Goal: Task Accomplishment & Management: Use online tool/utility

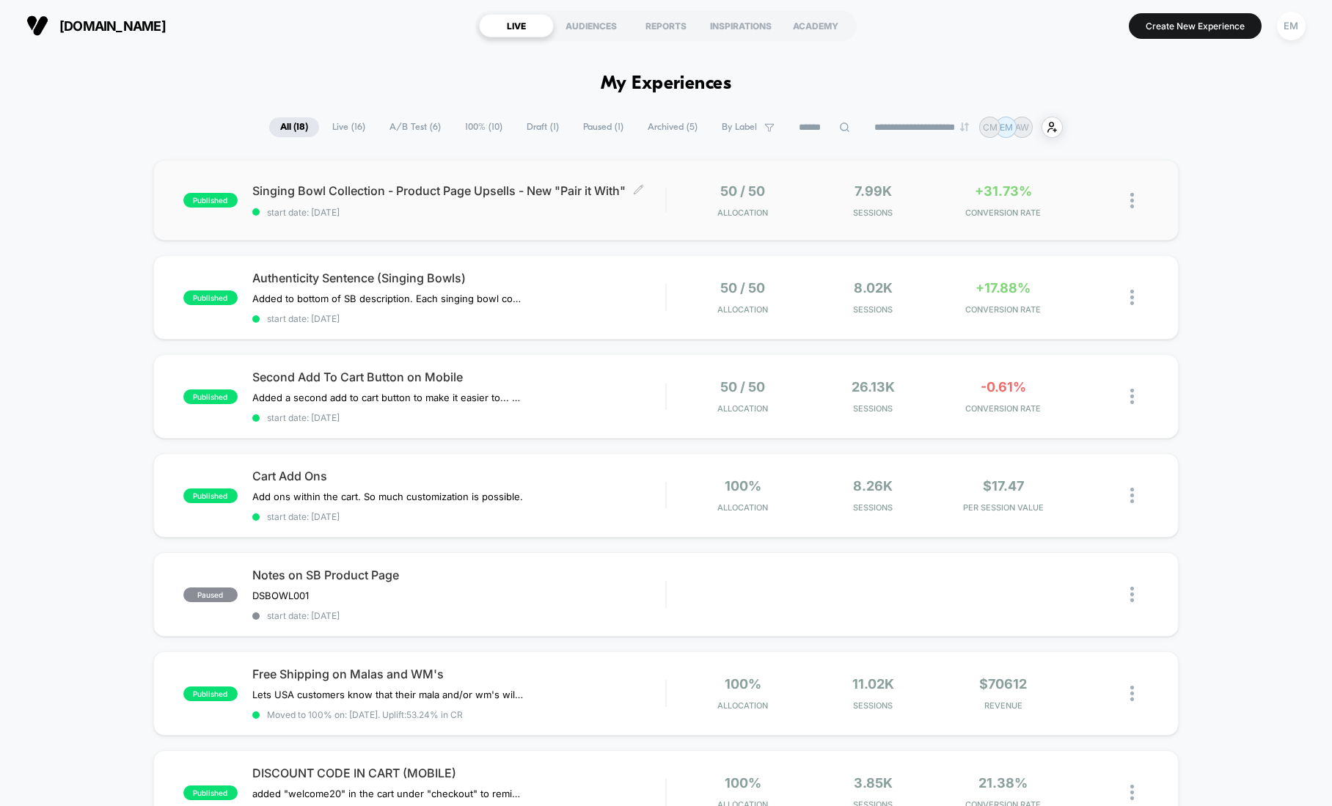
click at [484, 194] on span "Singing Bowl Collection - Product Page Upsells - New "Pair it With" Click to ed…" at bounding box center [458, 190] width 413 height 15
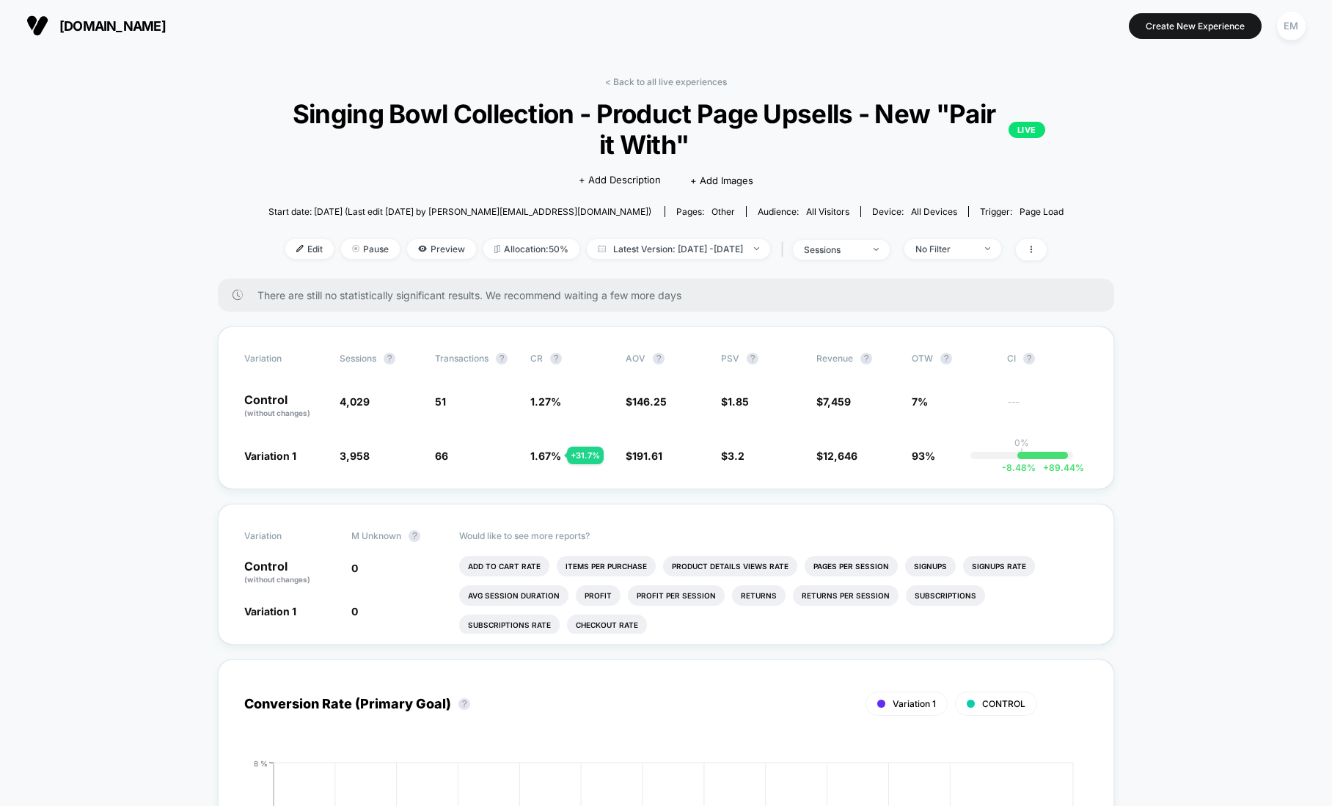
click at [106, 21] on span "[DOMAIN_NAME]" at bounding box center [112, 25] width 106 height 15
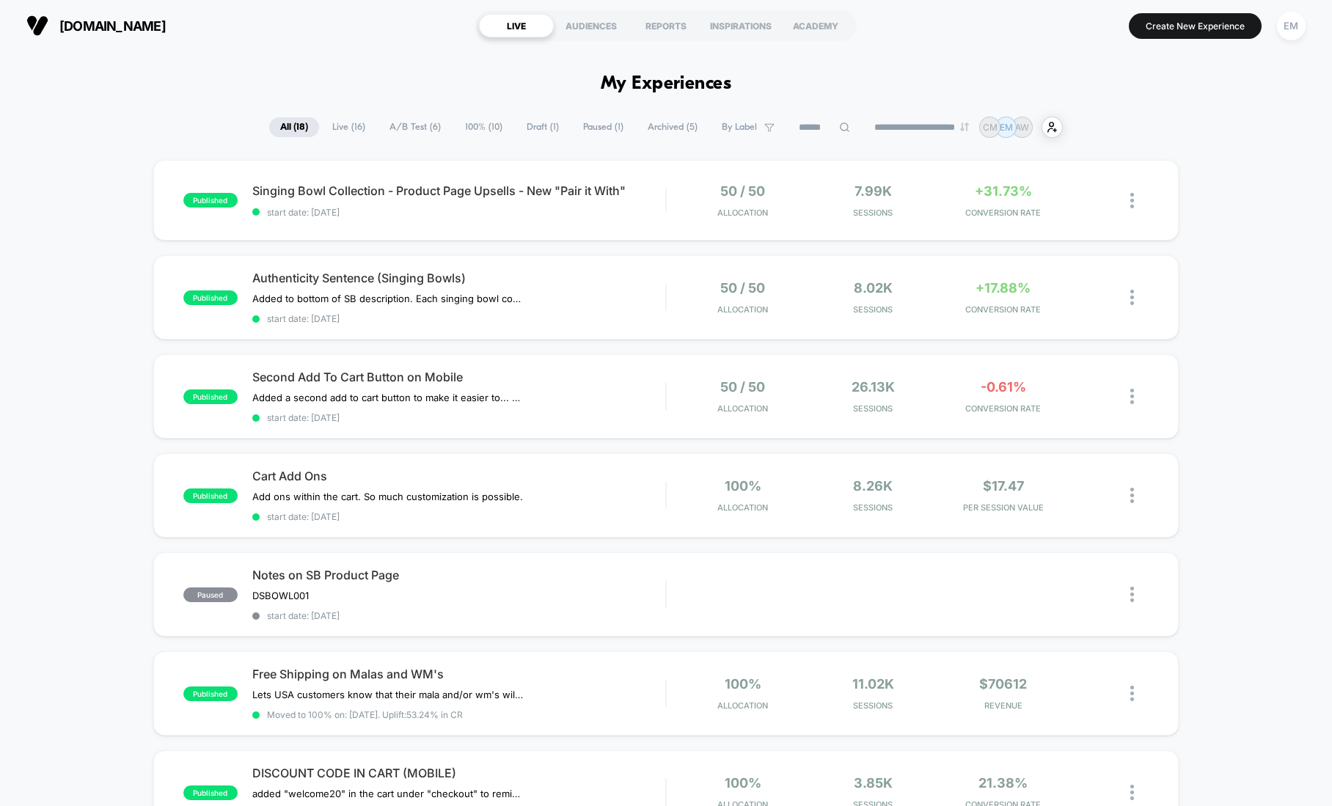
click at [534, 128] on span "Draft ( 1 )" at bounding box center [543, 127] width 54 height 20
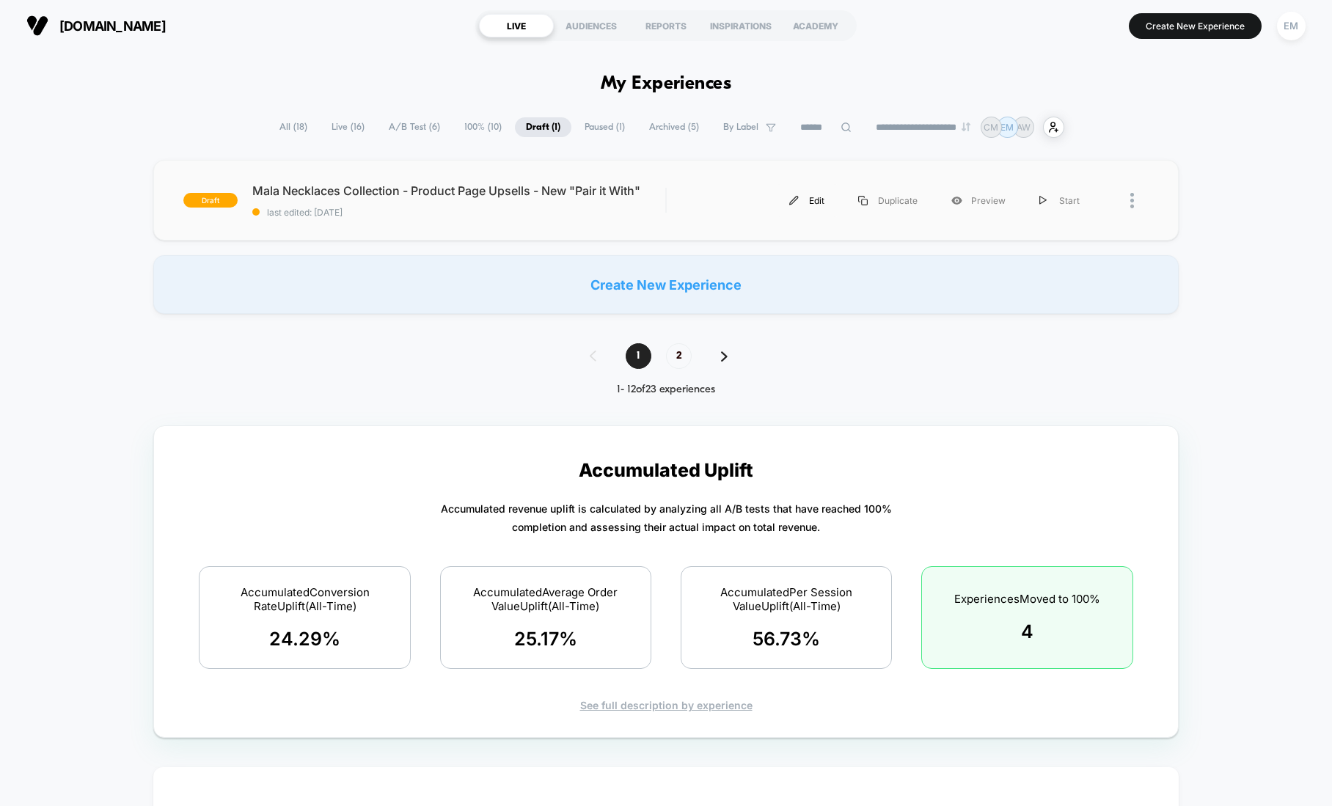
click at [815, 199] on div "Edit" at bounding box center [806, 200] width 69 height 33
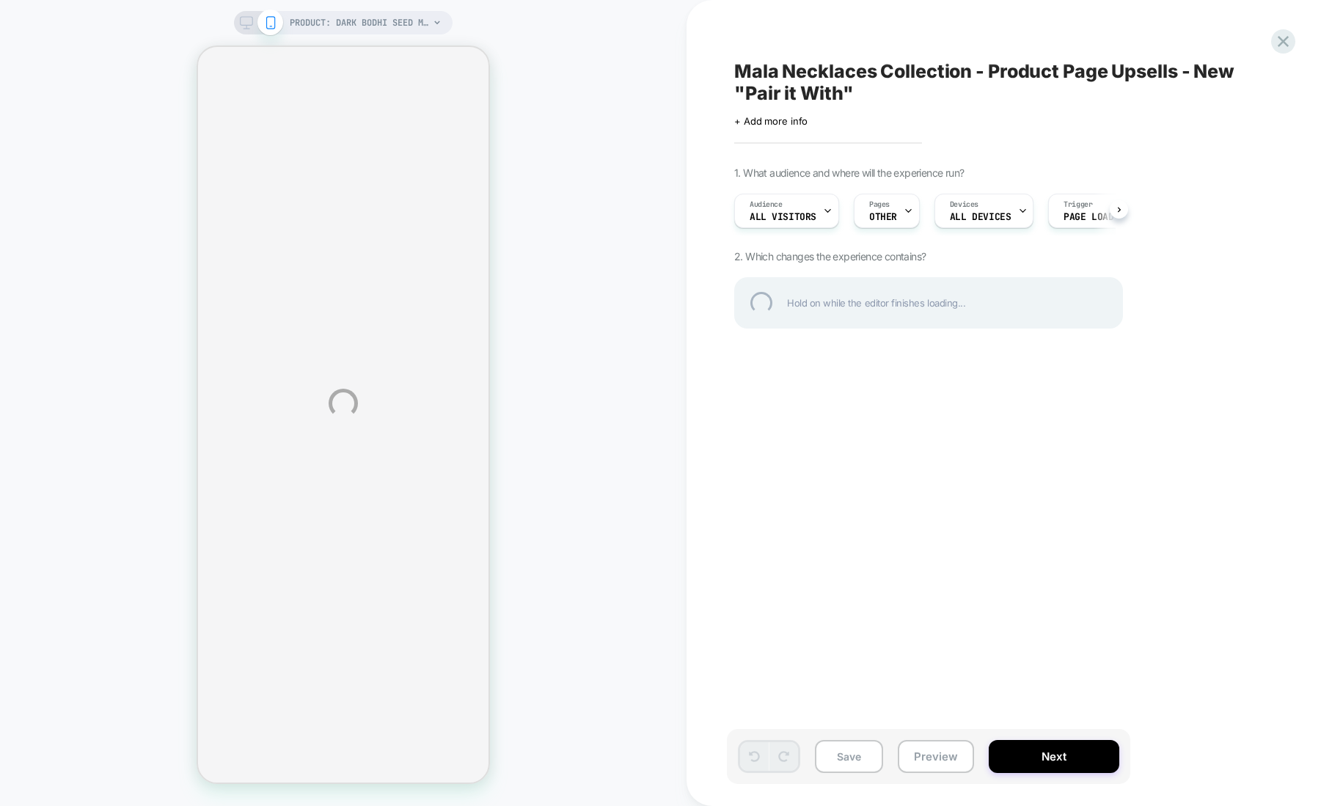
select select "**********"
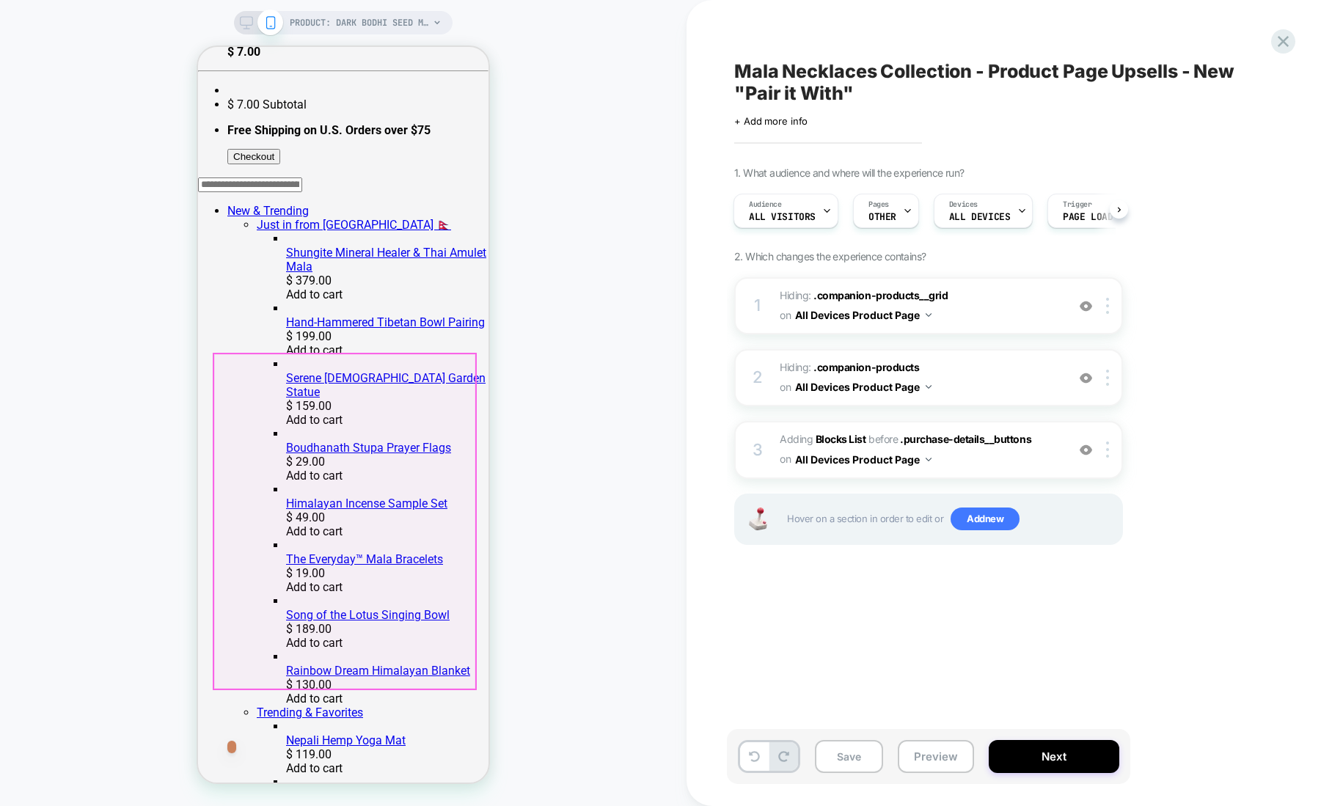
scroll to position [495, 0]
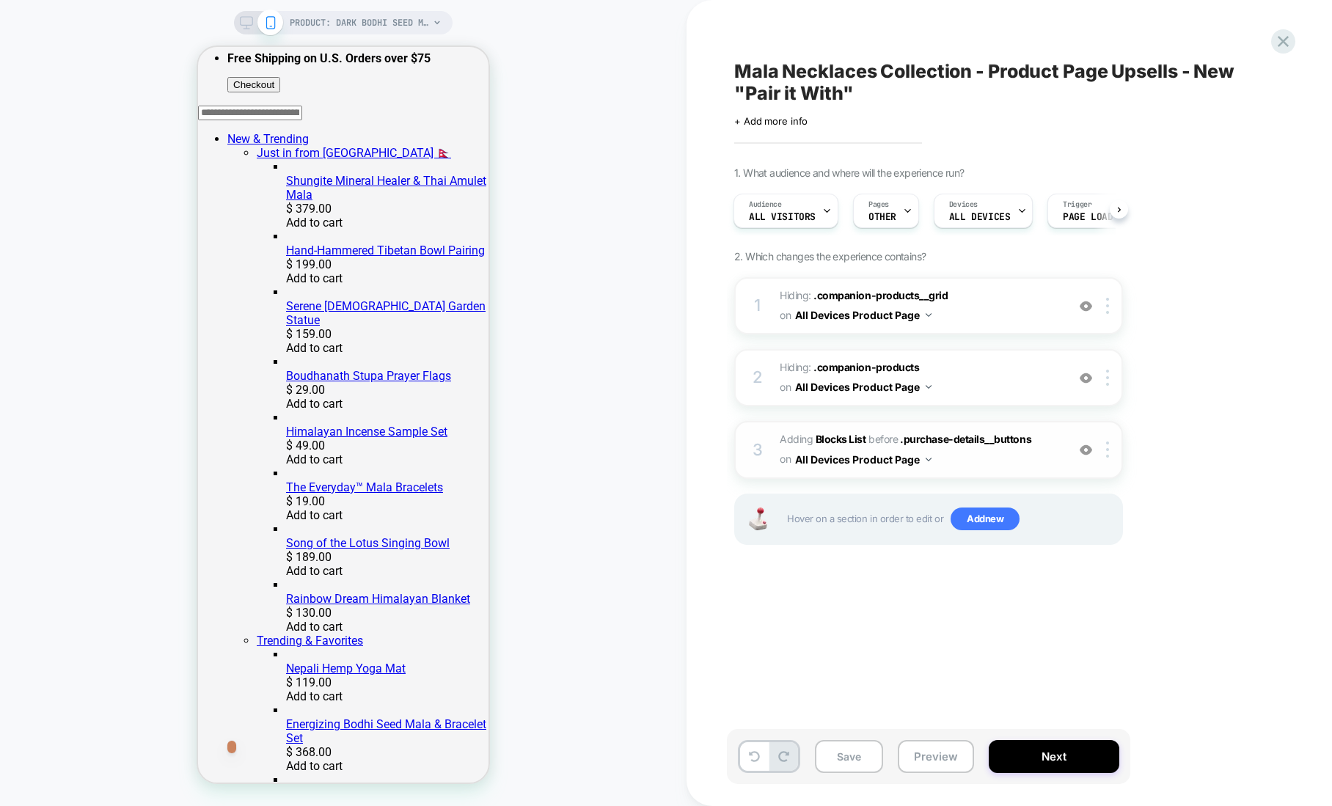
click at [771, 436] on div "3 #_loomi_addon_1755795133993_dup1759418102 Adding Blocks List BEFORE .purchase…" at bounding box center [928, 449] width 389 height 57
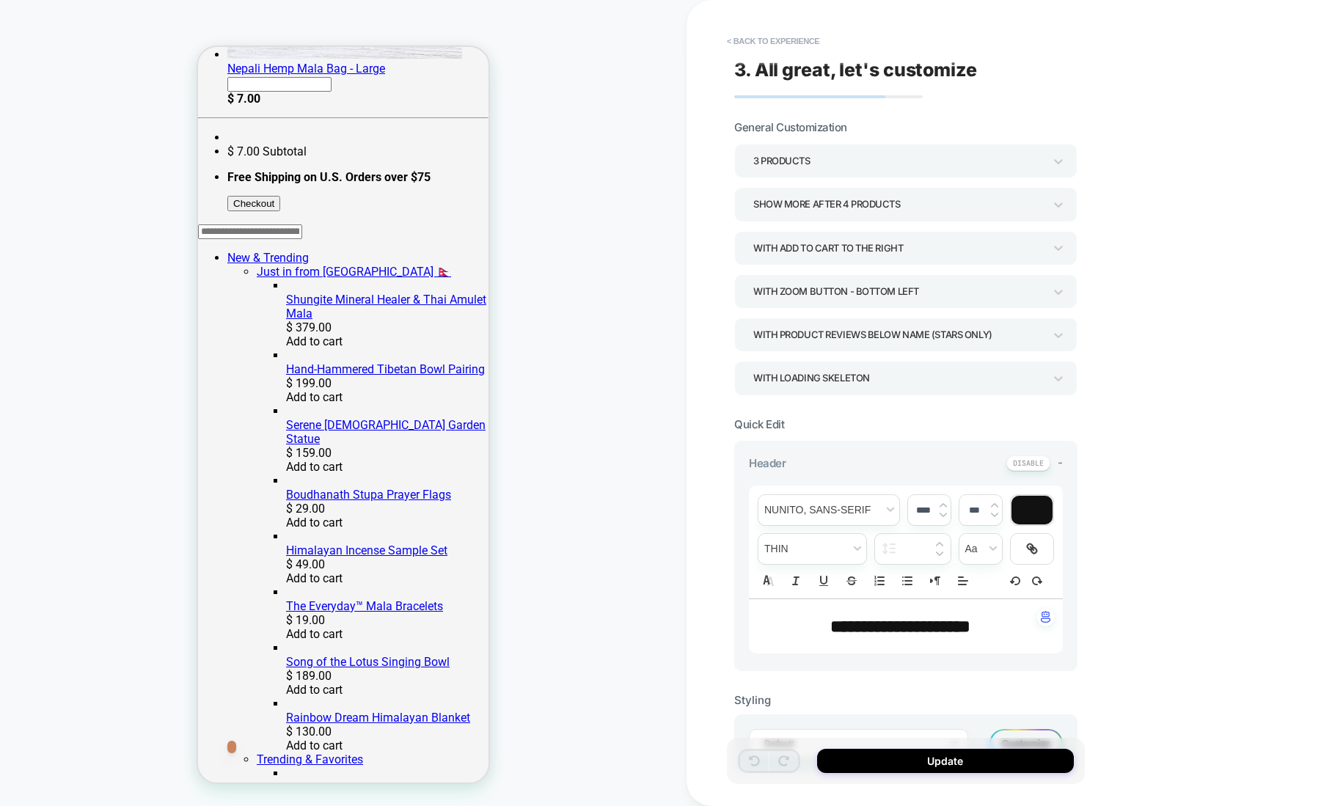
scroll to position [362, 0]
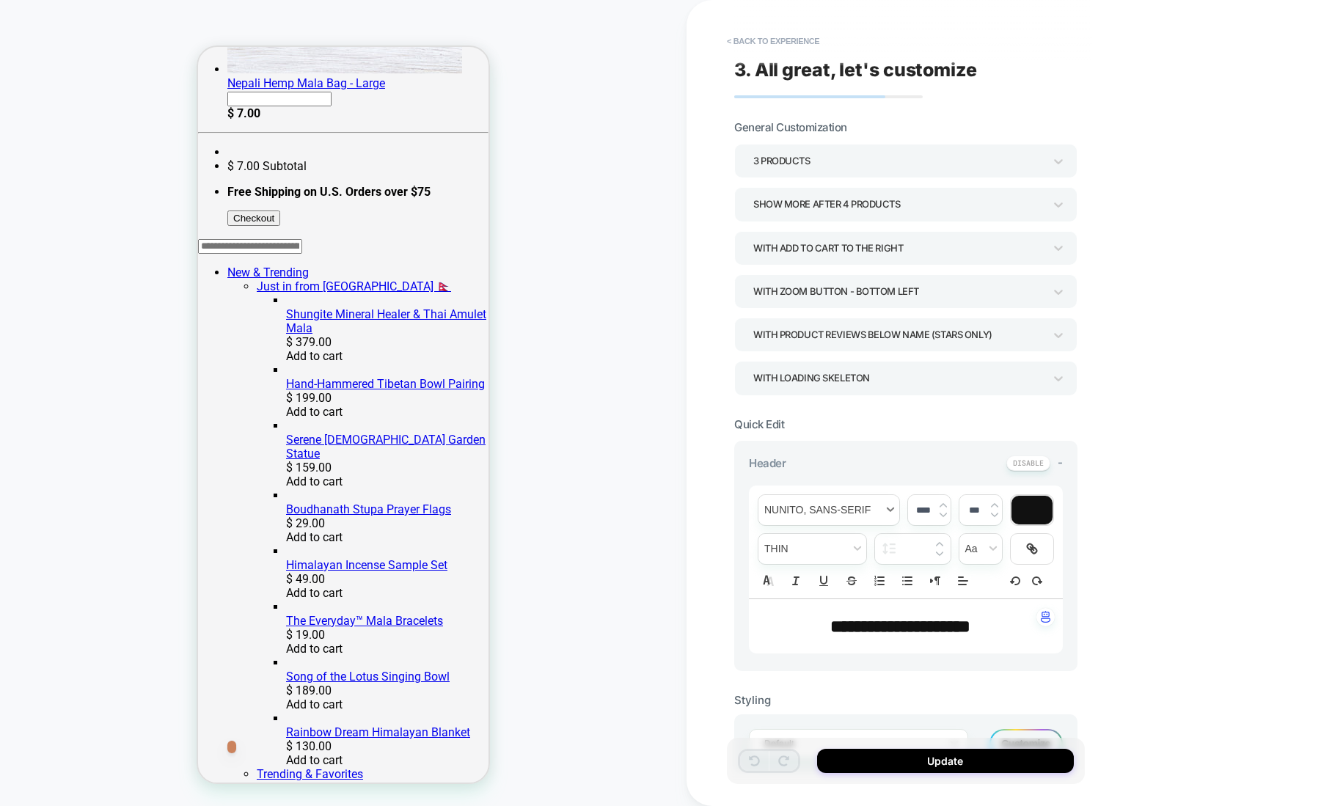
click at [800, 506] on span "font" at bounding box center [828, 510] width 141 height 30
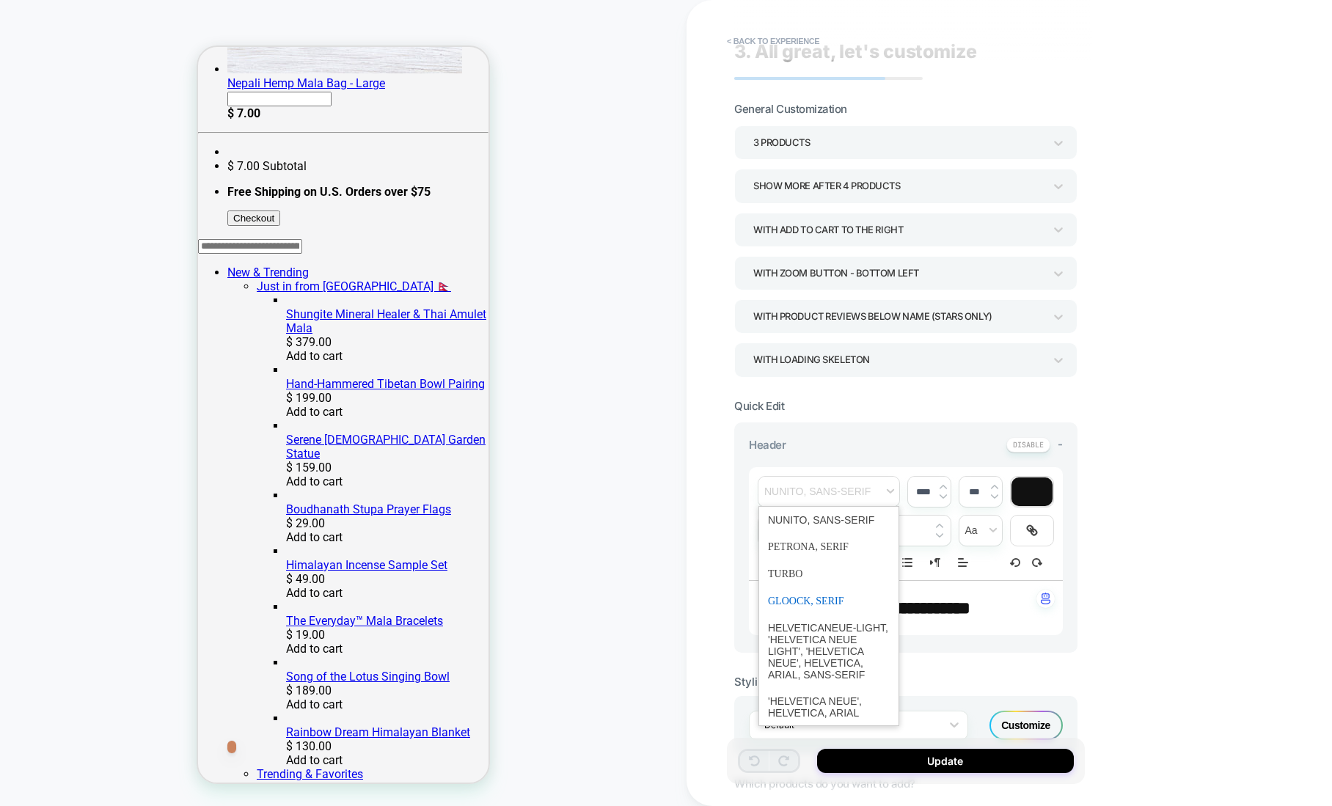
click at [808, 596] on span "font" at bounding box center [829, 601] width 122 height 27
type input "****"
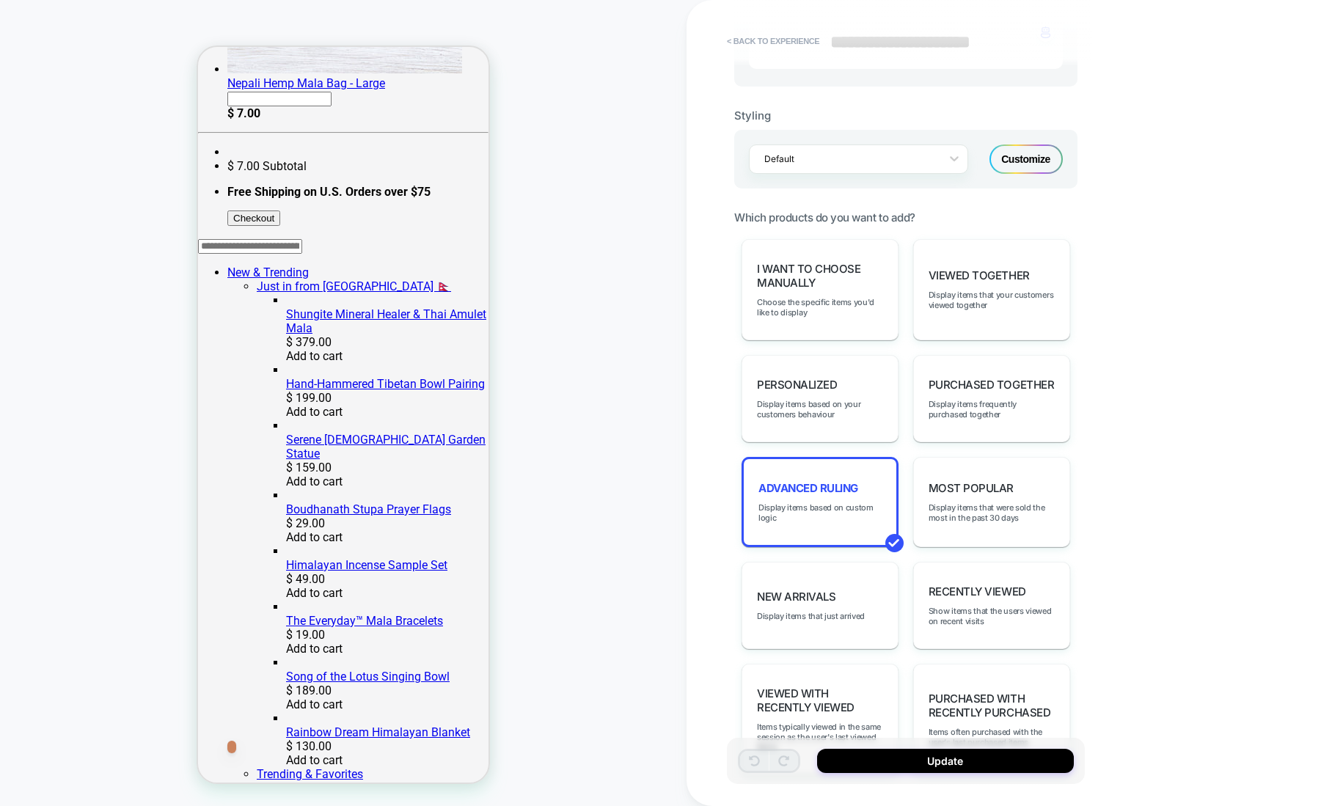
scroll to position [586, 0]
click at [951, 768] on button "Update" at bounding box center [945, 761] width 257 height 24
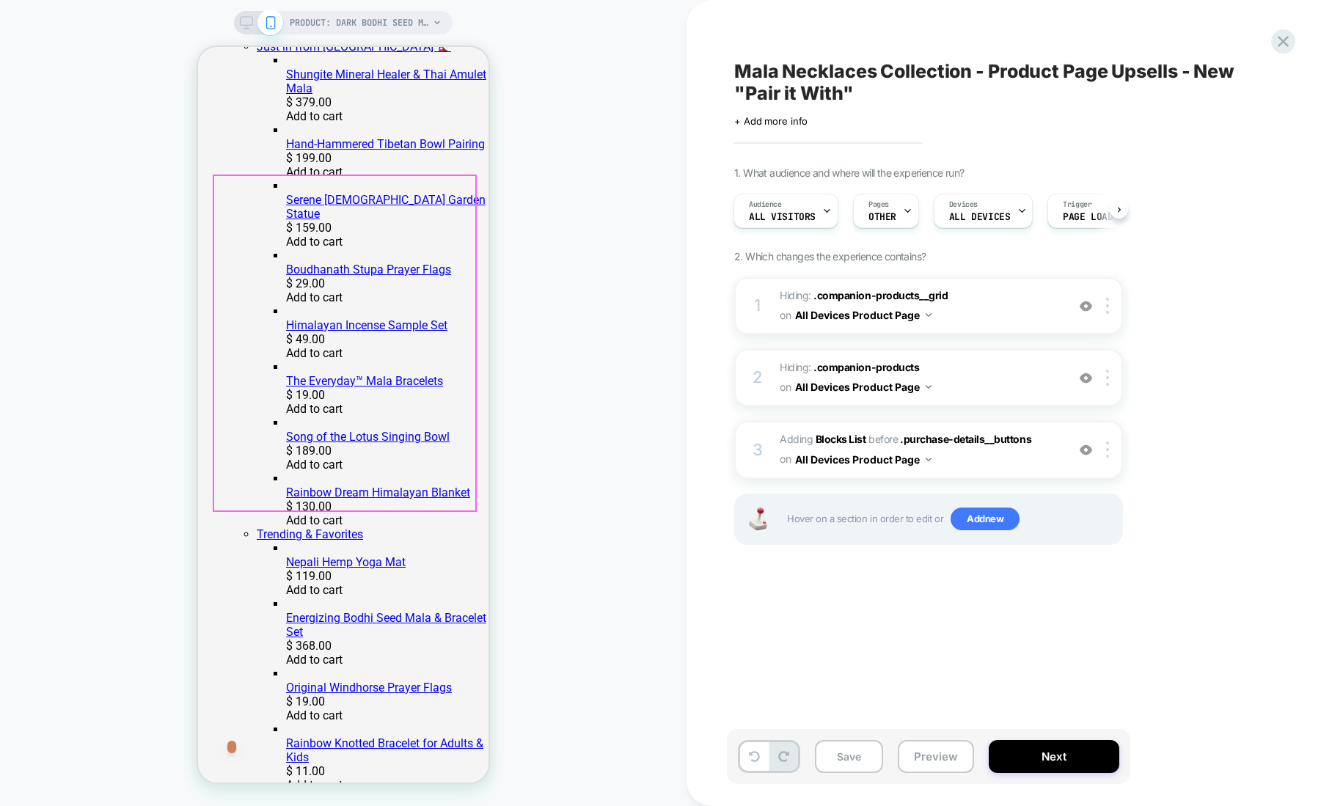
scroll to position [614, 0]
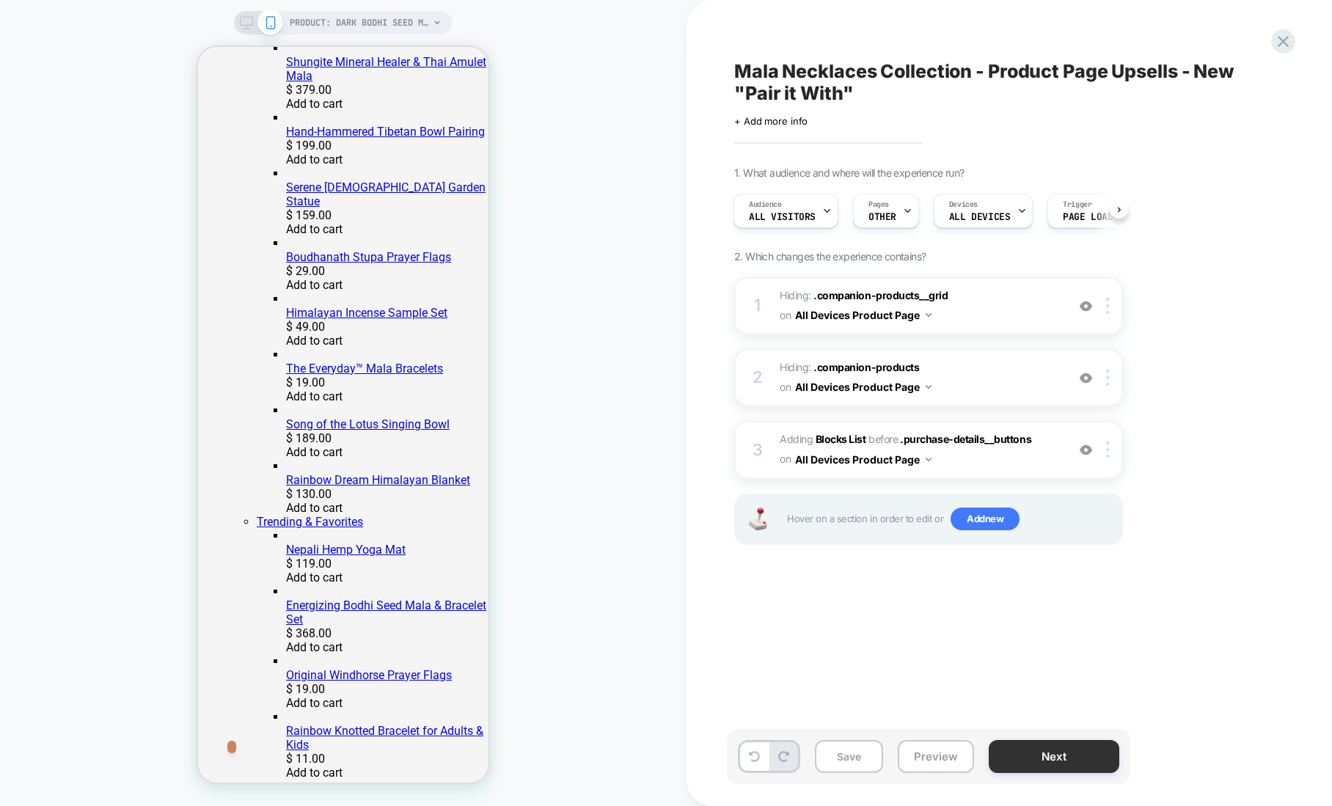
click at [1069, 756] on button "Next" at bounding box center [1054, 756] width 131 height 33
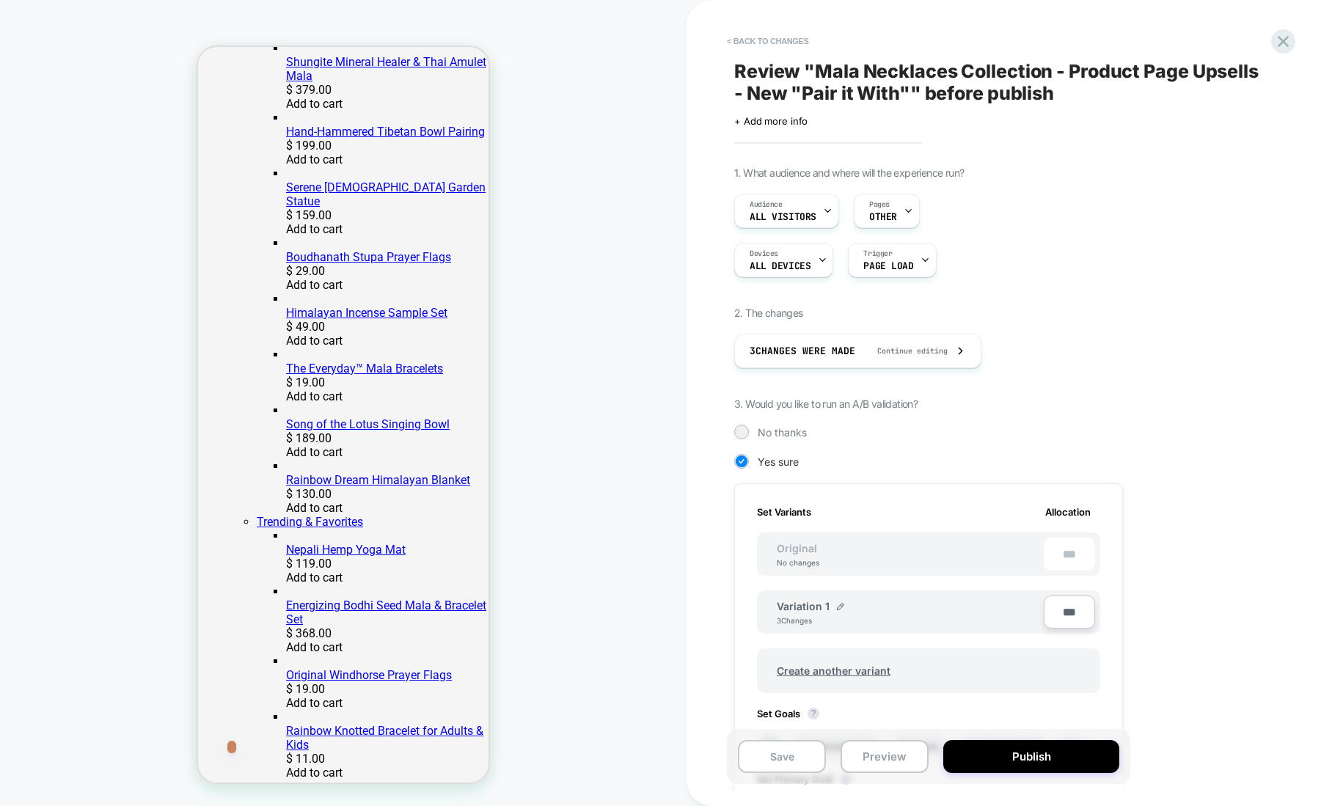
scroll to position [0, 1]
click at [818, 209] on div "Audience All Visitors" at bounding box center [783, 210] width 96 height 33
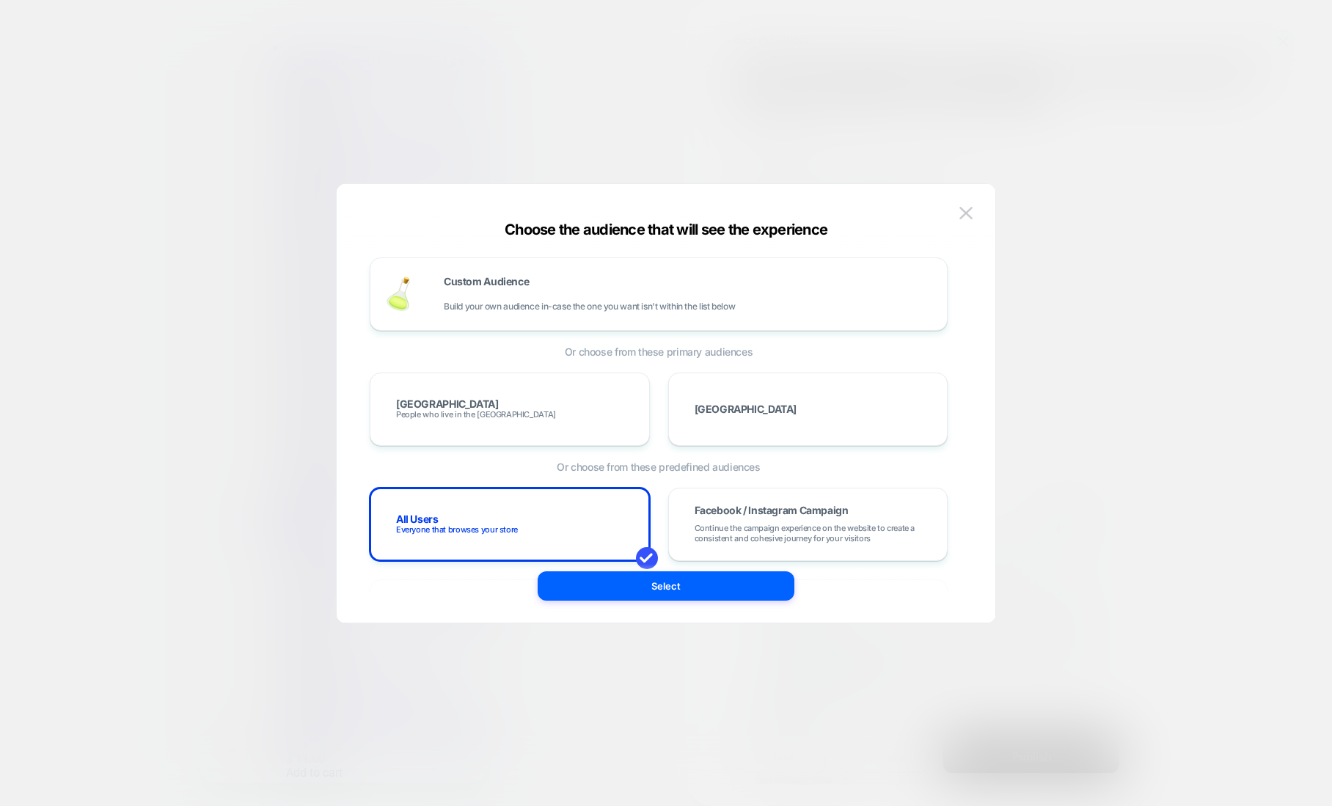
click at [1123, 251] on div at bounding box center [666, 403] width 1332 height 806
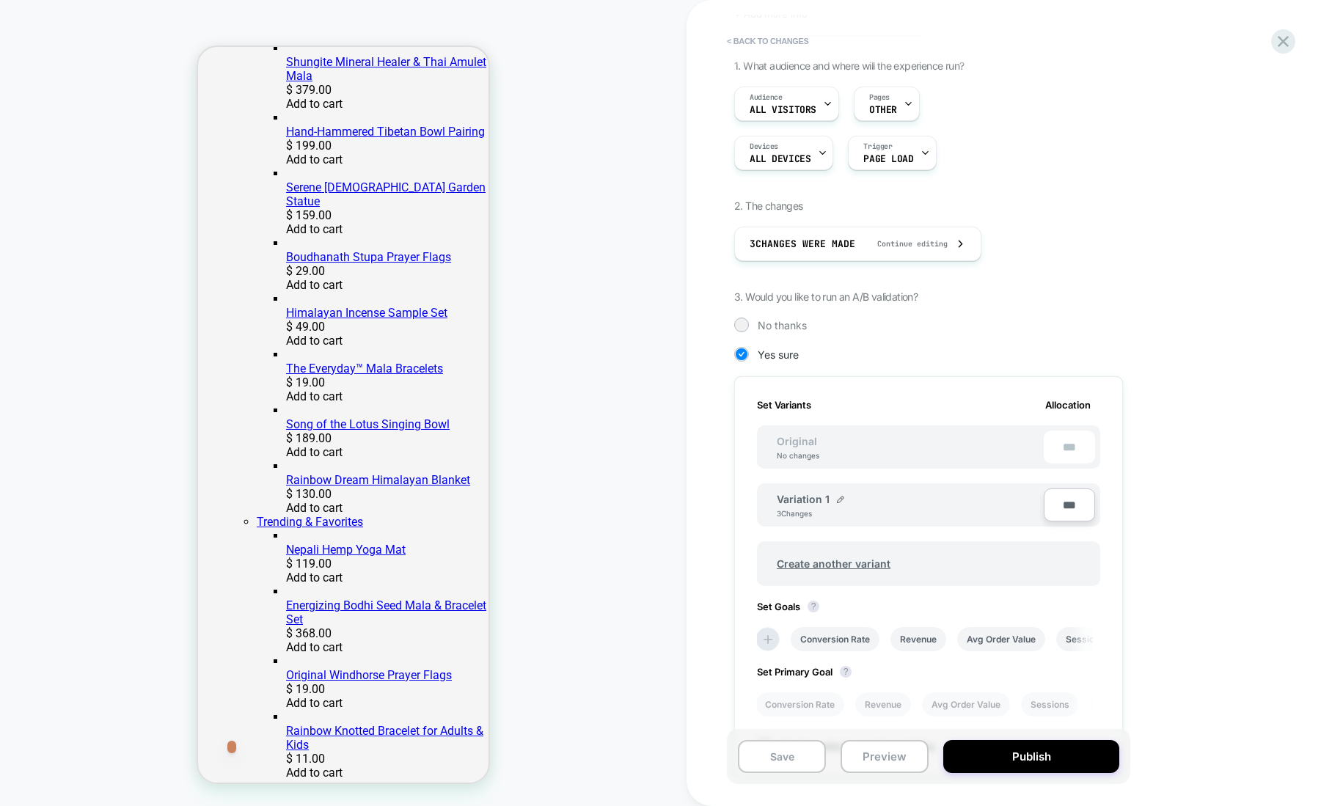
scroll to position [0, 0]
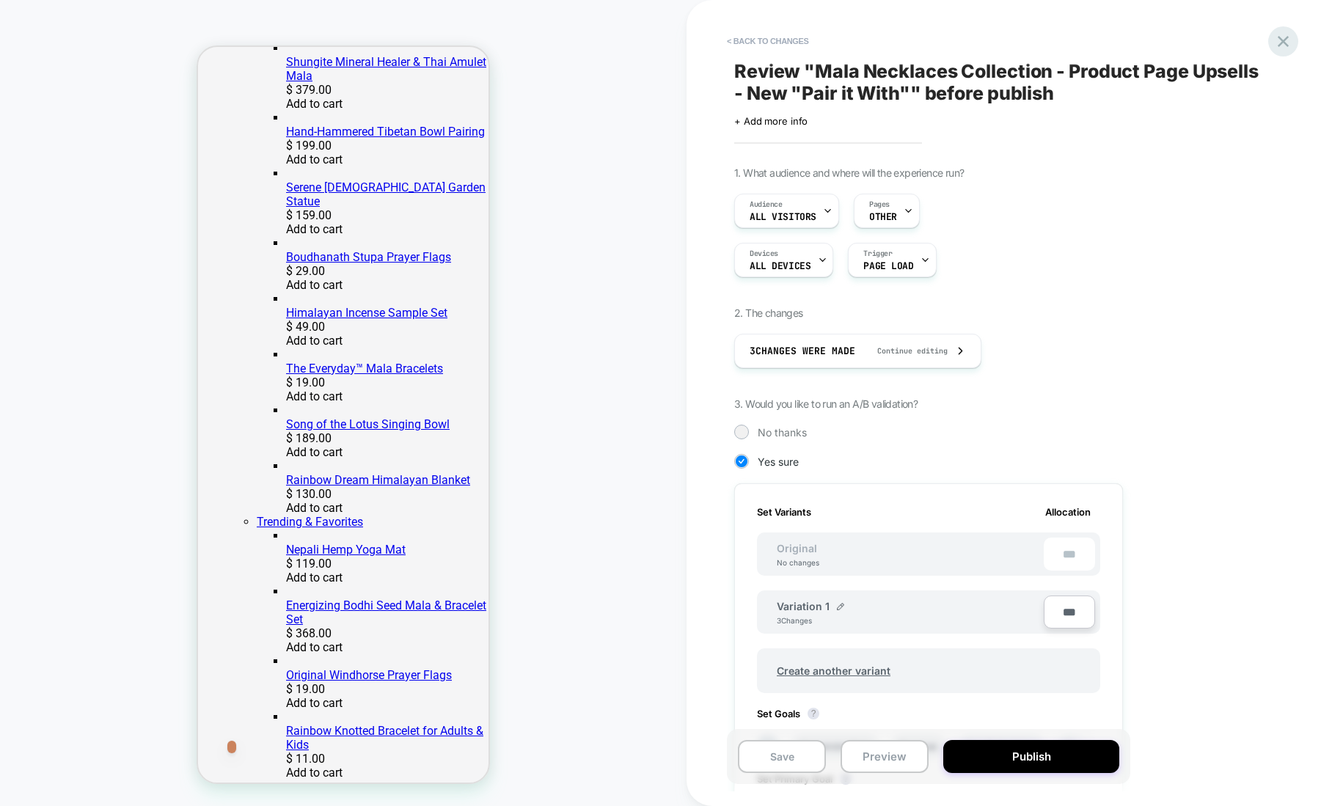
click at [1280, 41] on icon at bounding box center [1283, 42] width 20 height 20
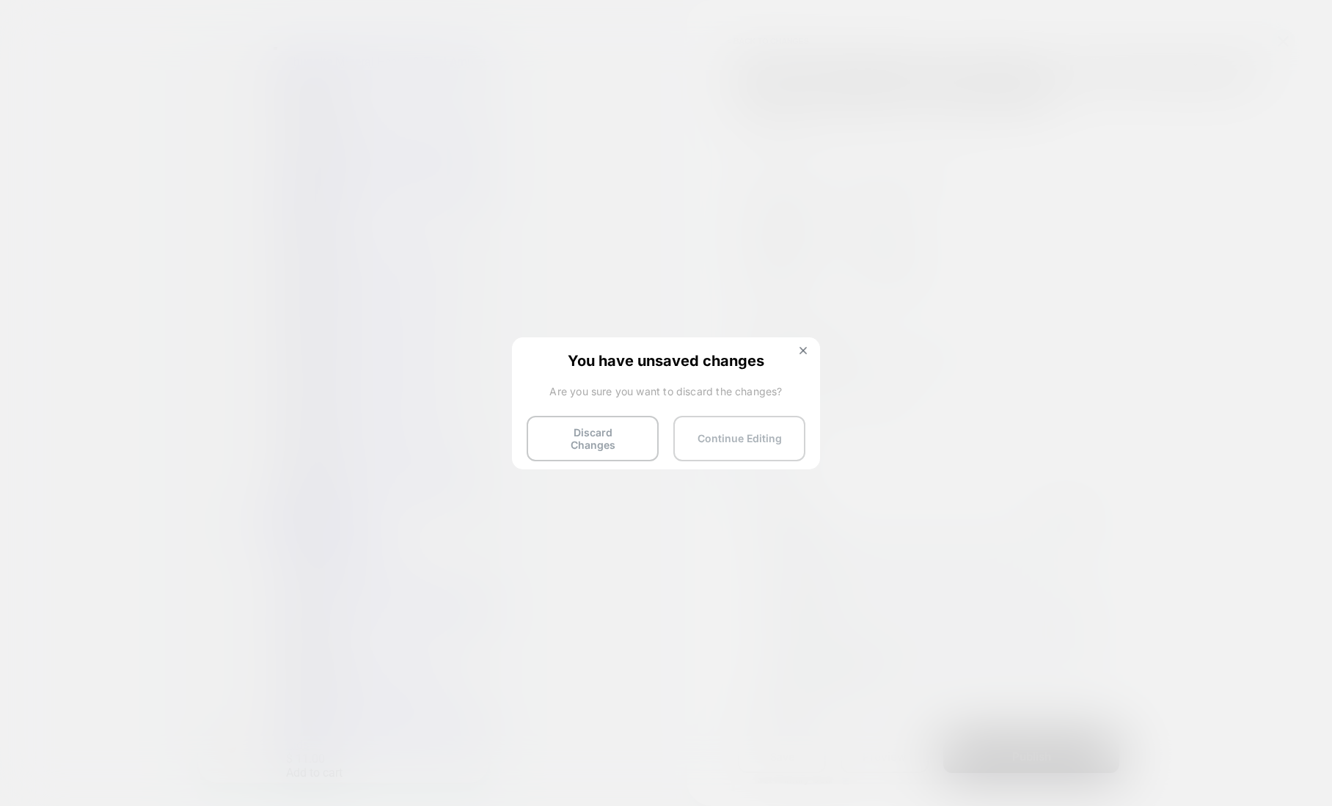
click at [712, 436] on button "Continue Editing" at bounding box center [739, 438] width 132 height 45
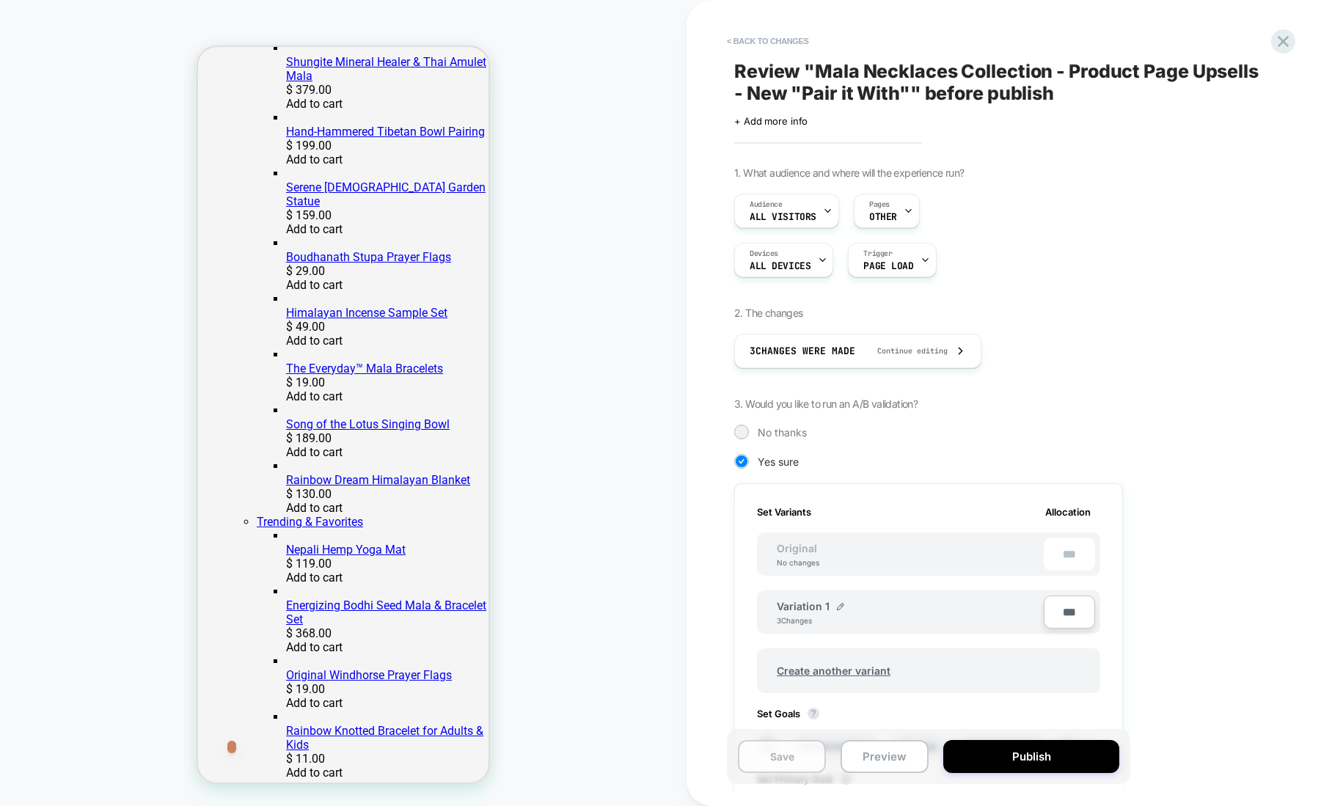
click at [794, 764] on button "Save" at bounding box center [782, 756] width 88 height 33
click at [1280, 42] on icon at bounding box center [1283, 42] width 20 height 20
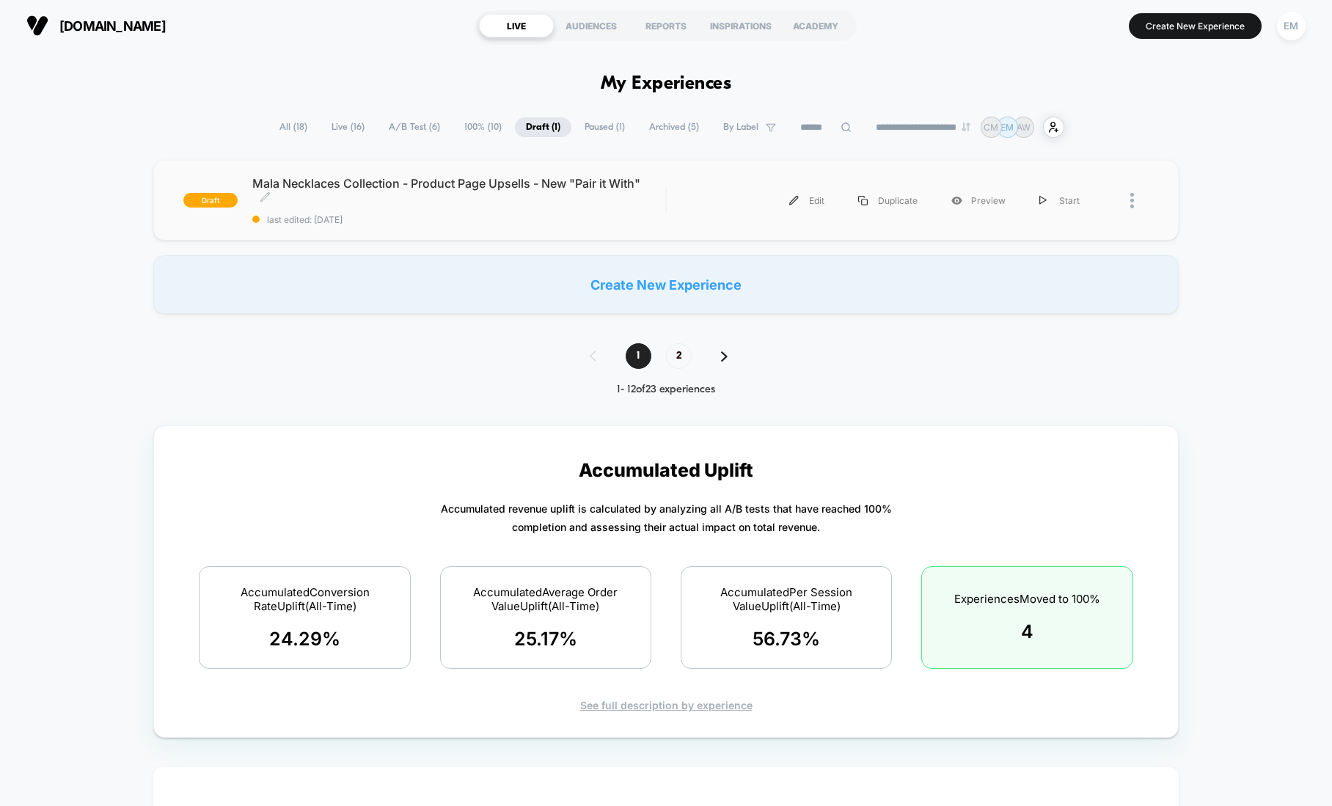
click at [434, 180] on span "Mala Necklaces Collection - Product Page Upsells - New "Pair it With" Click to …" at bounding box center [458, 190] width 413 height 29
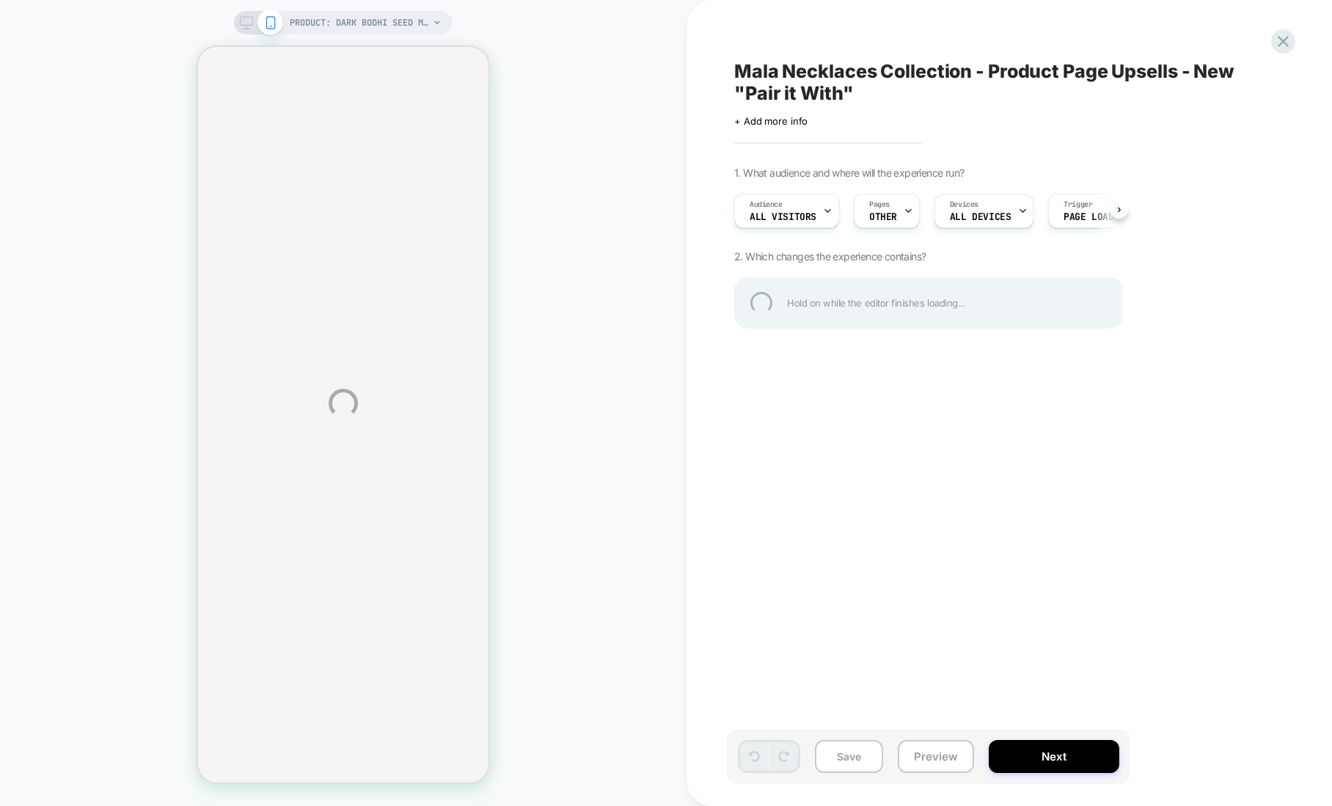
select select "**********"
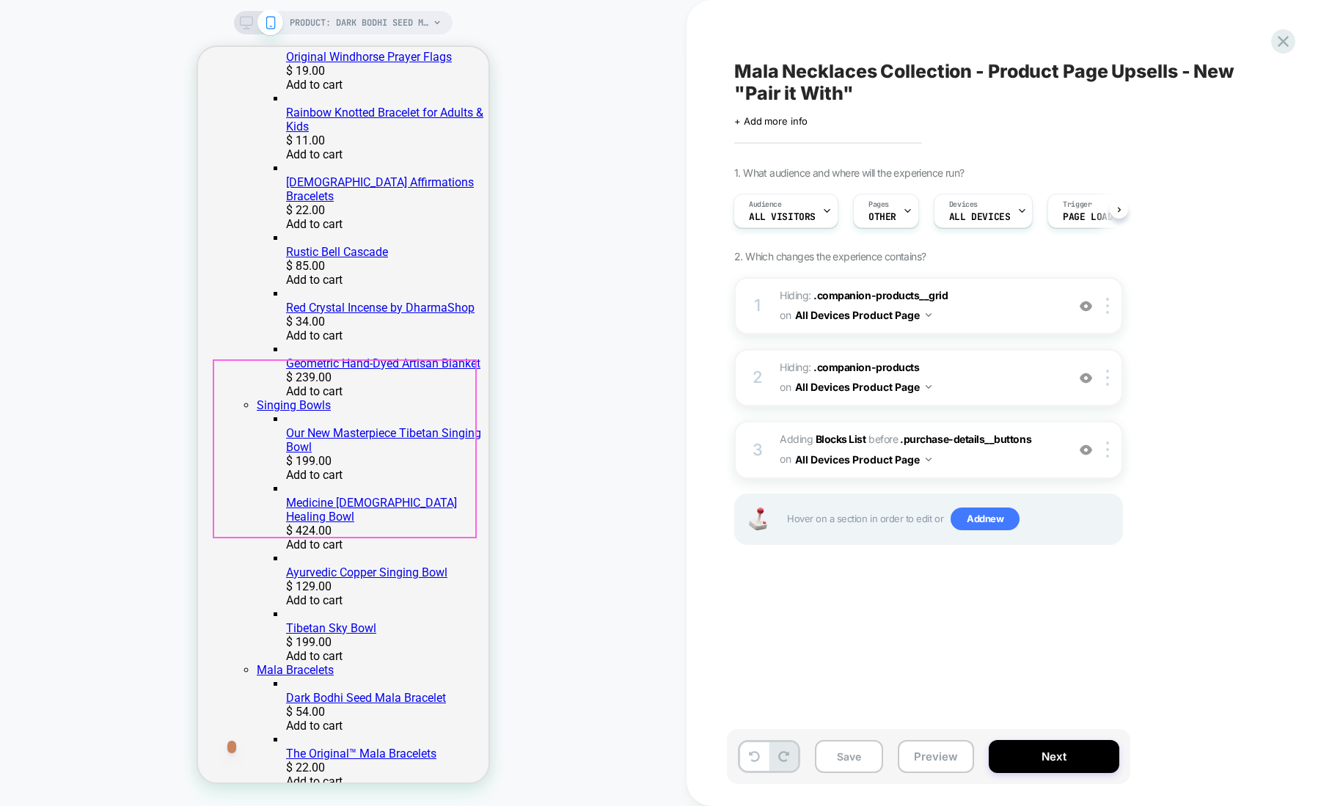
scroll to position [1223, 0]
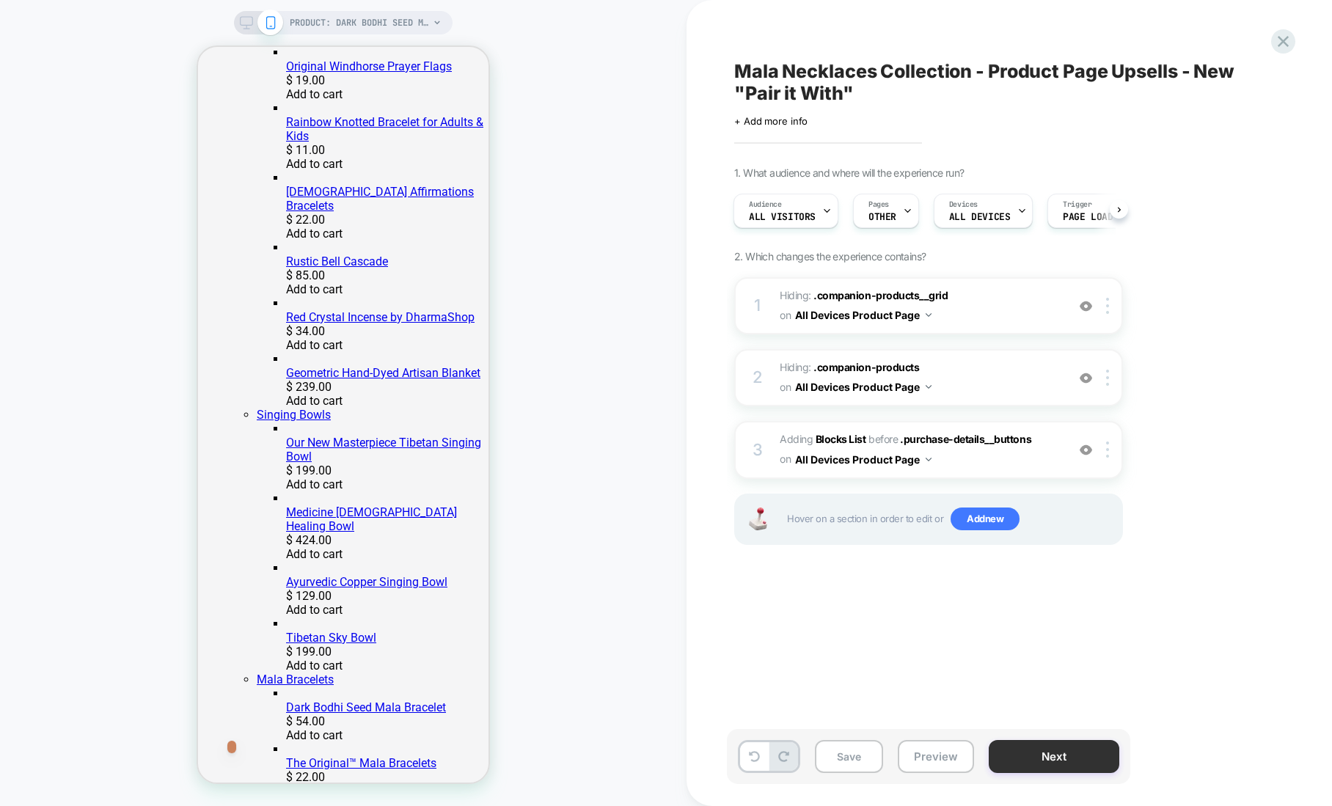
click at [1019, 750] on button "Next" at bounding box center [1054, 756] width 131 height 33
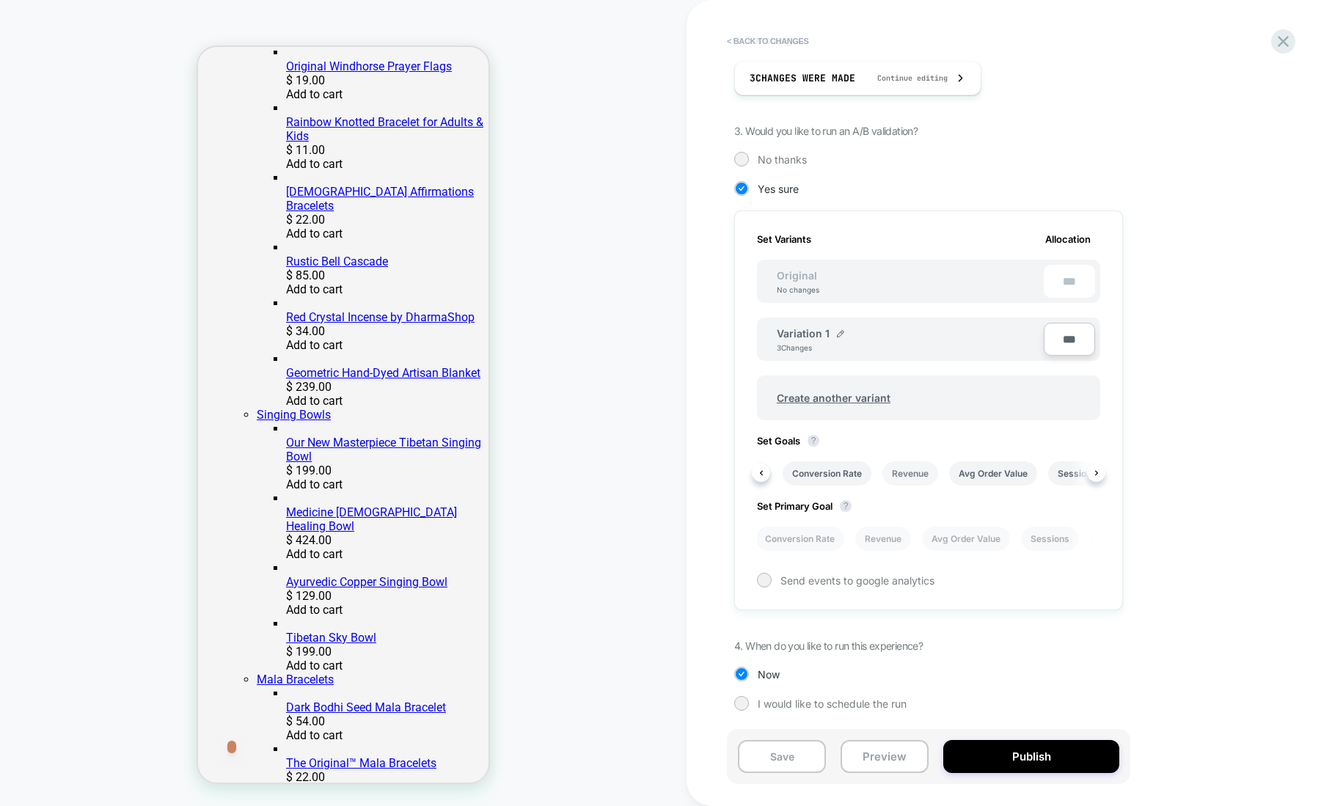
scroll to position [0, 7]
click at [930, 472] on li "Revenue" at bounding box center [913, 473] width 56 height 24
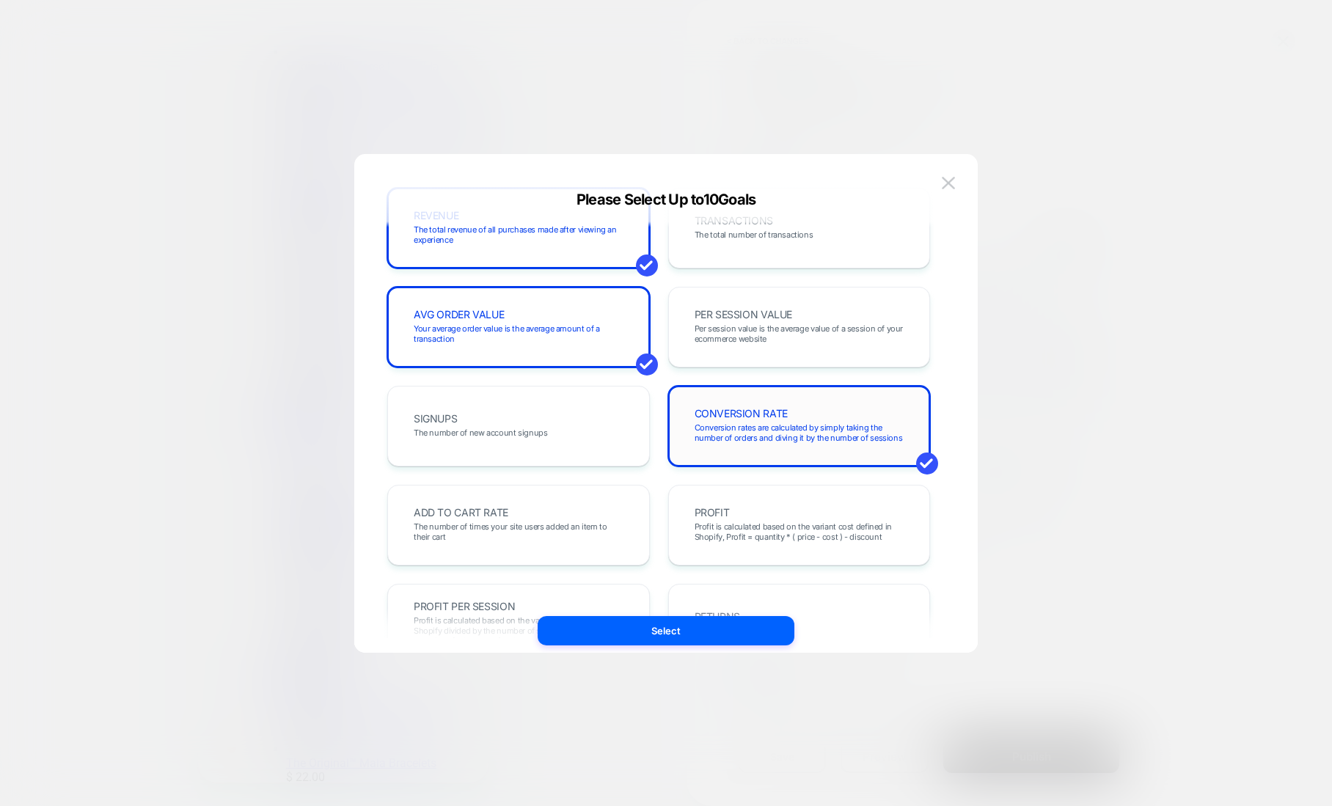
scroll to position [43, 0]
click at [785, 409] on span "CONVERSION RATE" at bounding box center [741, 411] width 93 height 10
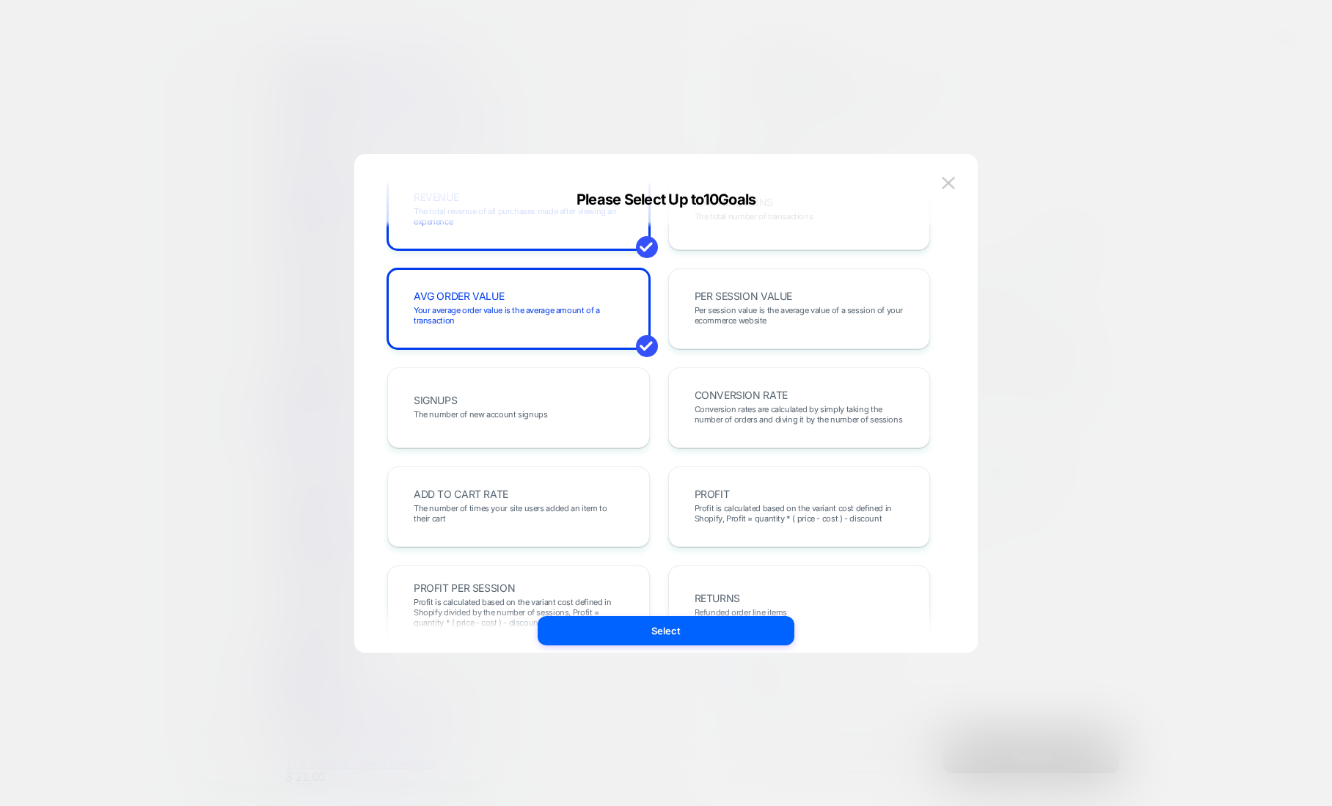
scroll to position [0, 0]
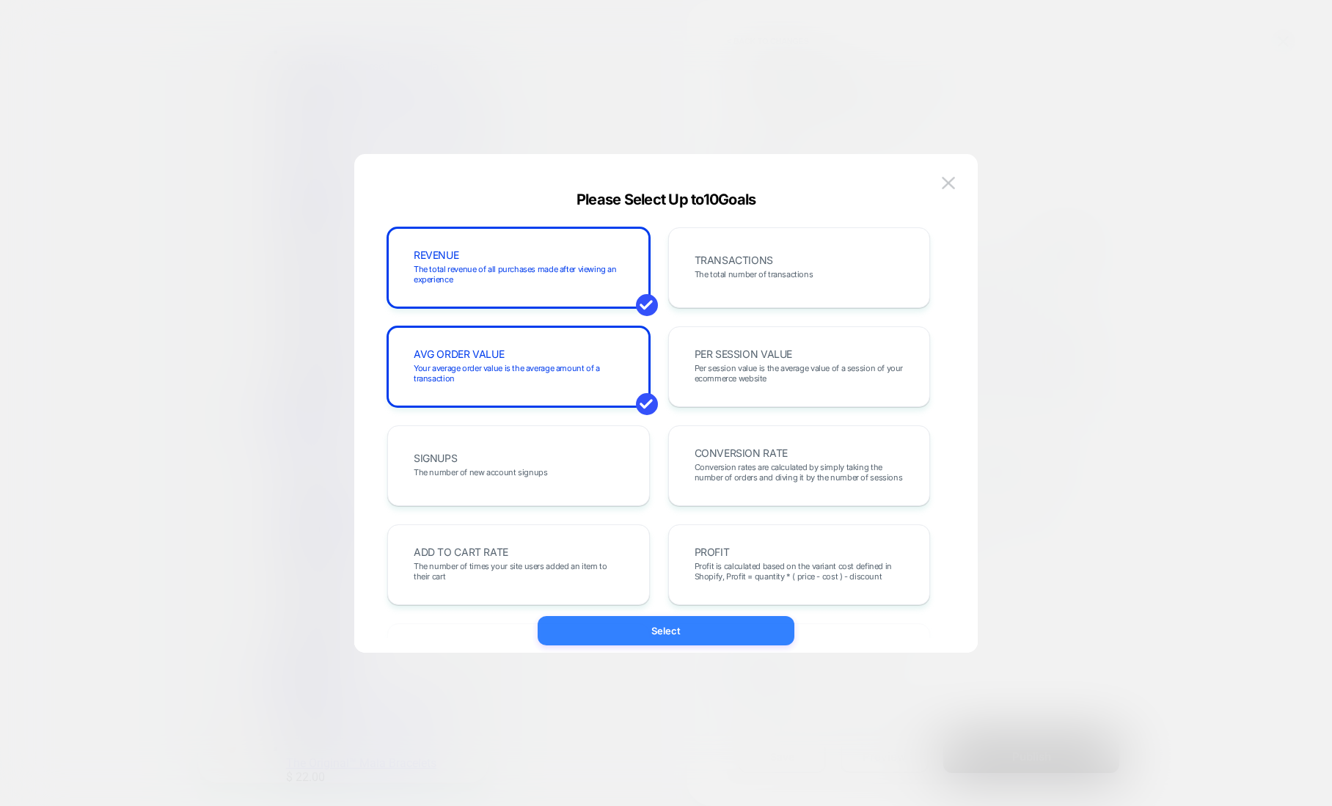
click at [648, 626] on button "Select" at bounding box center [666, 630] width 257 height 29
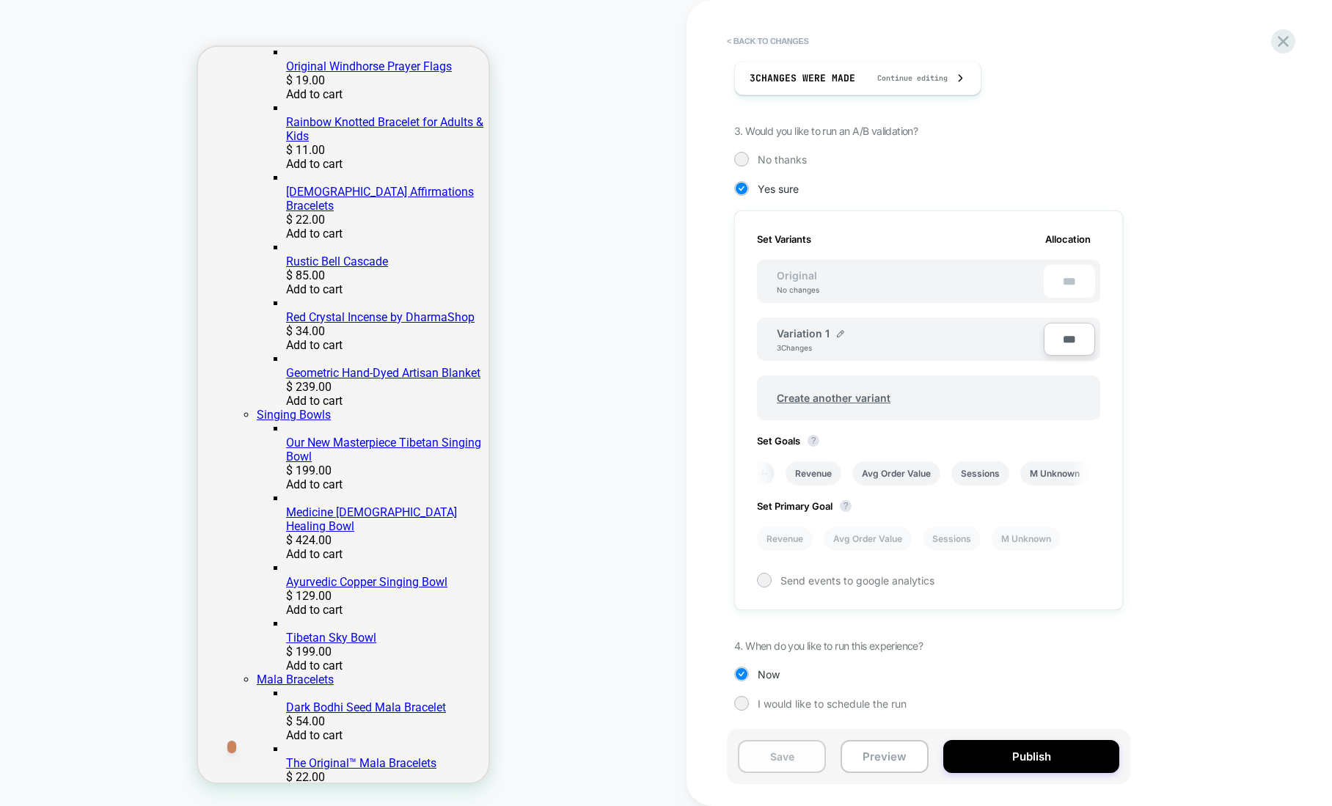
click at [803, 764] on button "Save" at bounding box center [782, 756] width 88 height 33
click at [1282, 40] on icon at bounding box center [1283, 41] width 11 height 11
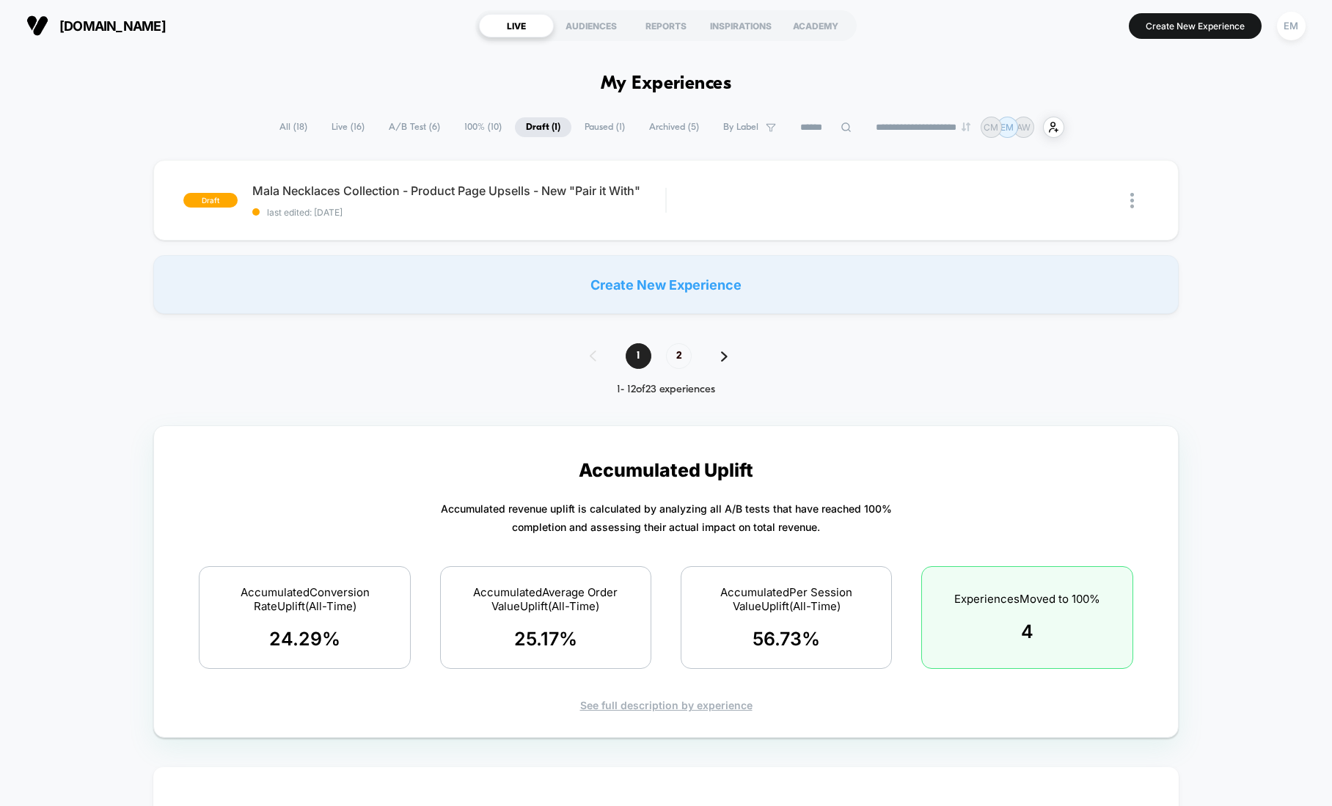
click at [271, 128] on span "All ( 18 )" at bounding box center [293, 127] width 50 height 20
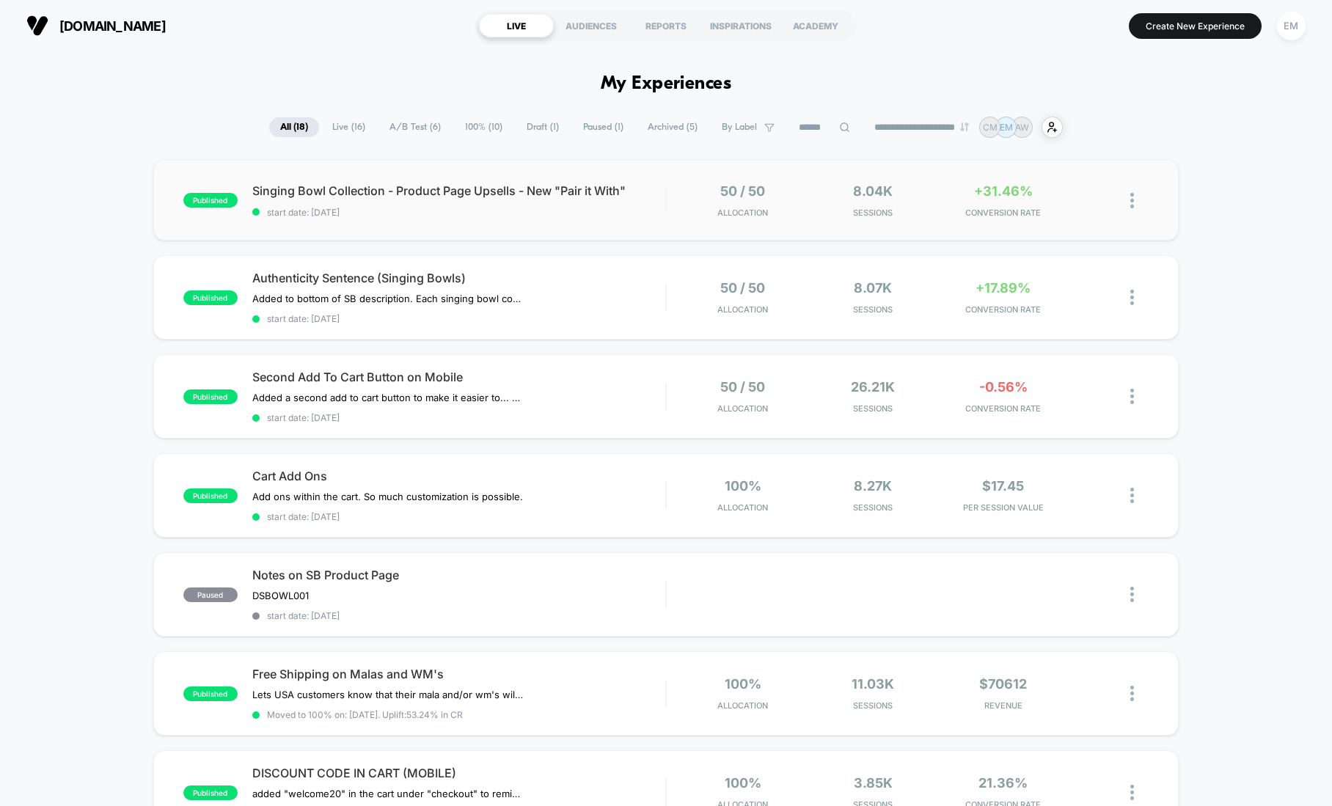
click at [509, 218] on div "published Singing Bowl Collection - Product Page Upsells - New "Pair it With" s…" at bounding box center [665, 200] width 1025 height 81
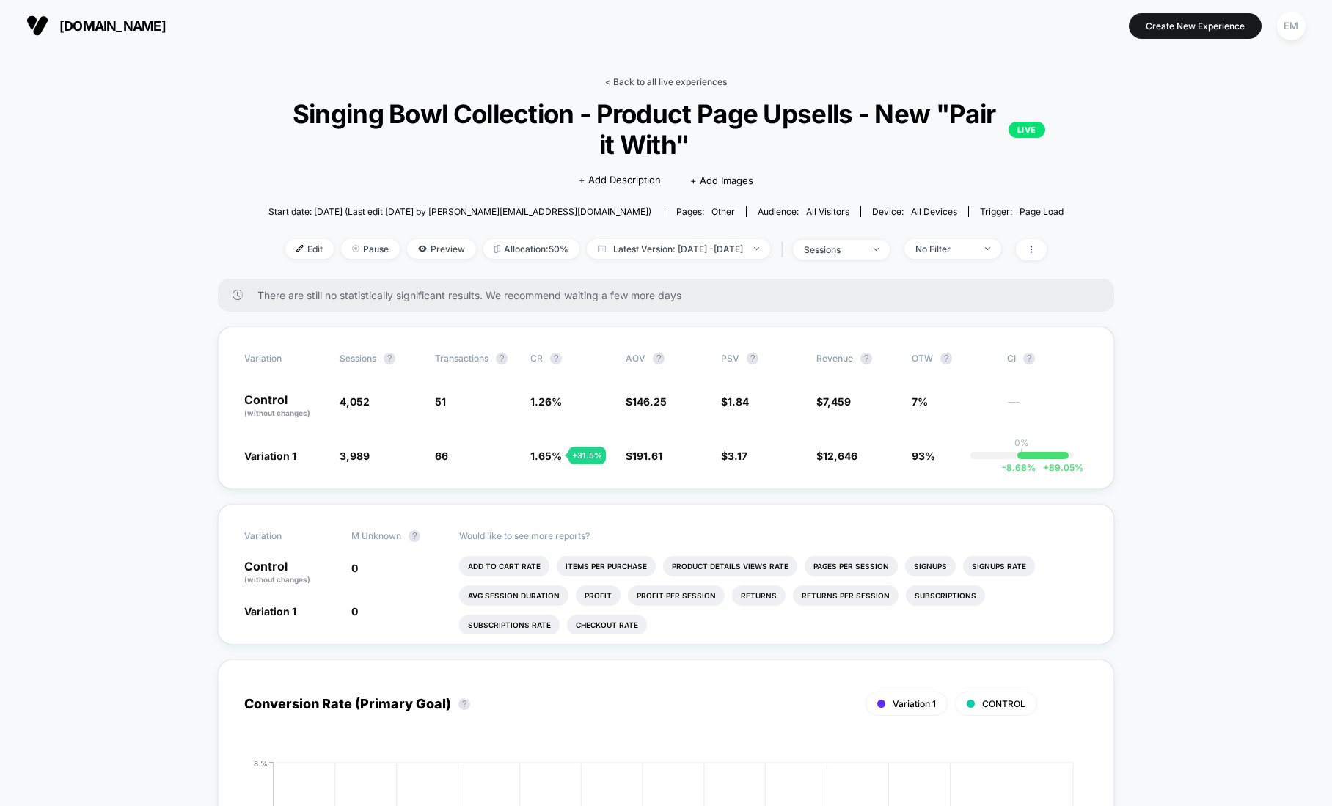
click at [628, 77] on link "< Back to all live experiences" at bounding box center [666, 81] width 122 height 11
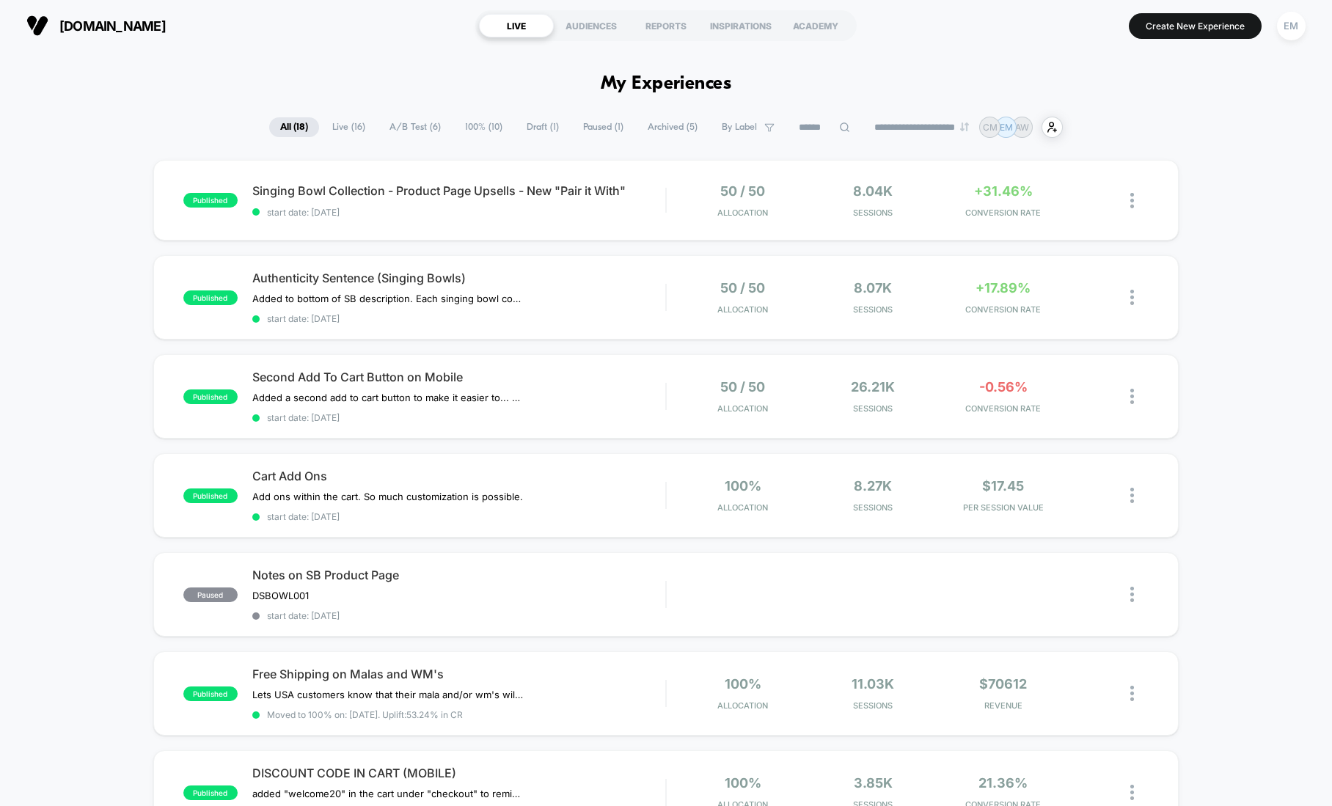
click at [535, 124] on span "Draft ( 1 )" at bounding box center [543, 127] width 54 height 20
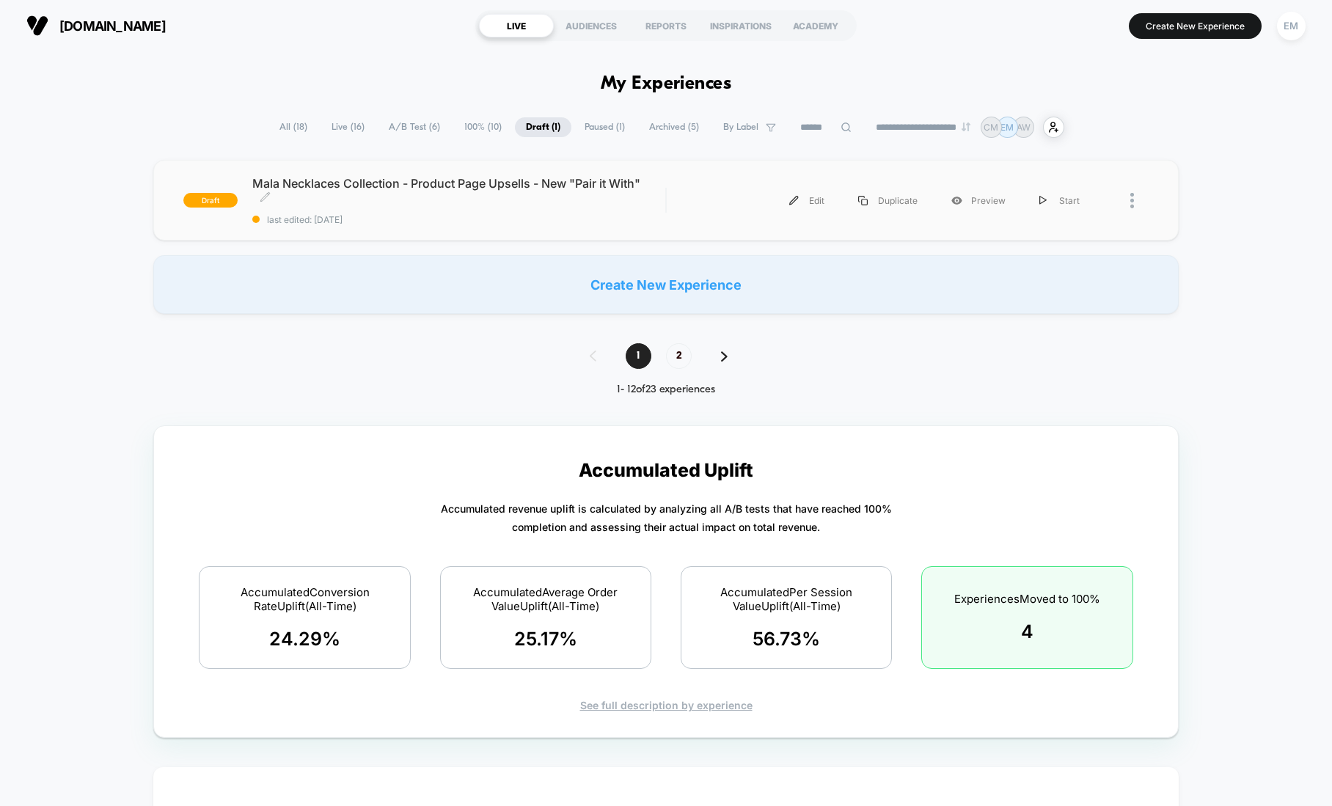
click at [436, 211] on div "Mala Necklaces Collection - Product Page Upsells - New "Pair it With" Click to …" at bounding box center [458, 200] width 413 height 49
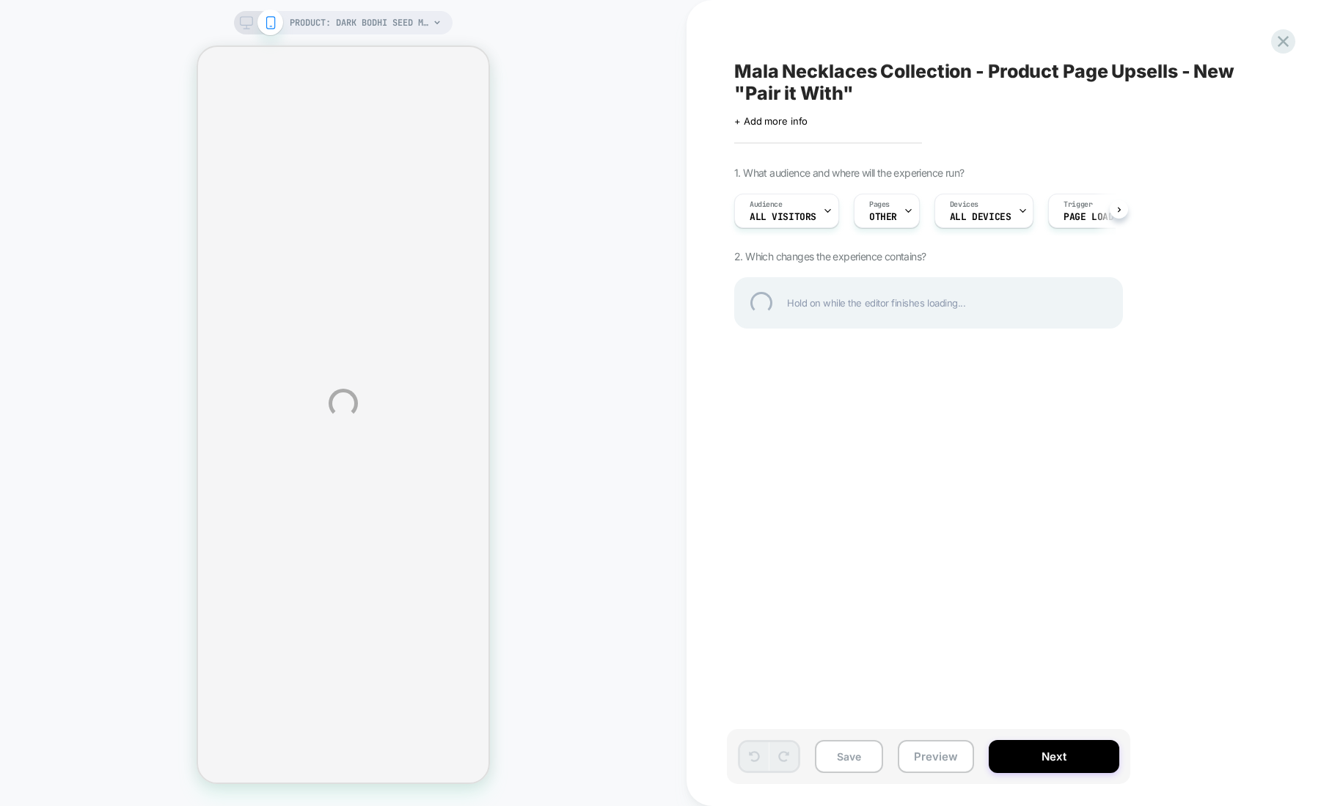
select select "**********"
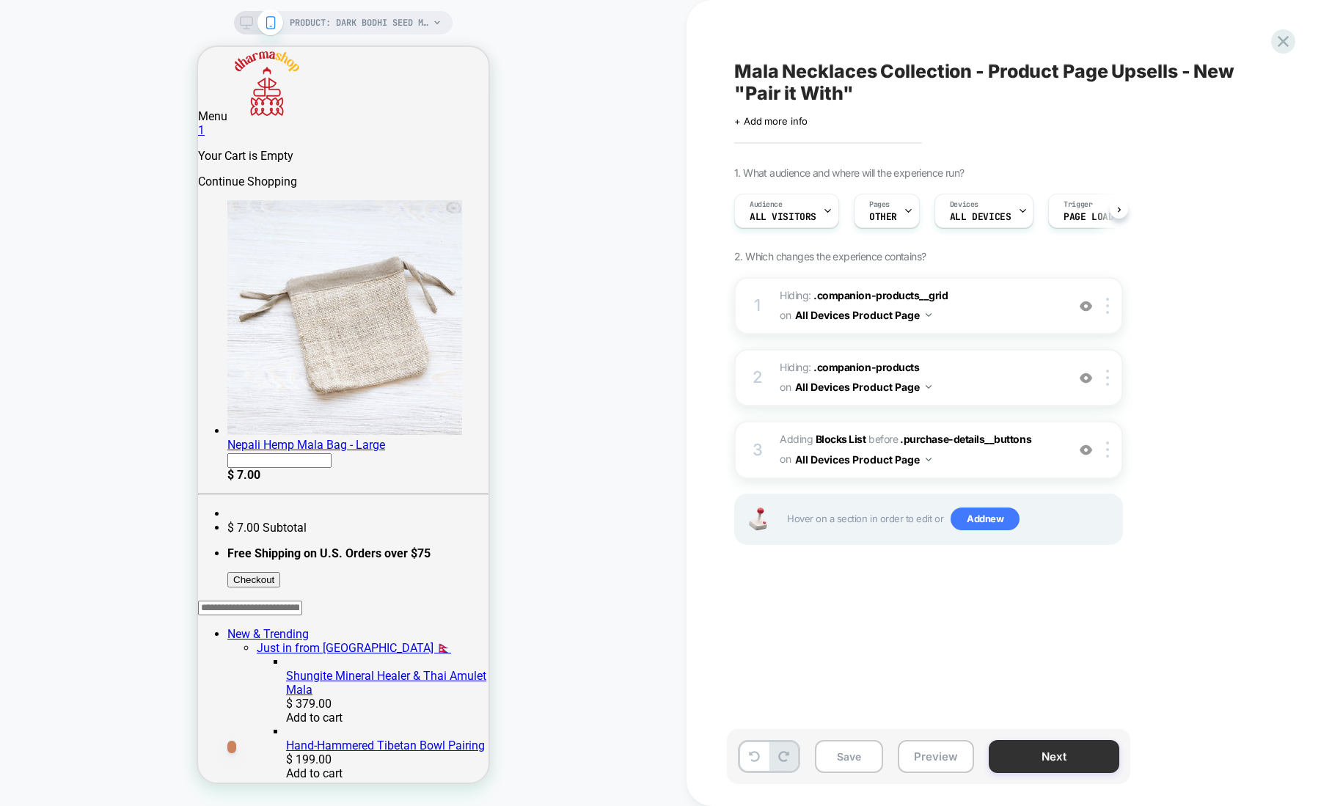
scroll to position [0, 1]
click at [1028, 756] on button "Next" at bounding box center [1054, 756] width 131 height 33
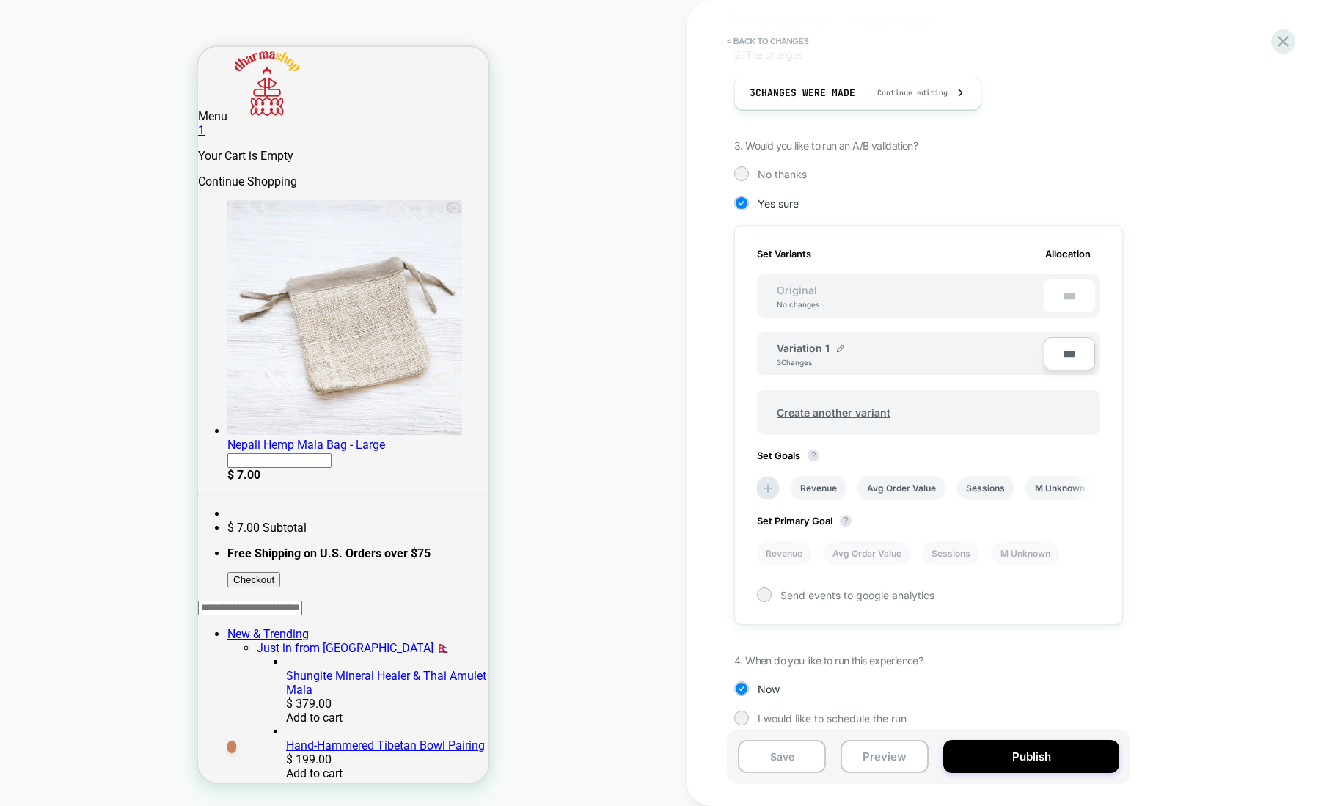
scroll to position [273, 0]
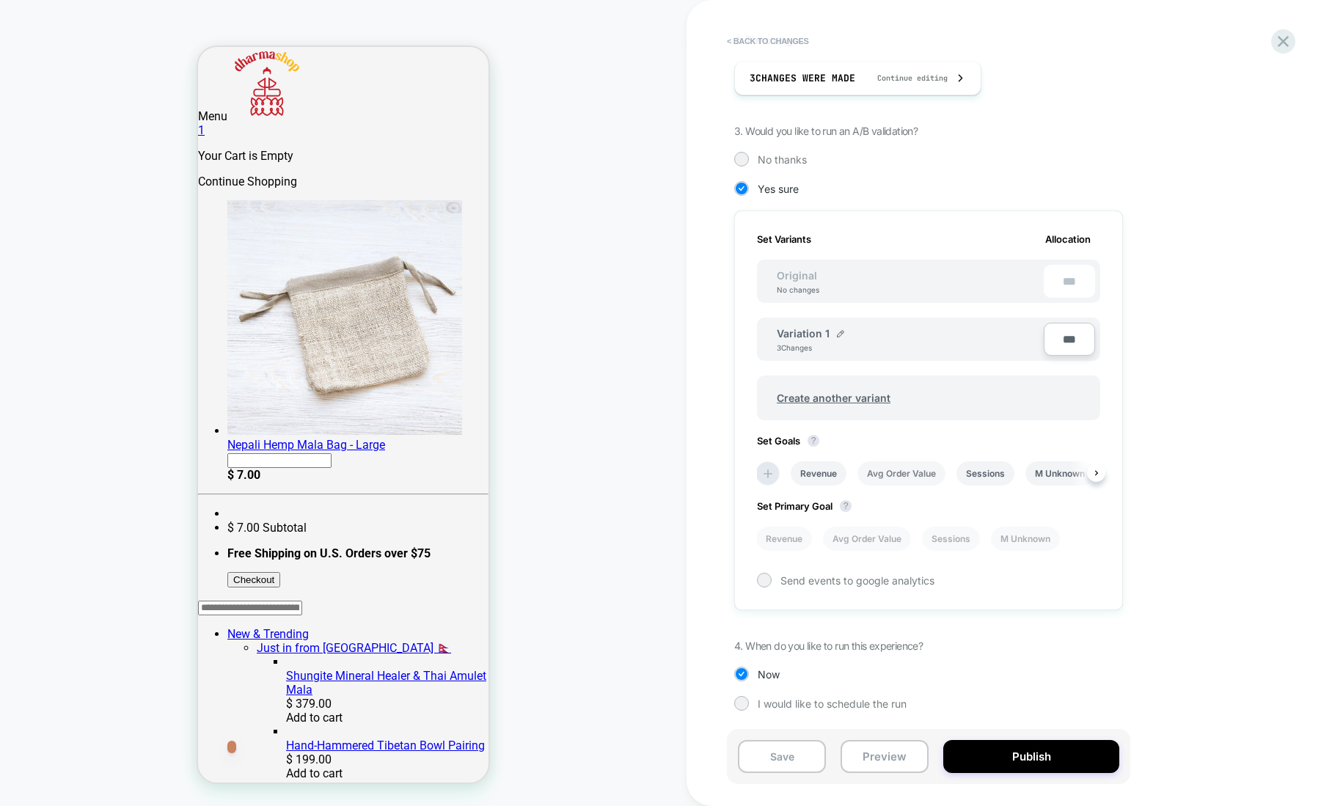
click at [899, 472] on li "Avg Order Value" at bounding box center [901, 473] width 88 height 24
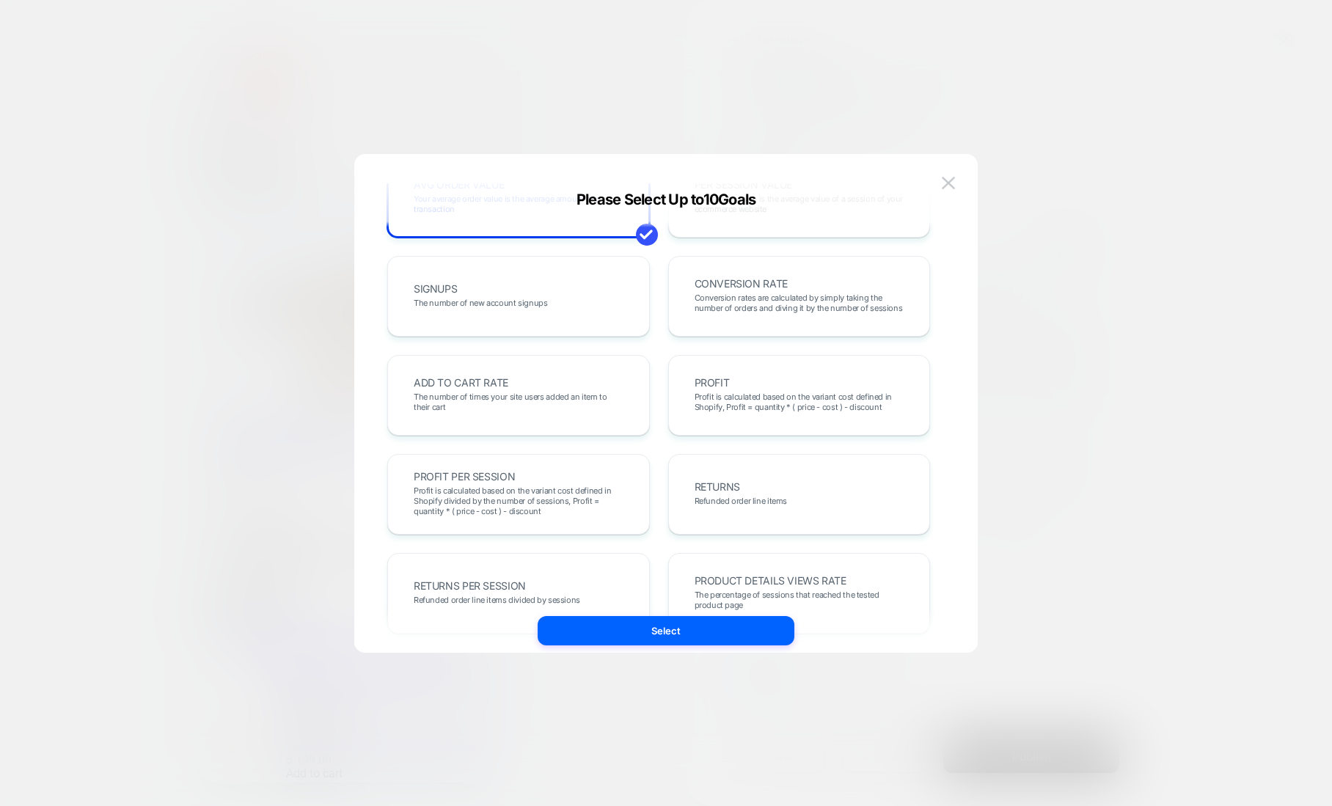
scroll to position [185, 0]
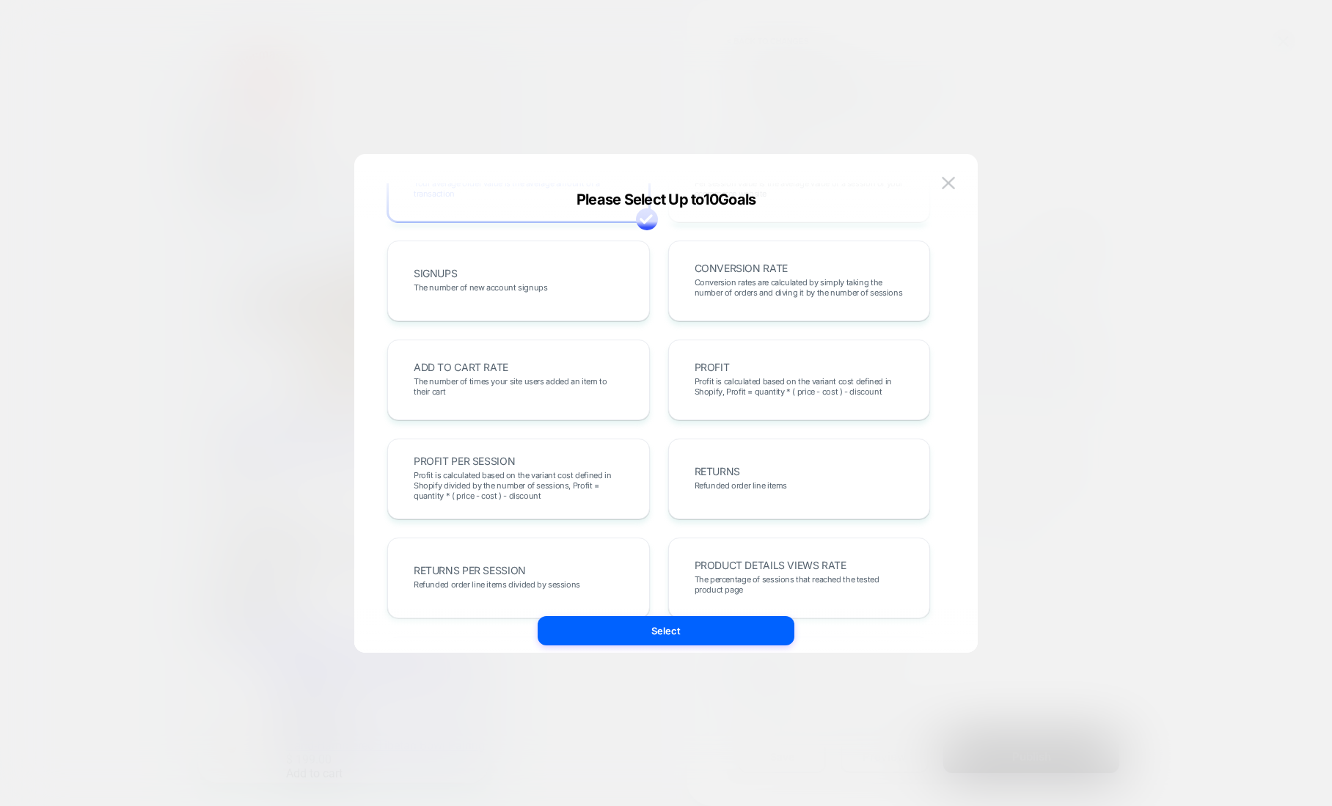
click at [675, 633] on button "Select" at bounding box center [666, 630] width 257 height 29
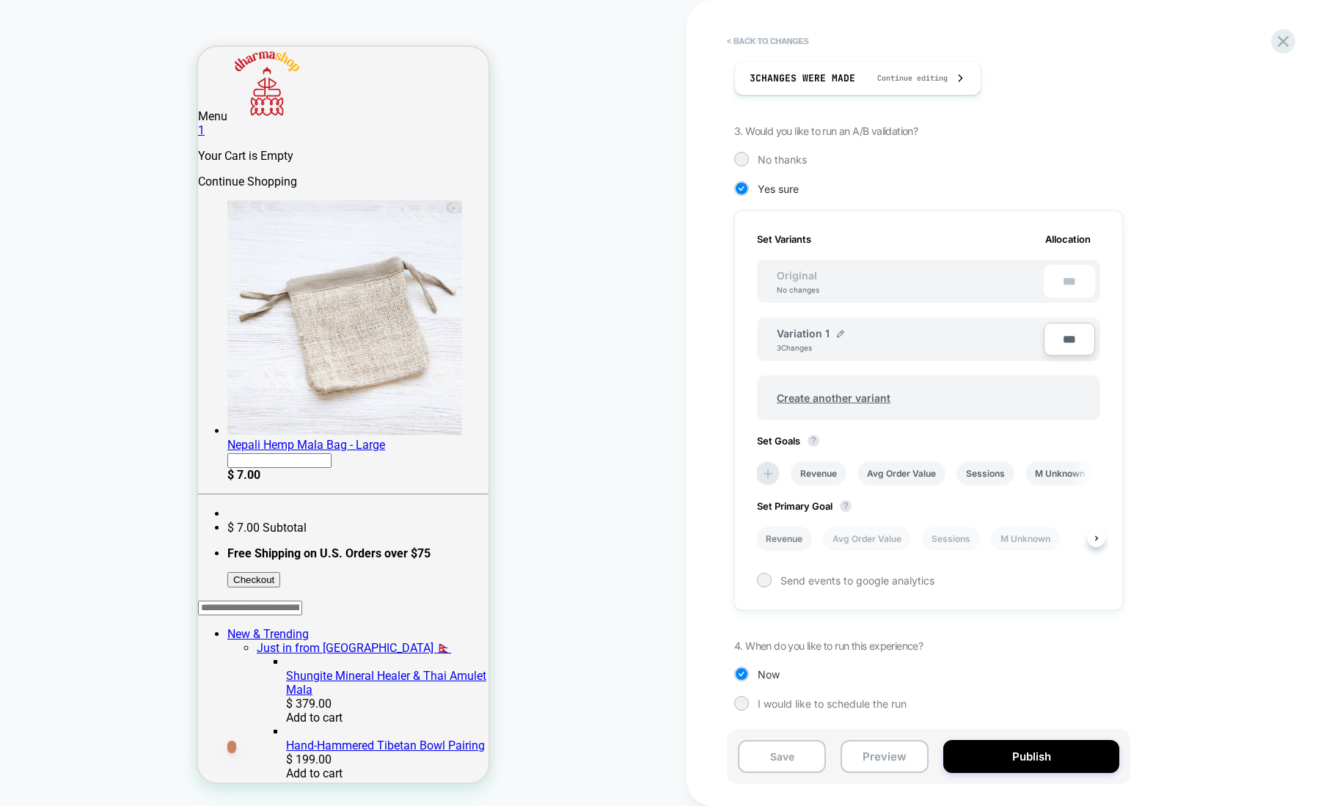
drag, startPoint x: 783, startPoint y: 539, endPoint x: 797, endPoint y: 542, distance: 13.5
click at [783, 539] on li "Revenue" at bounding box center [784, 539] width 56 height 24
click at [1023, 755] on button "Publish" at bounding box center [1031, 756] width 176 height 33
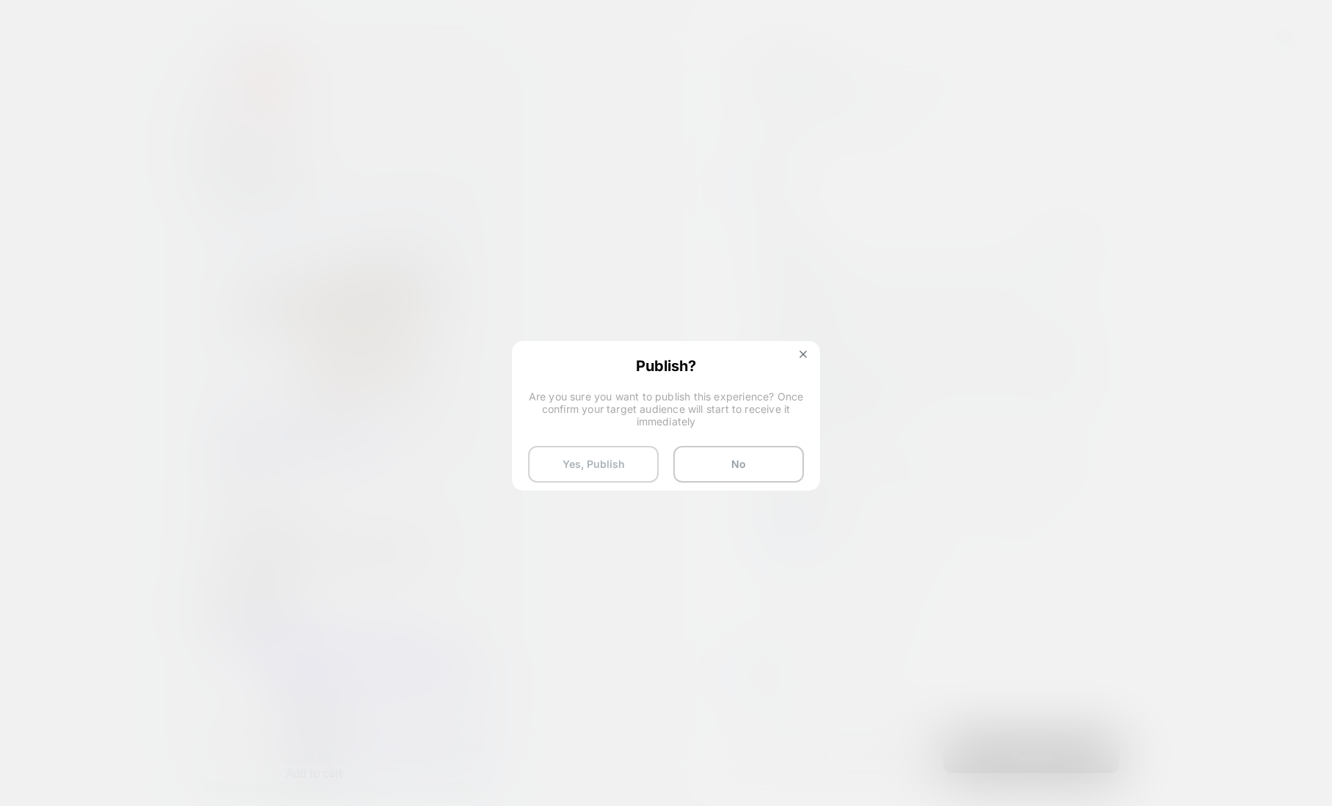
click at [621, 467] on button "Yes, Publish" at bounding box center [593, 464] width 131 height 37
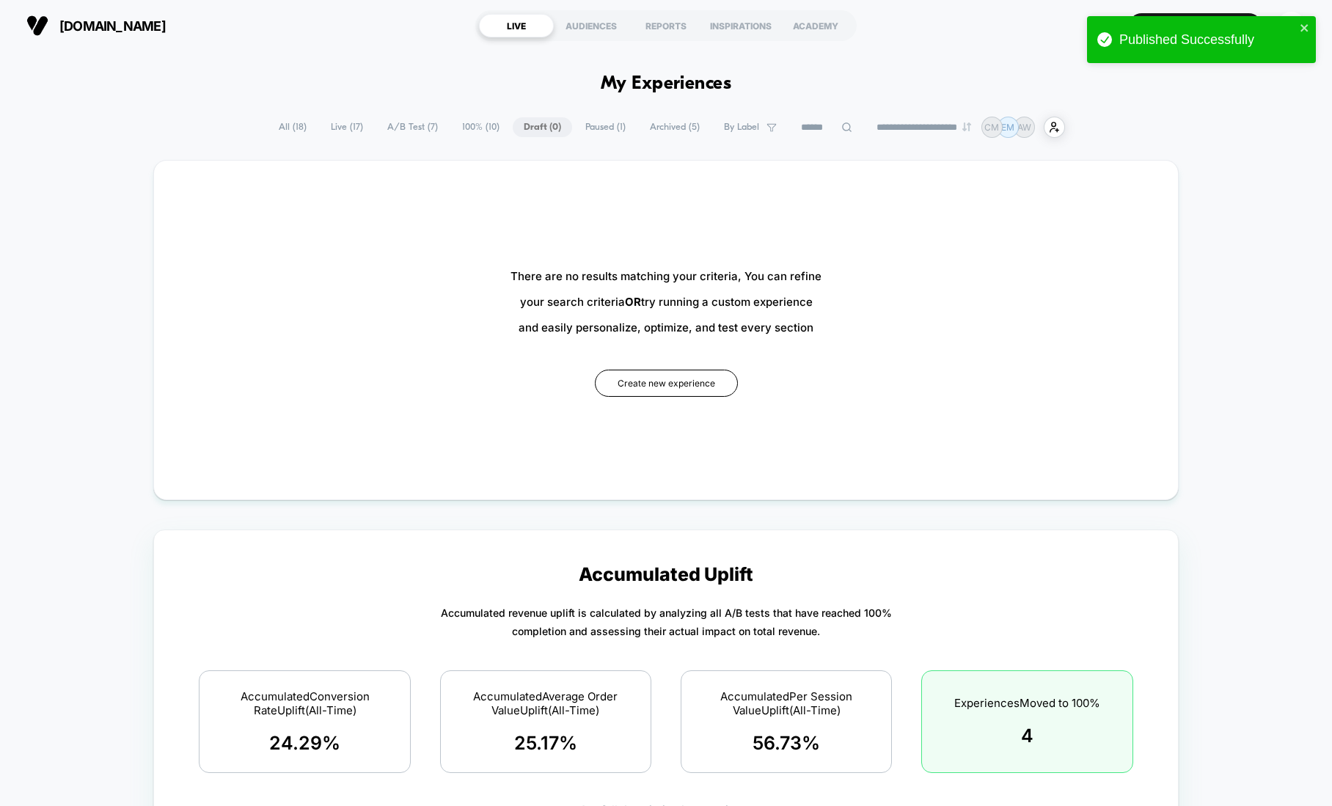
click at [283, 123] on span "All ( 18 )" at bounding box center [293, 127] width 50 height 20
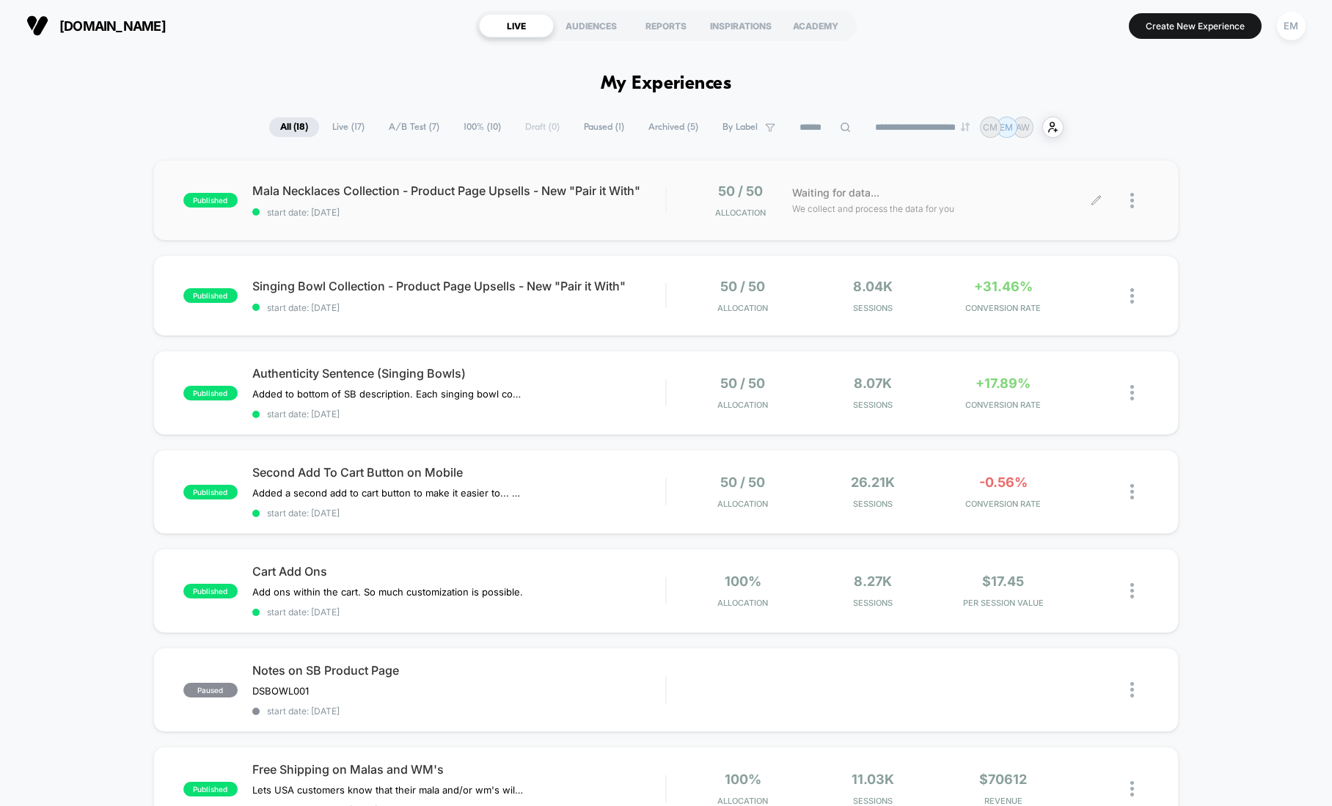
click at [1134, 199] on div at bounding box center [1139, 200] width 18 height 34
click at [1091, 213] on div "Preview Link" at bounding box center [1057, 218] width 132 height 33
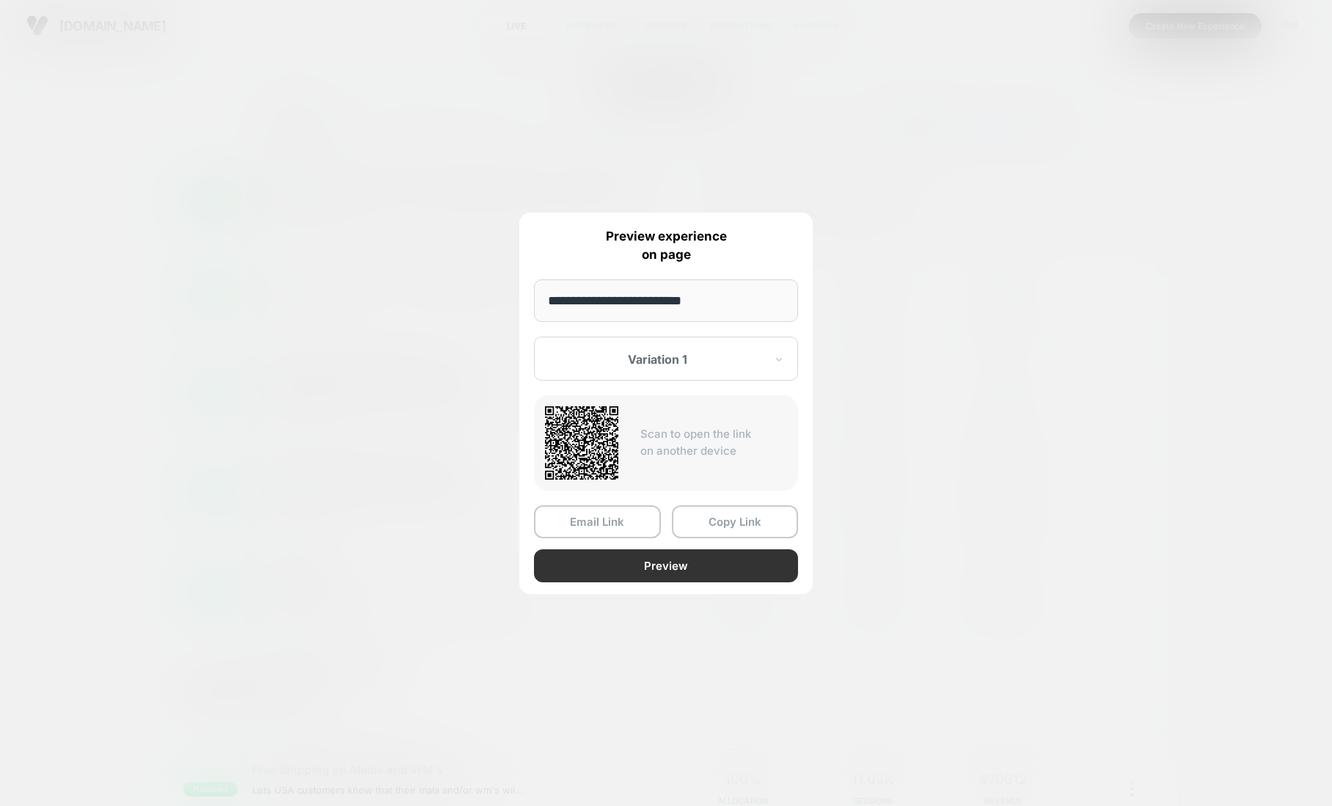
click at [636, 560] on button "Preview" at bounding box center [666, 565] width 264 height 33
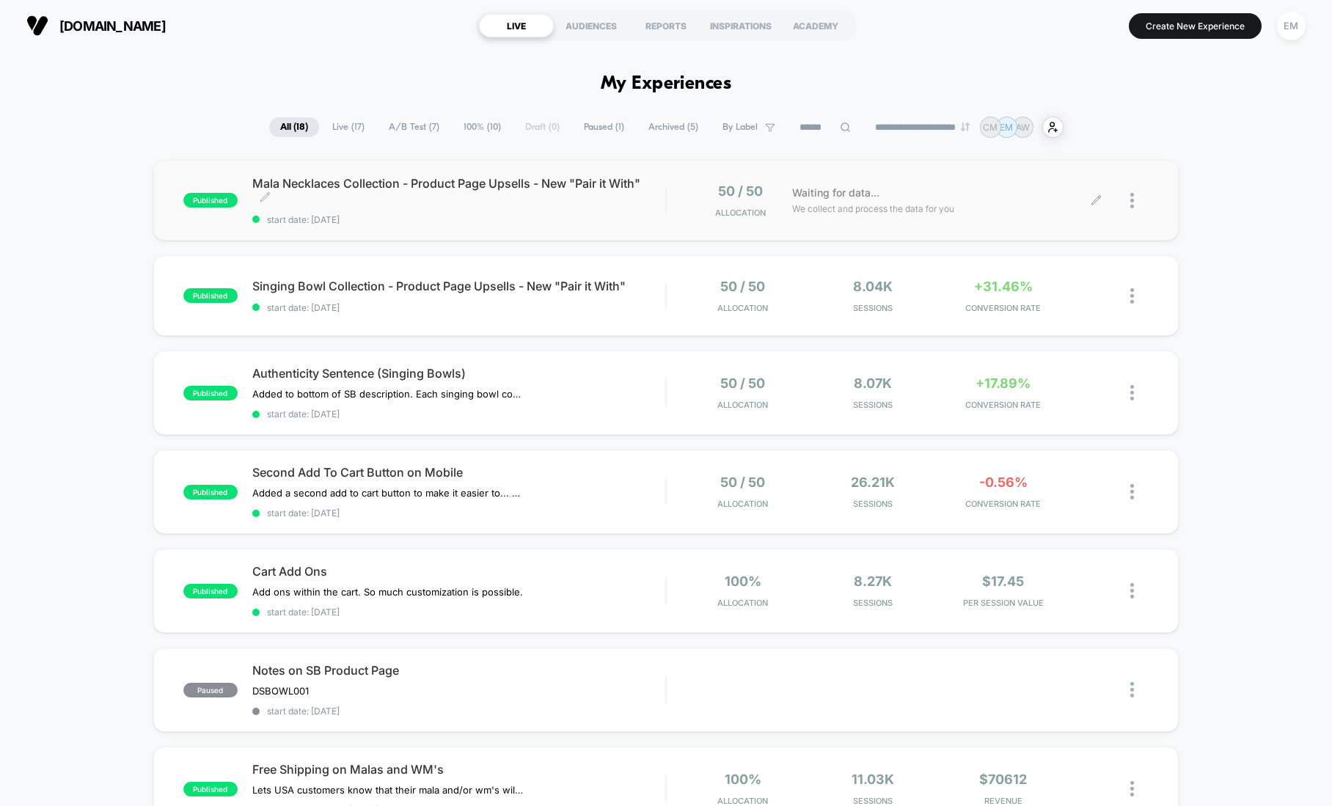
click at [447, 191] on span "Mala Necklaces Collection - Product Page Upsells - New "Pair it With" Click to …" at bounding box center [458, 190] width 413 height 29
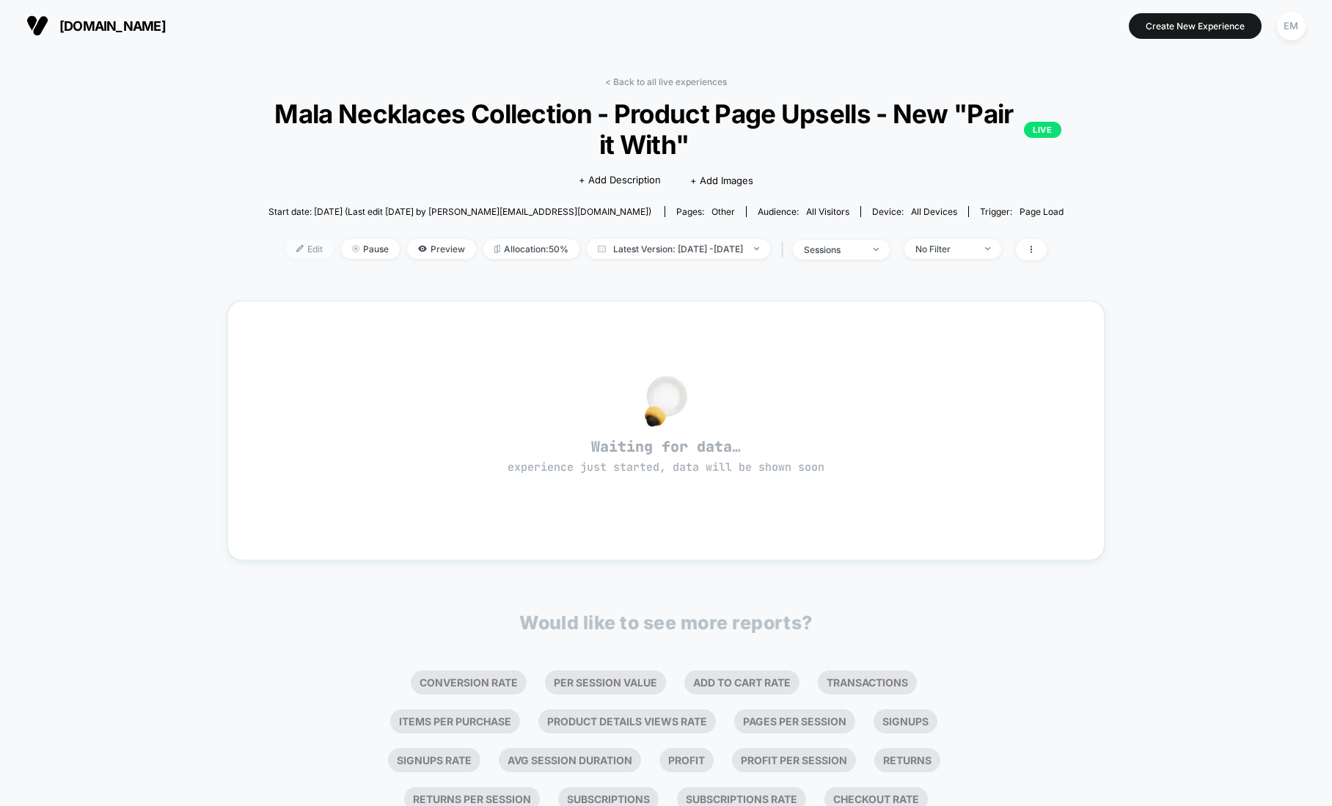
click at [293, 246] on span "Edit" at bounding box center [309, 249] width 48 height 20
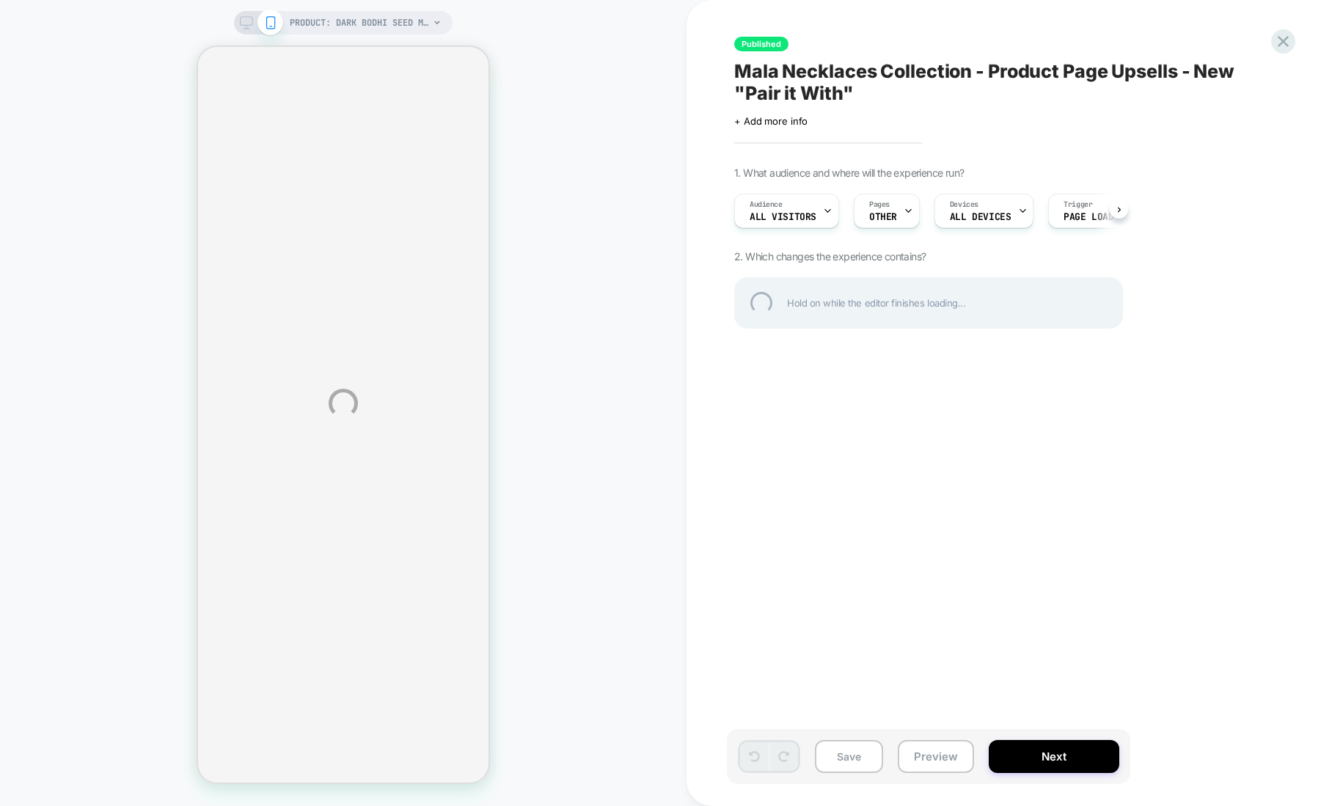
select select "**********"
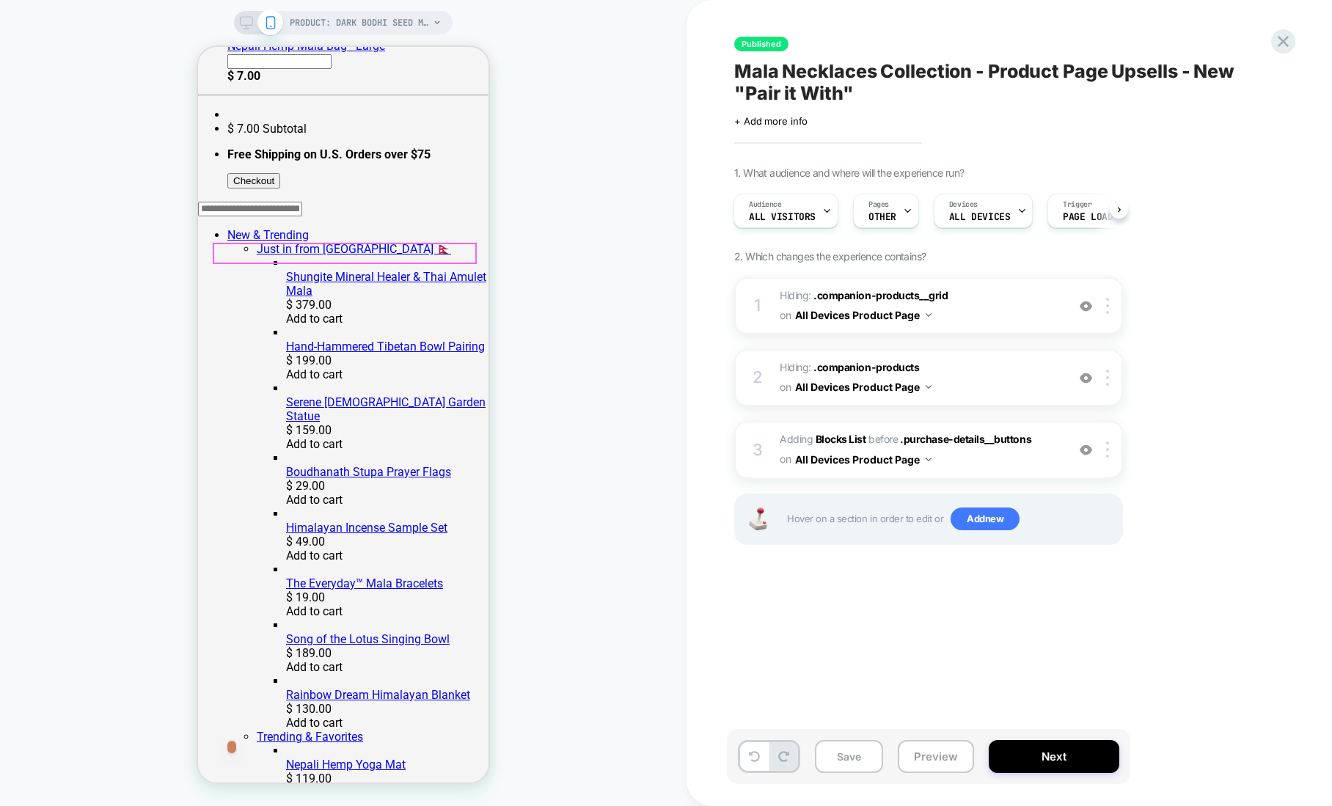
scroll to position [400, 0]
click at [760, 441] on div "3" at bounding box center [757, 450] width 15 height 29
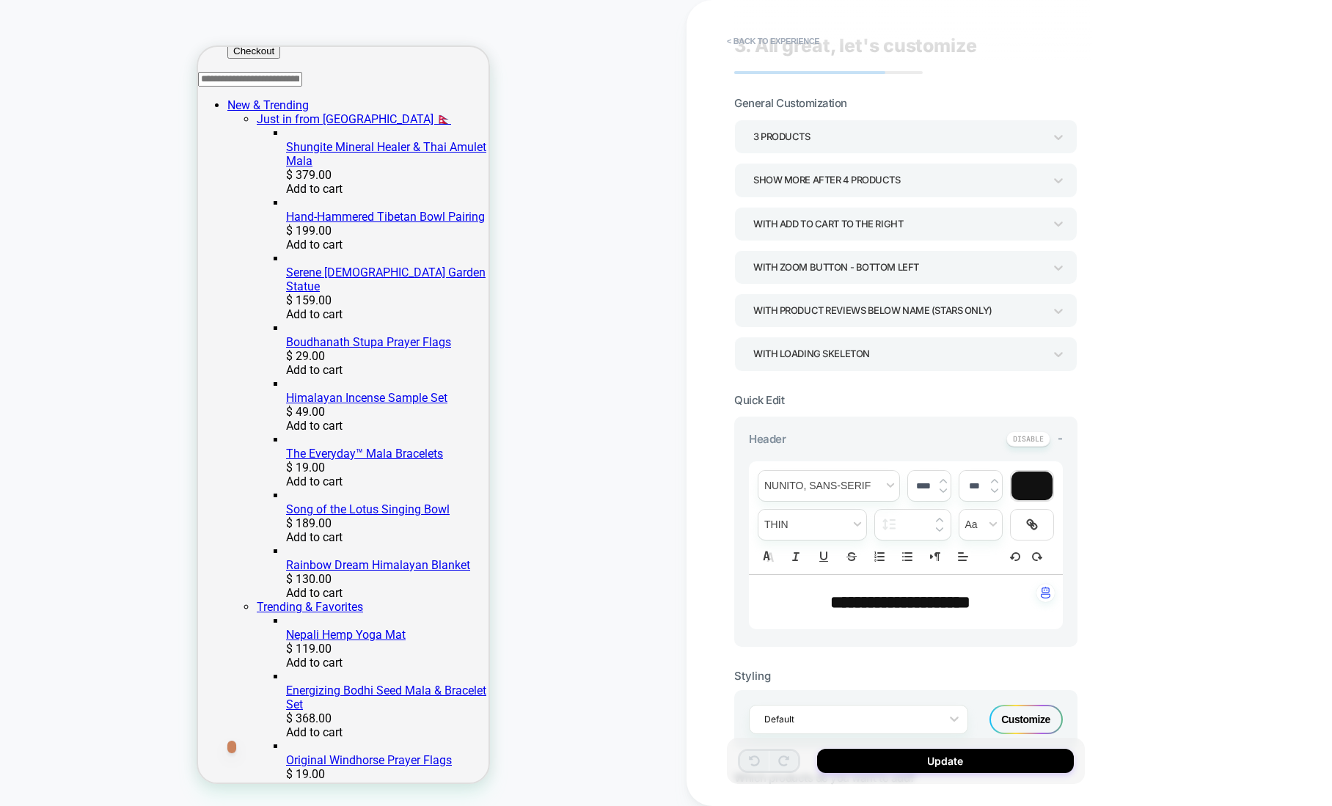
scroll to position [37, 0]
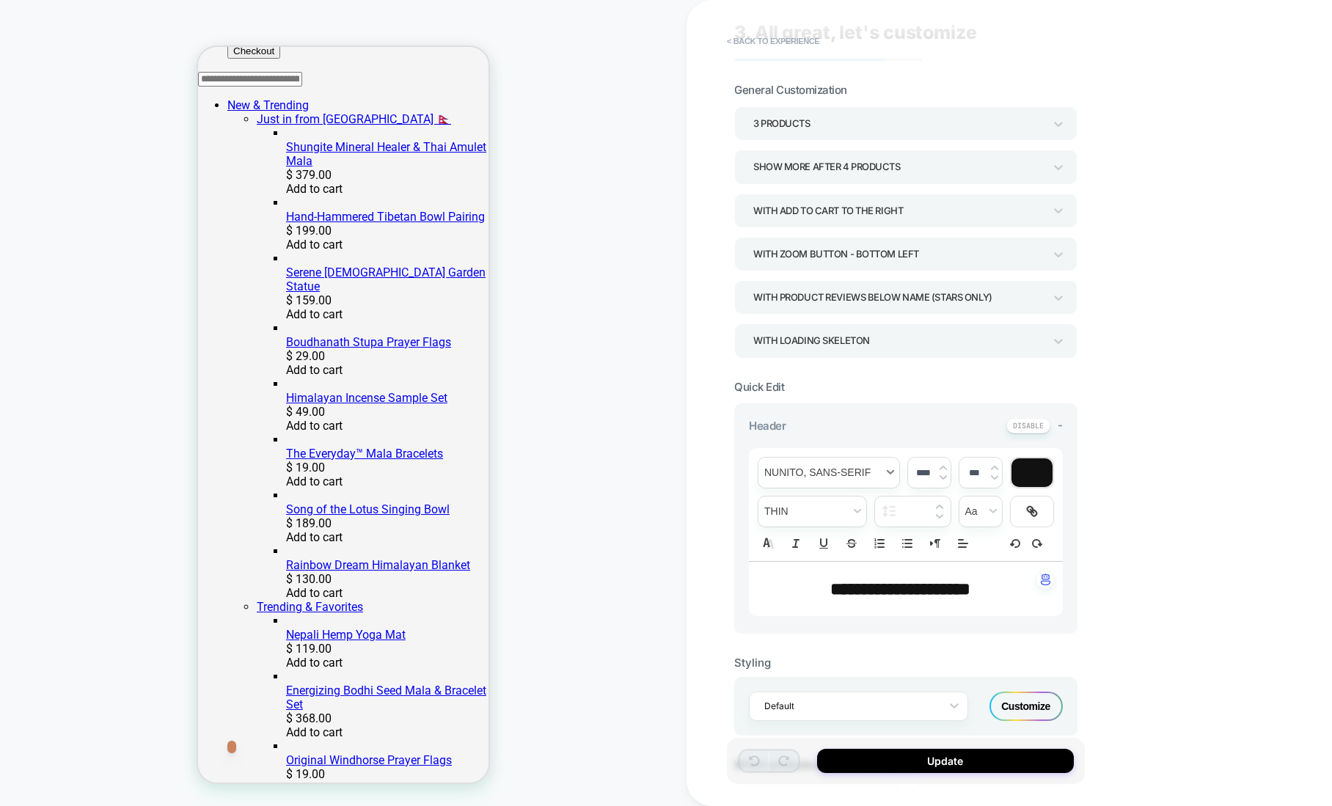
click at [811, 471] on span "font" at bounding box center [828, 473] width 141 height 30
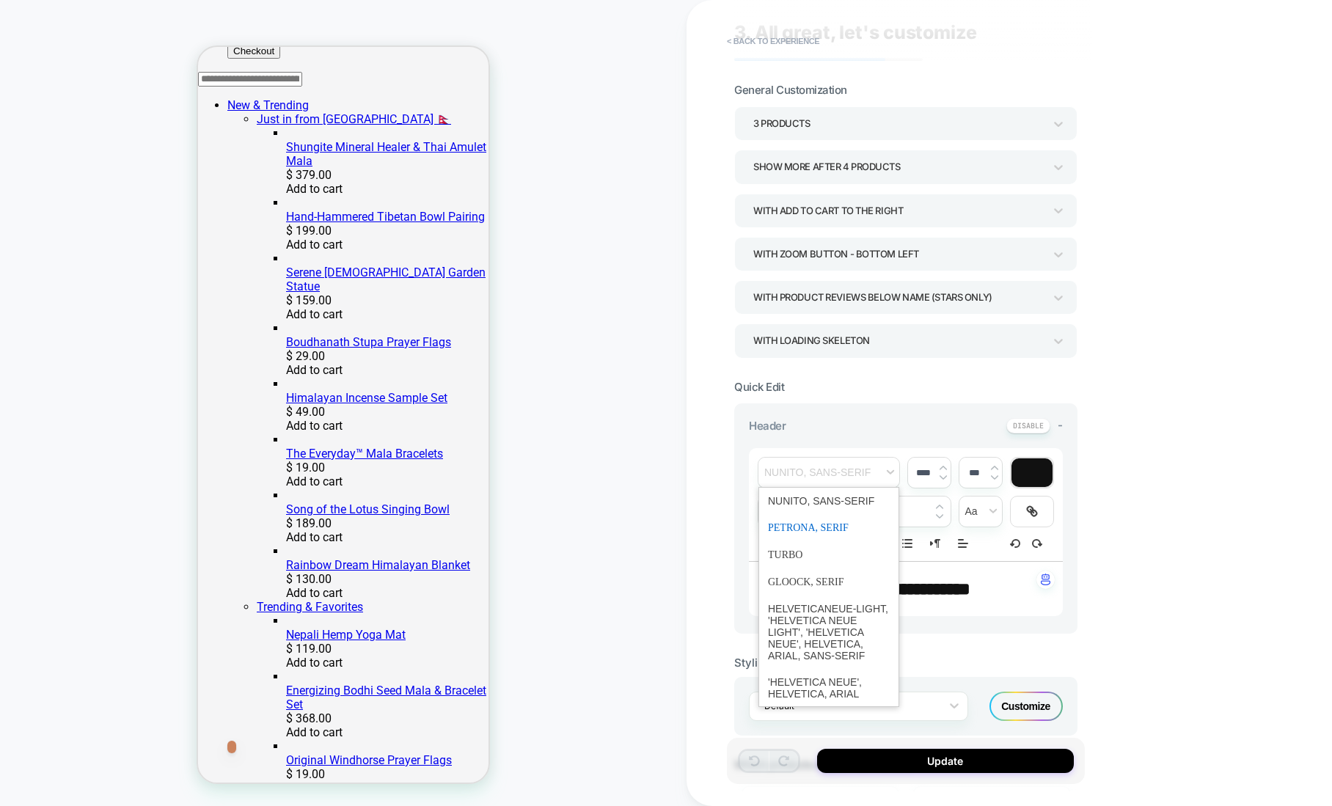
scroll to position [0, 0]
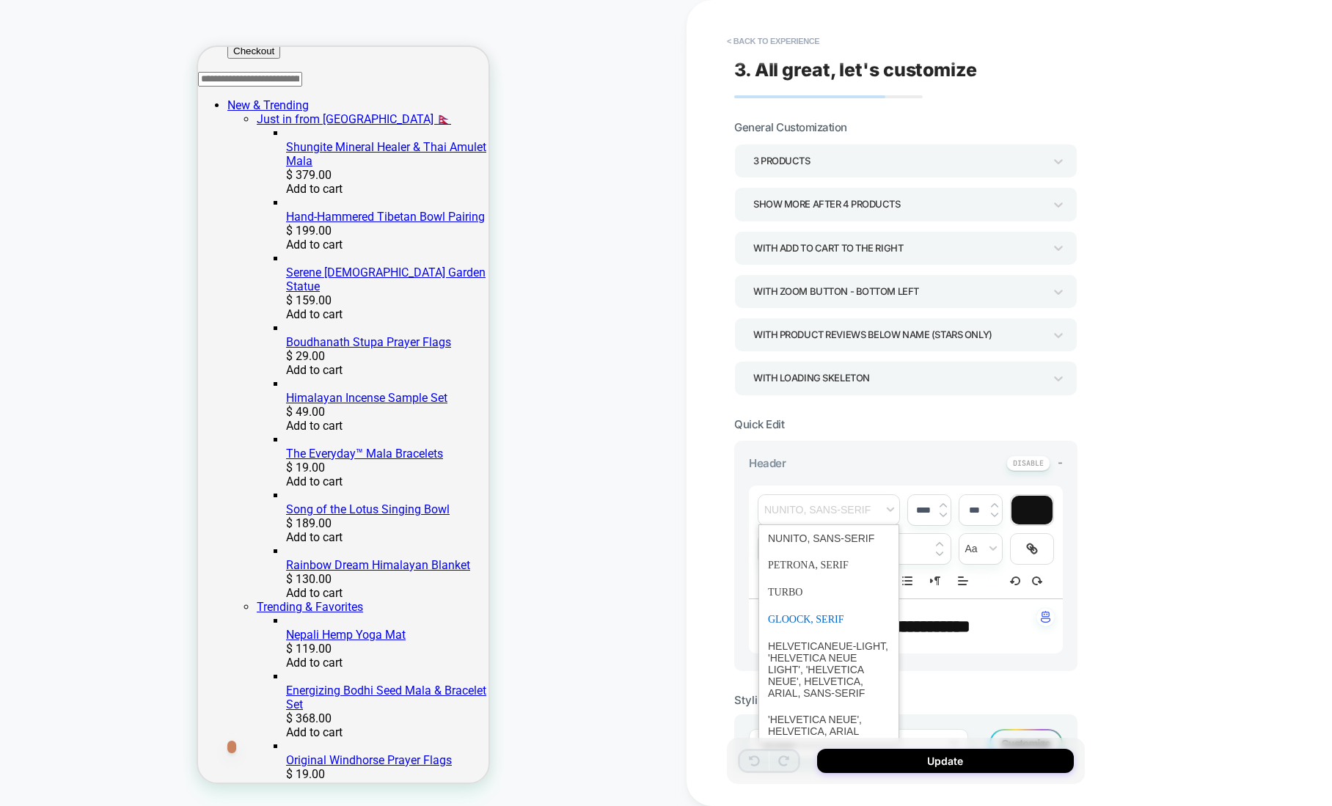
click at [806, 610] on span "font" at bounding box center [829, 619] width 122 height 27
type input "****"
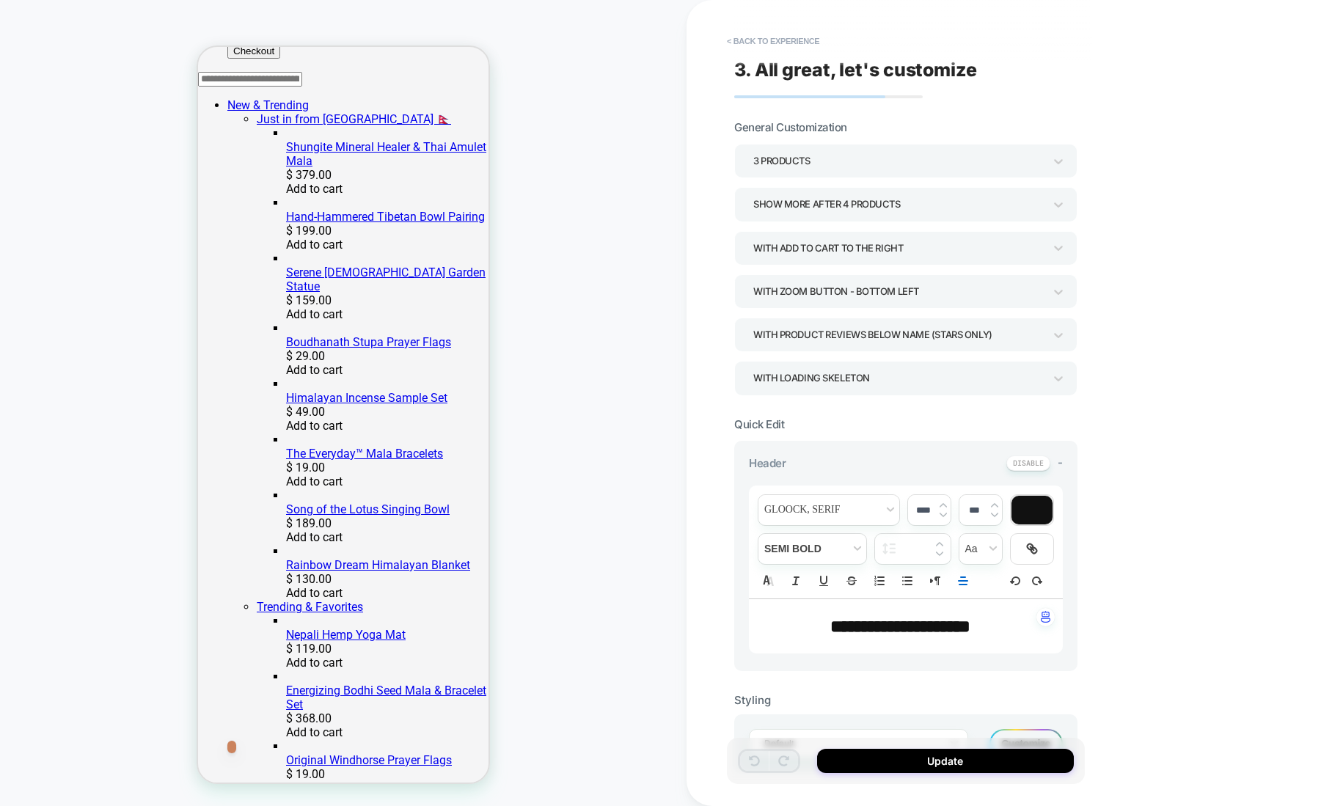
click at [687, 494] on div "**********" at bounding box center [1009, 403] width 645 height 806
click at [1055, 160] on icon at bounding box center [1058, 161] width 9 height 5
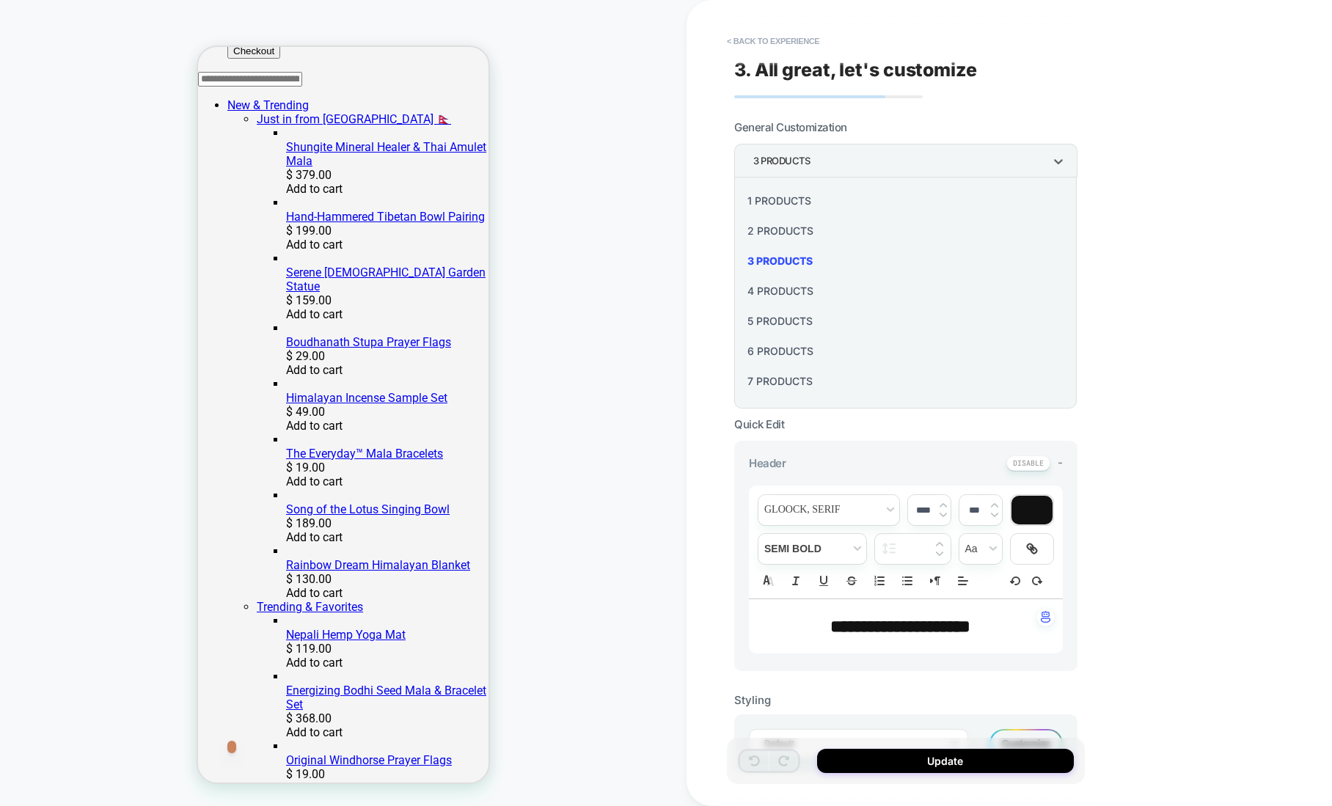
click at [1059, 158] on div at bounding box center [666, 403] width 1332 height 806
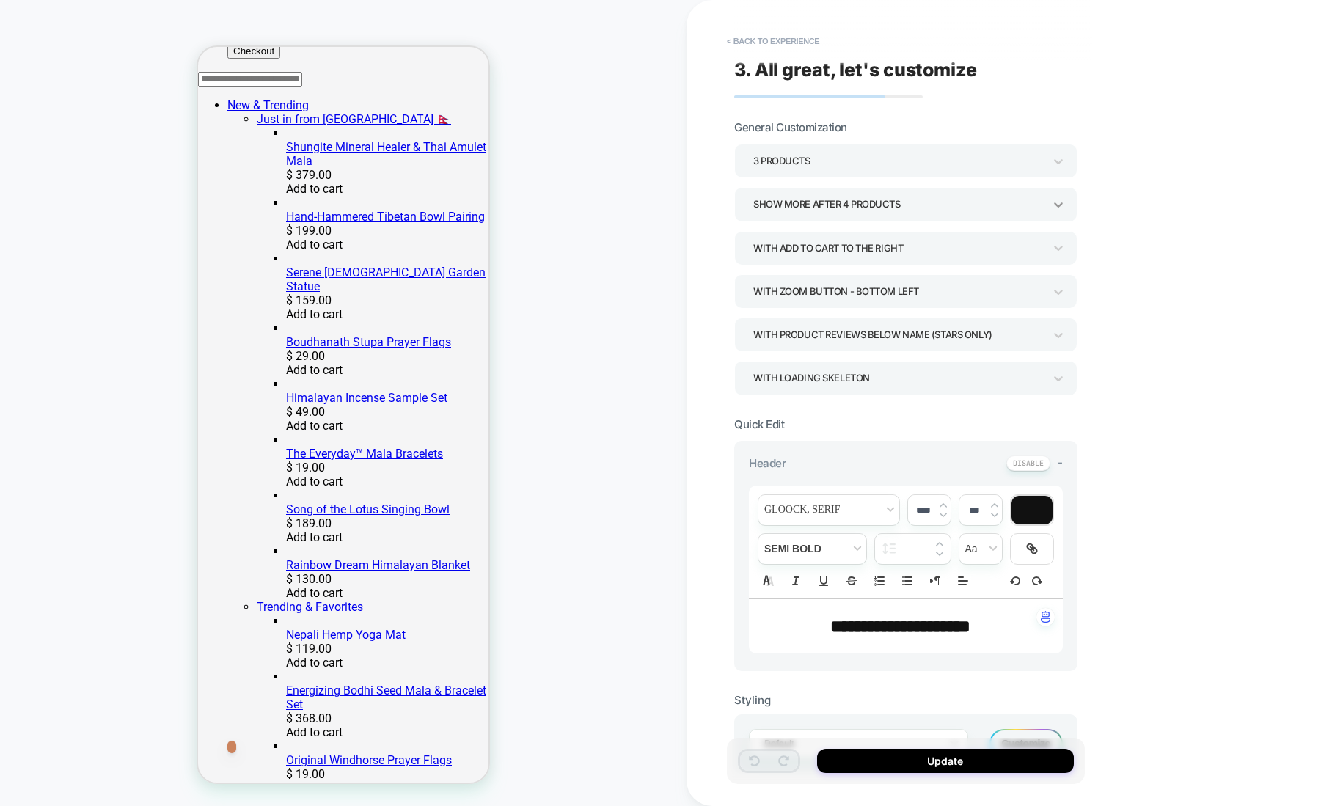
click at [1063, 203] on icon at bounding box center [1058, 204] width 15 height 15
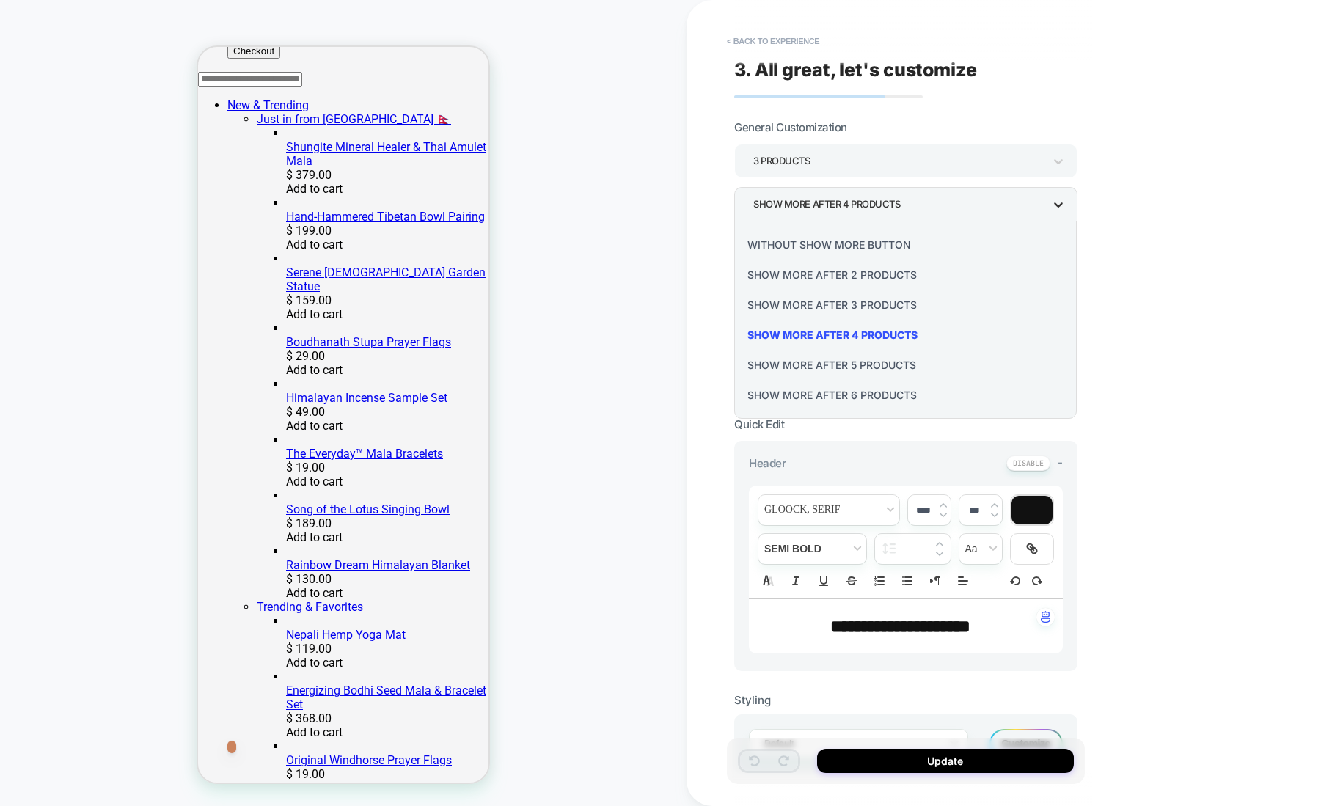
click at [1063, 203] on div at bounding box center [666, 403] width 1332 height 806
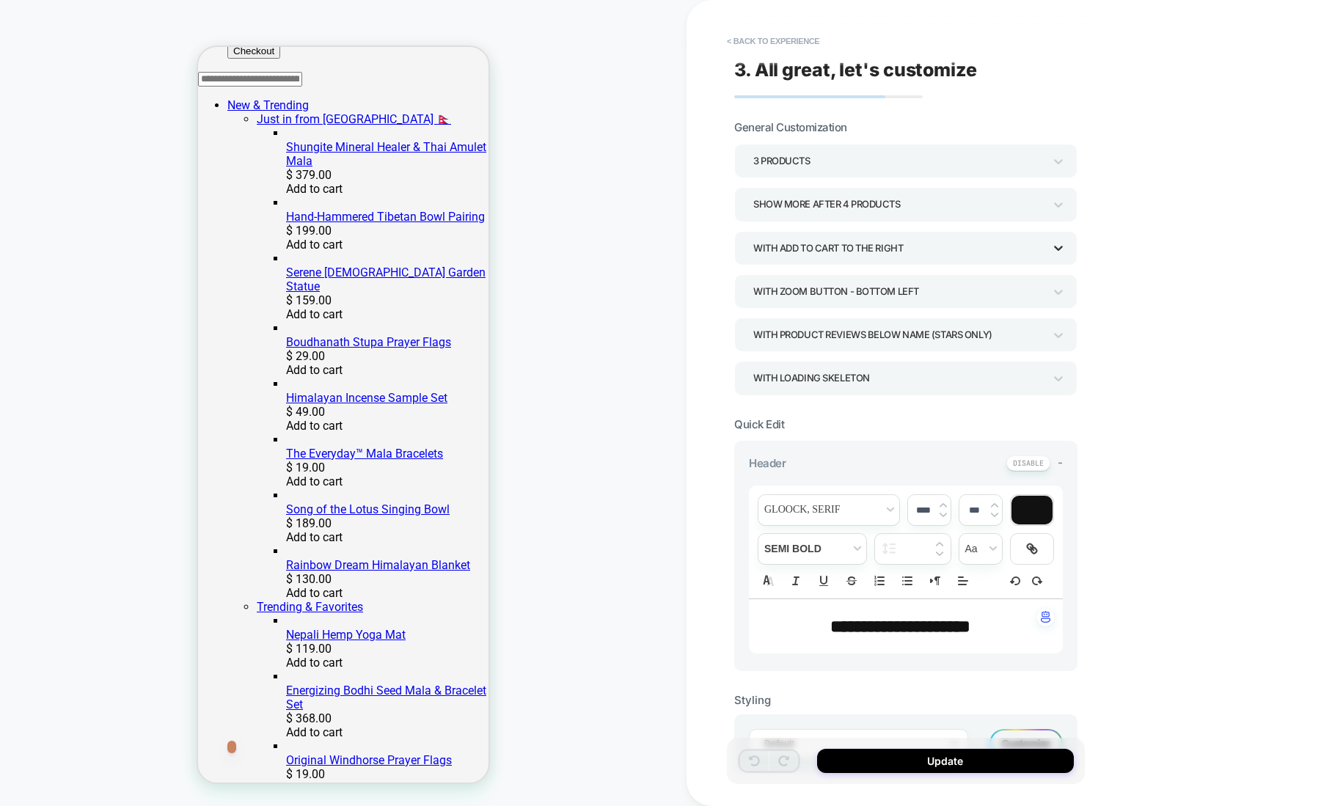
click at [1061, 245] on icon at bounding box center [1058, 248] width 15 height 15
click at [1061, 245] on div at bounding box center [666, 403] width 1332 height 806
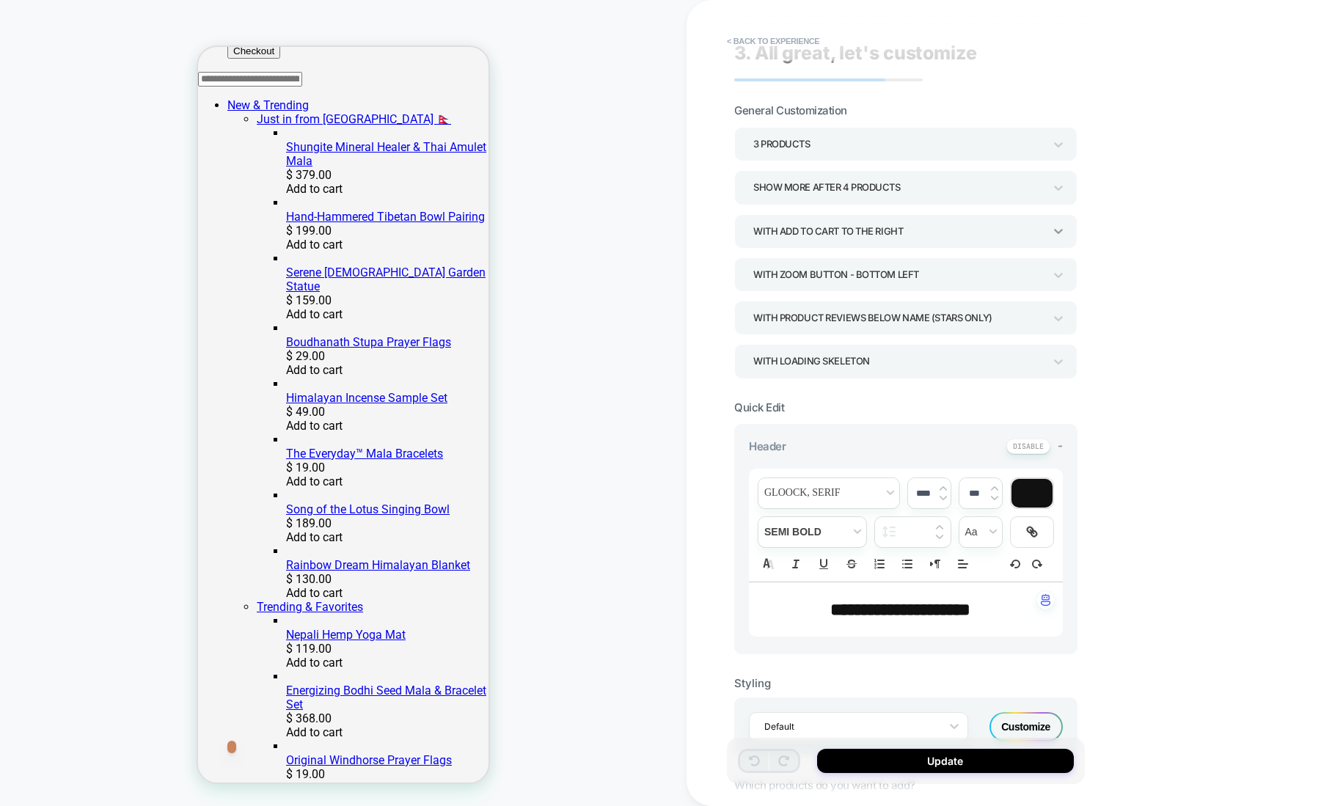
scroll to position [23, 0]
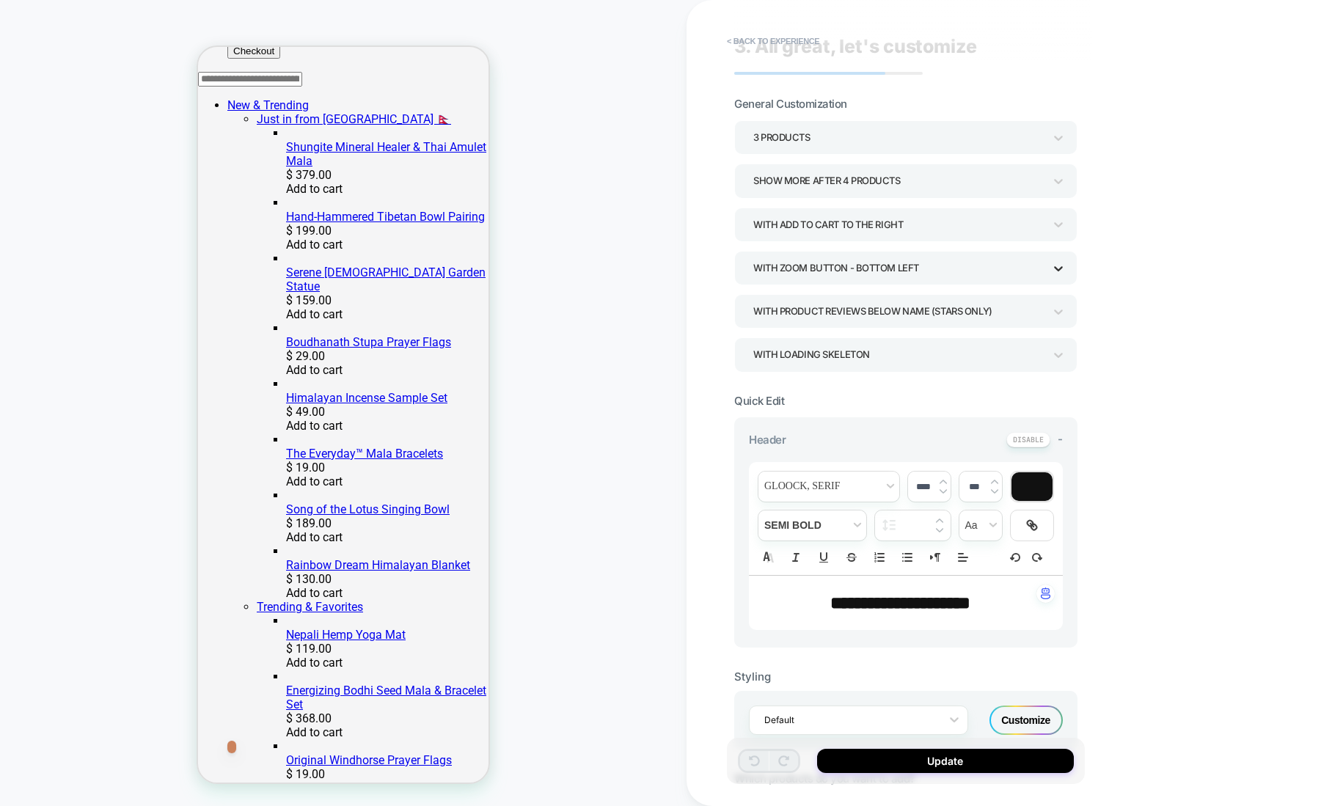
click at [1057, 266] on icon at bounding box center [1058, 268] width 15 height 15
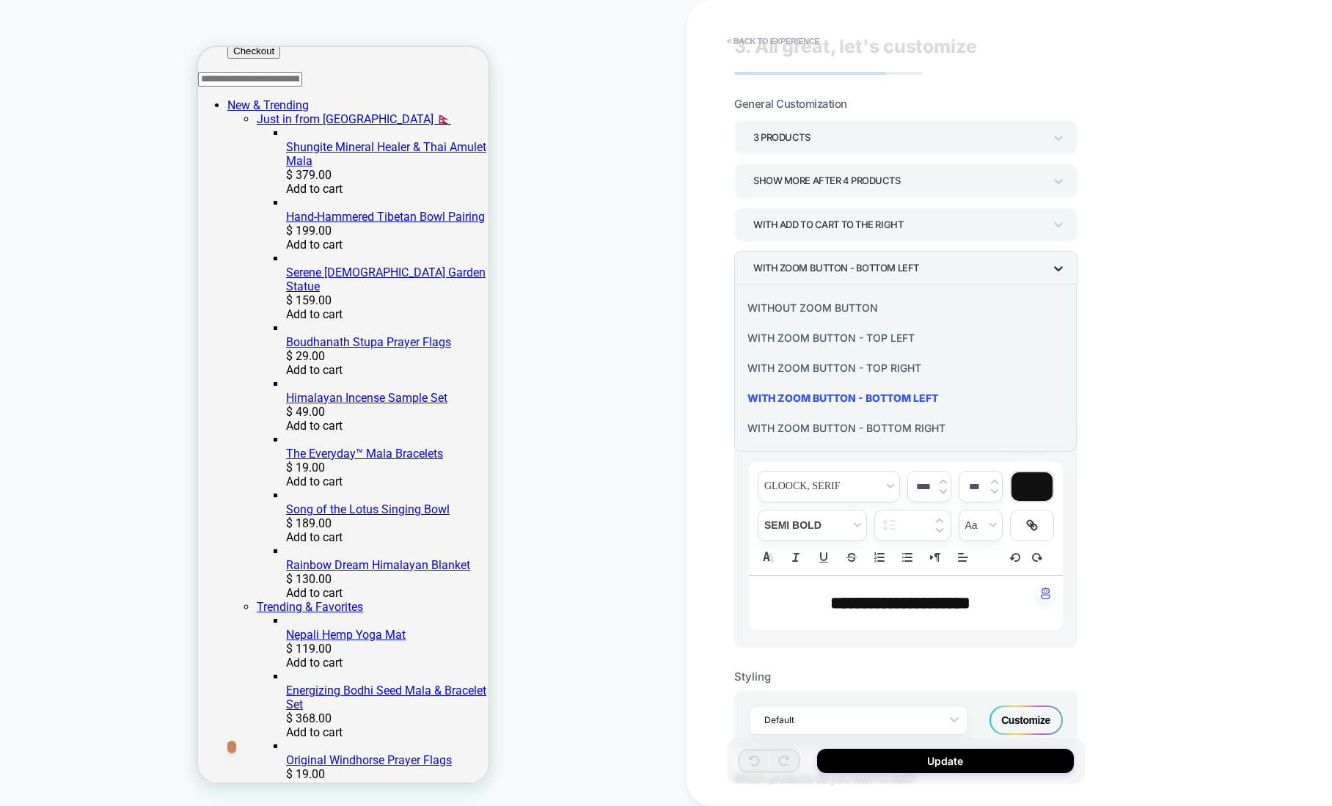
click at [1057, 266] on div at bounding box center [666, 403] width 1332 height 806
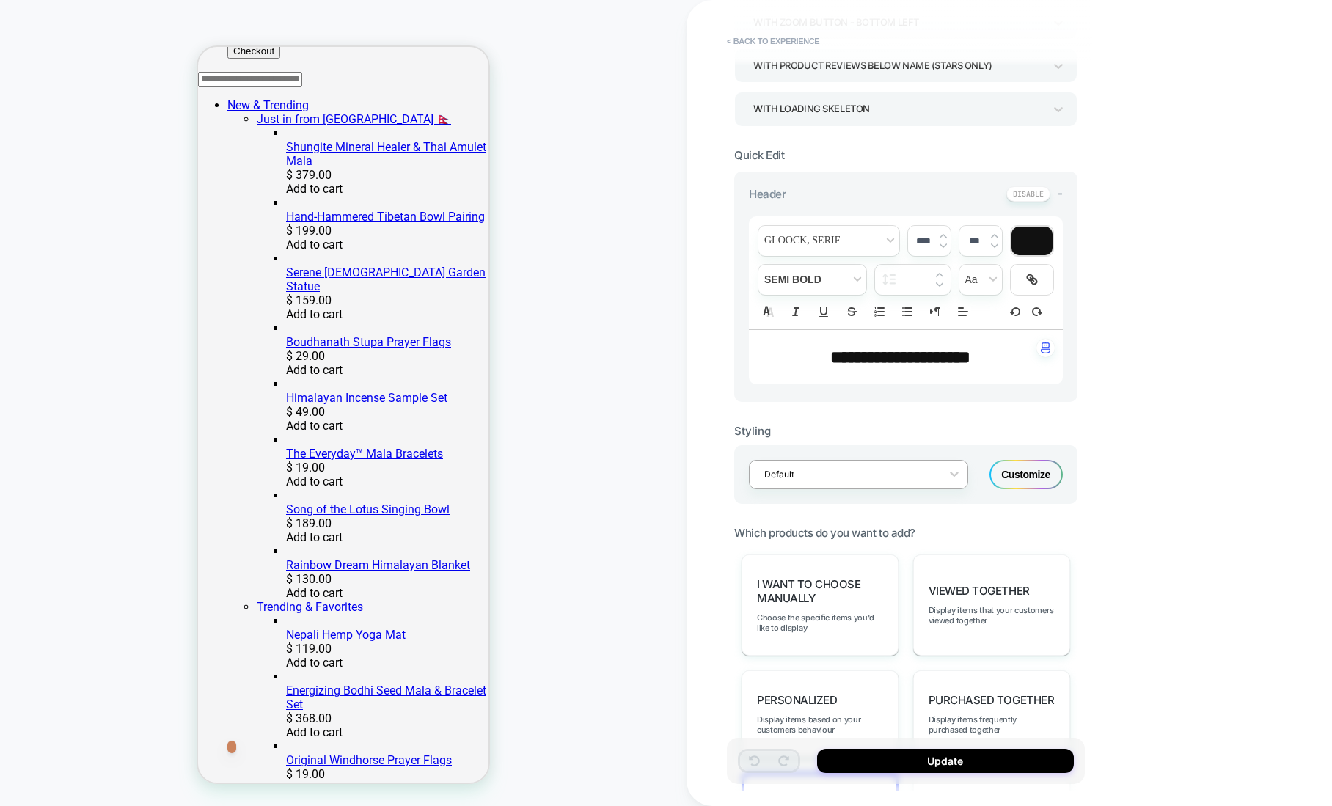
scroll to position [271, 0]
click at [1017, 468] on div "Customize" at bounding box center [1025, 472] width 73 height 29
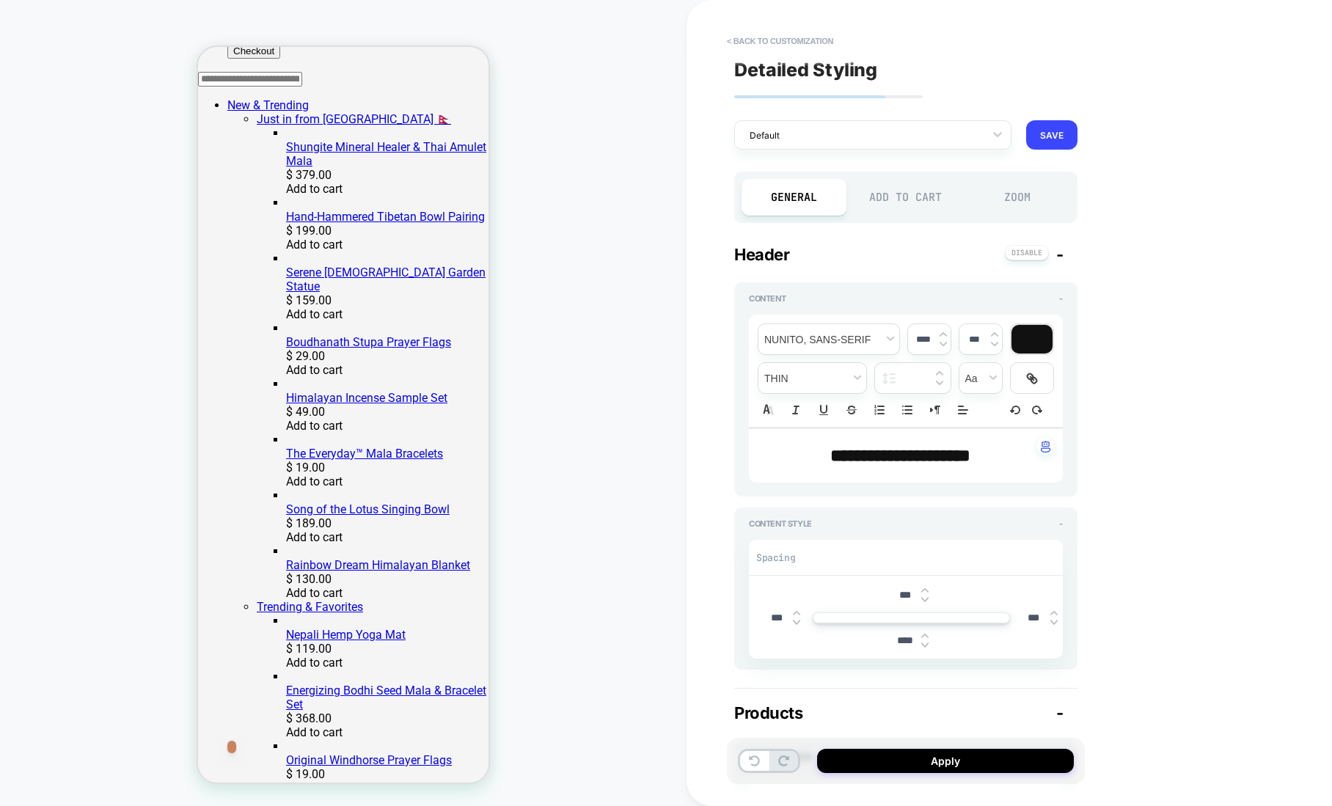
type textarea "*"
click at [801, 335] on span "font" at bounding box center [828, 339] width 141 height 30
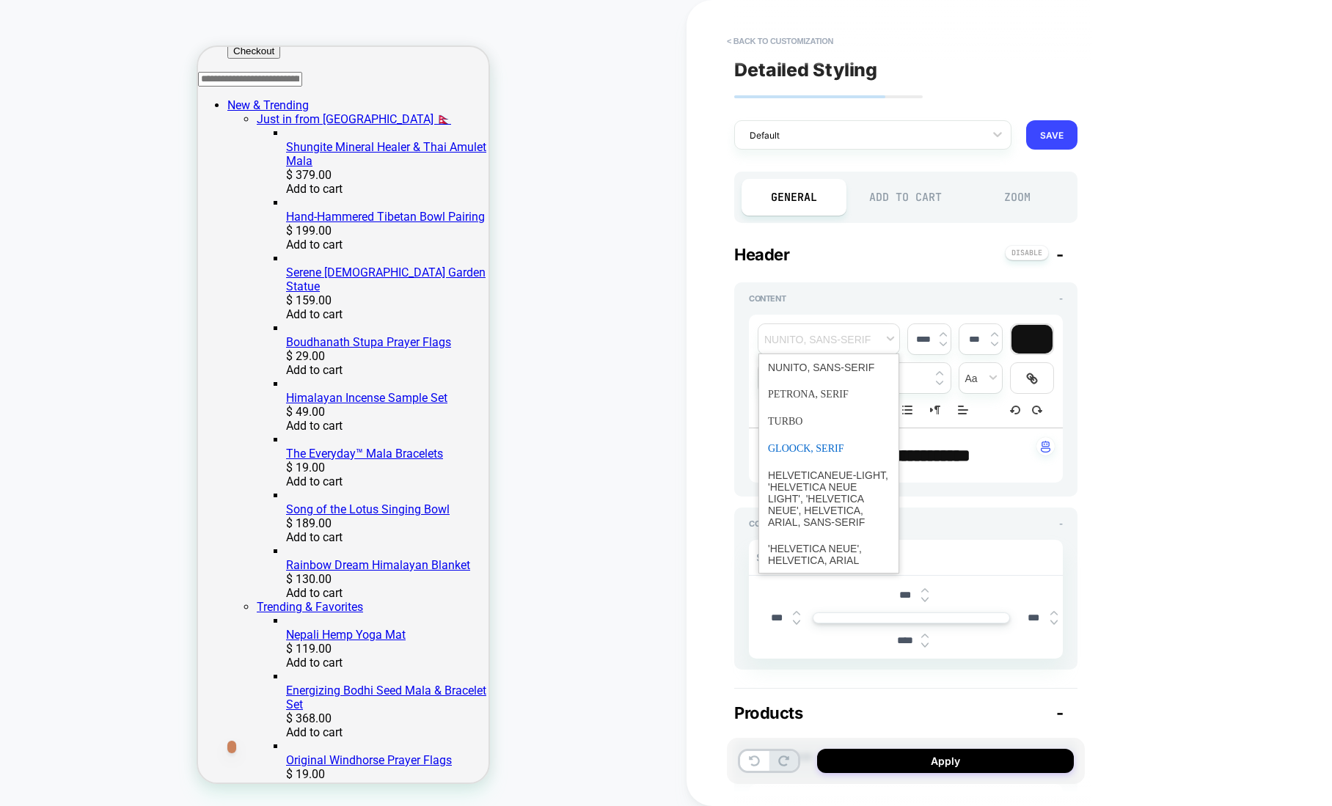
click at [811, 446] on span "font" at bounding box center [829, 448] width 122 height 27
type input "****"
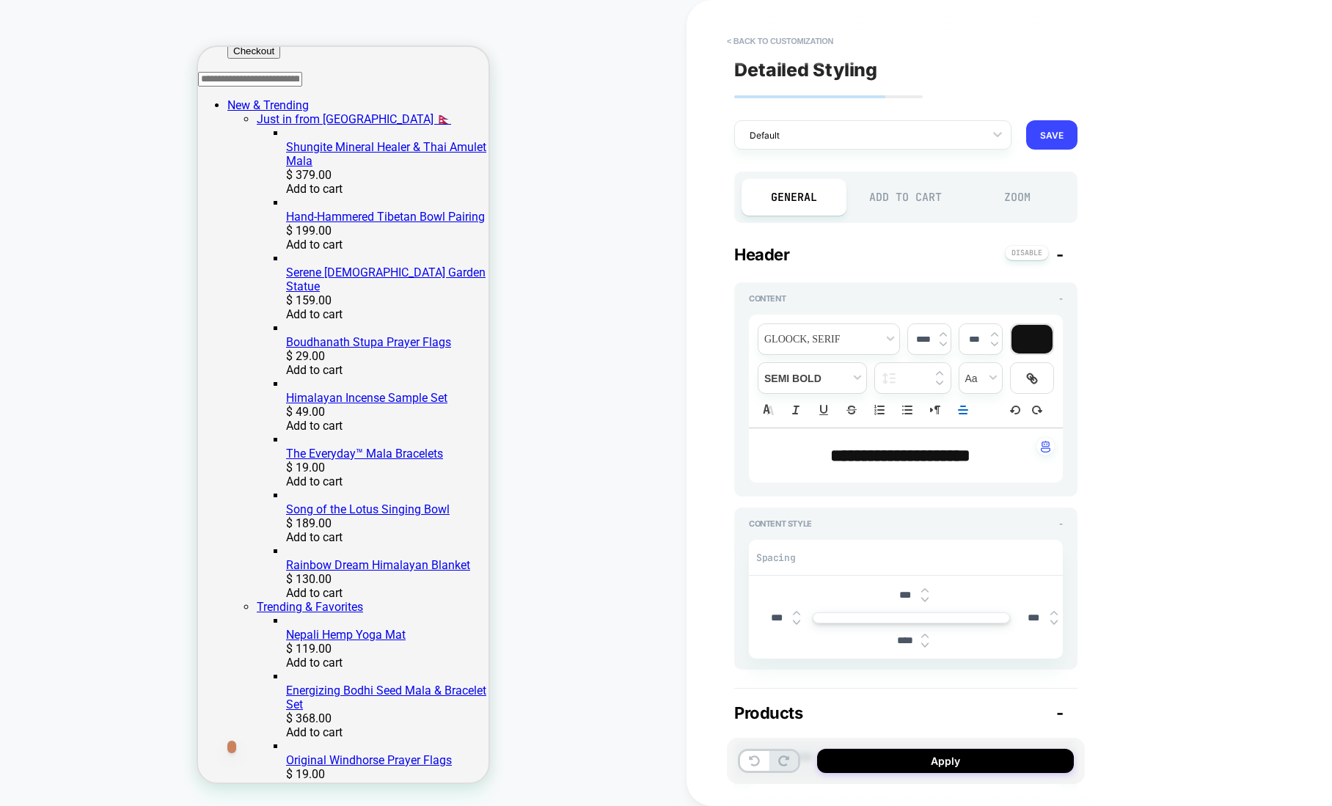
click at [711, 311] on div "**********" at bounding box center [1009, 403] width 645 height 806
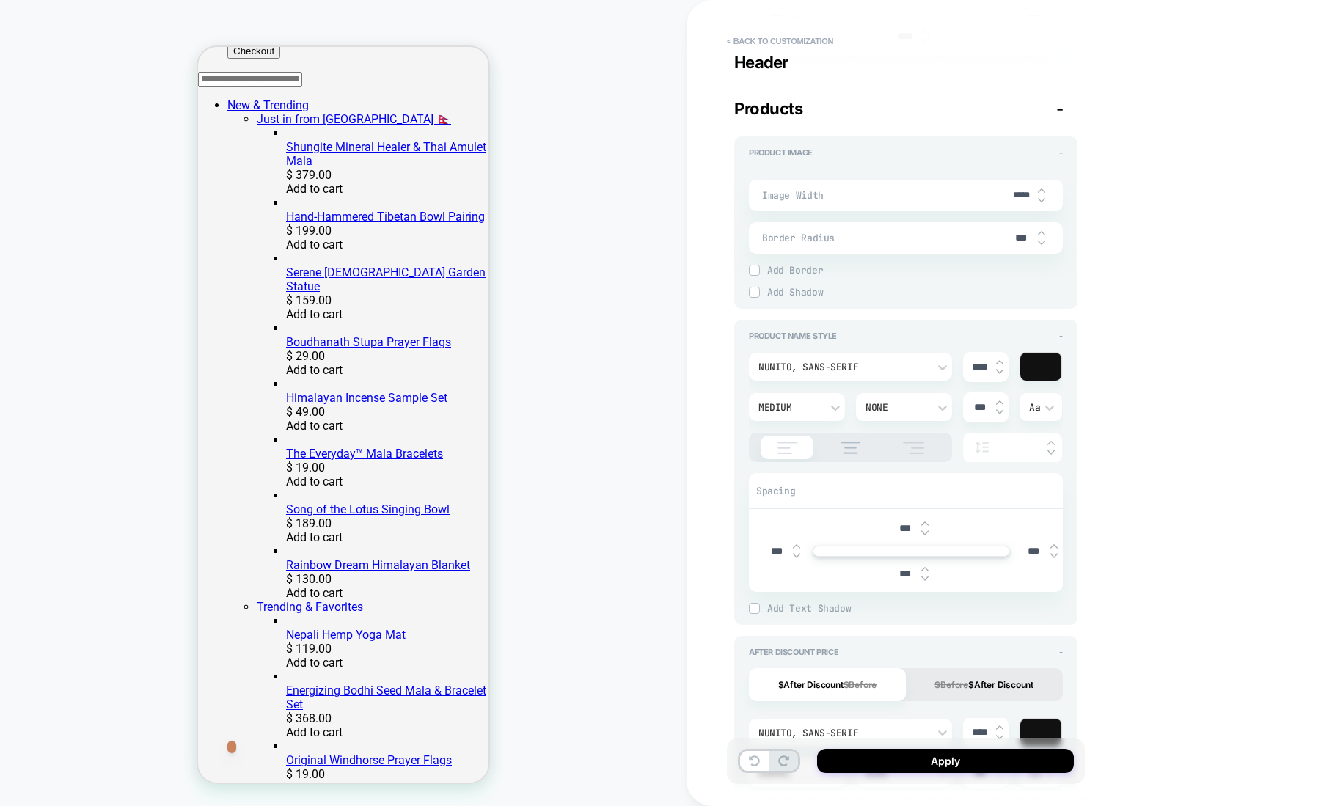
scroll to position [612, 0]
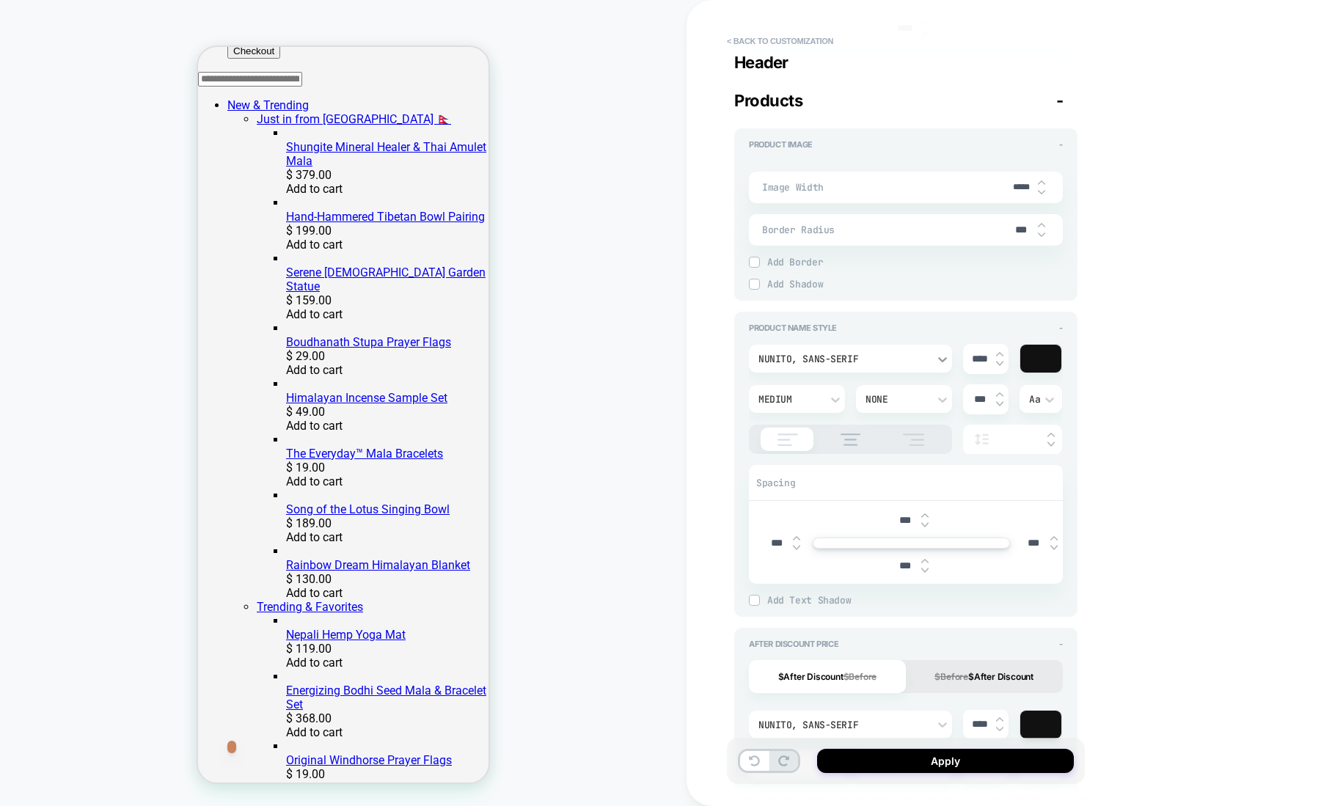
click at [943, 357] on icon at bounding box center [942, 359] width 15 height 15
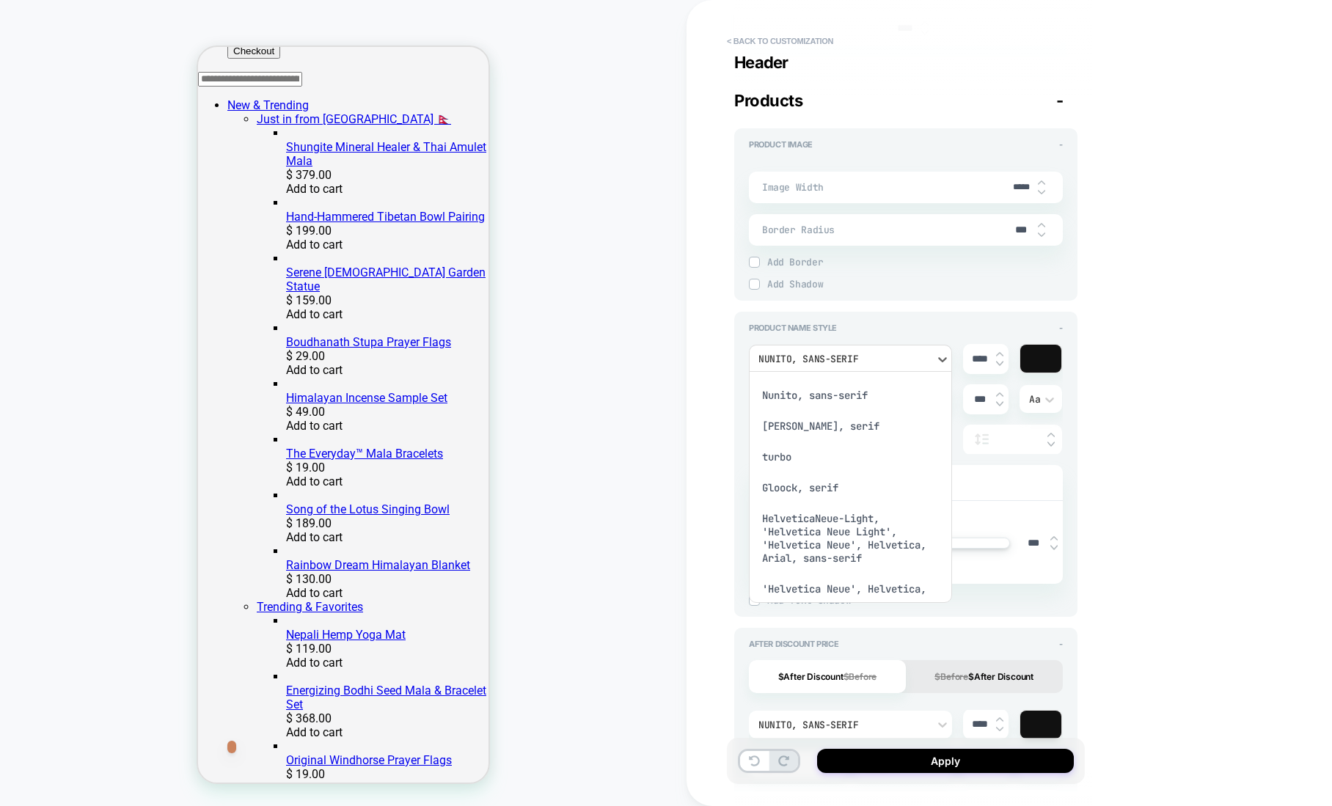
click at [708, 347] on div at bounding box center [666, 403] width 1332 height 806
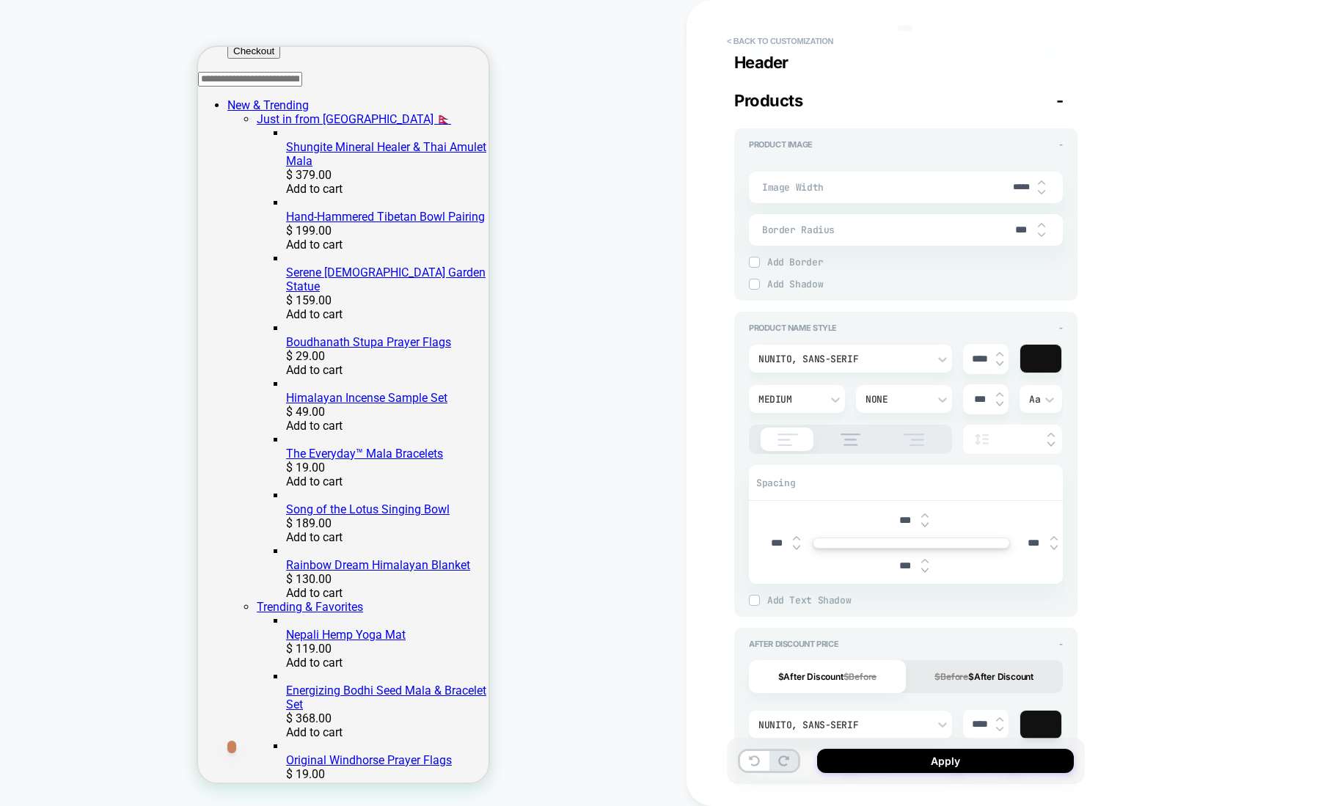
click at [833, 353] on div "Nunito, sans-serif" at bounding box center [842, 359] width 169 height 12
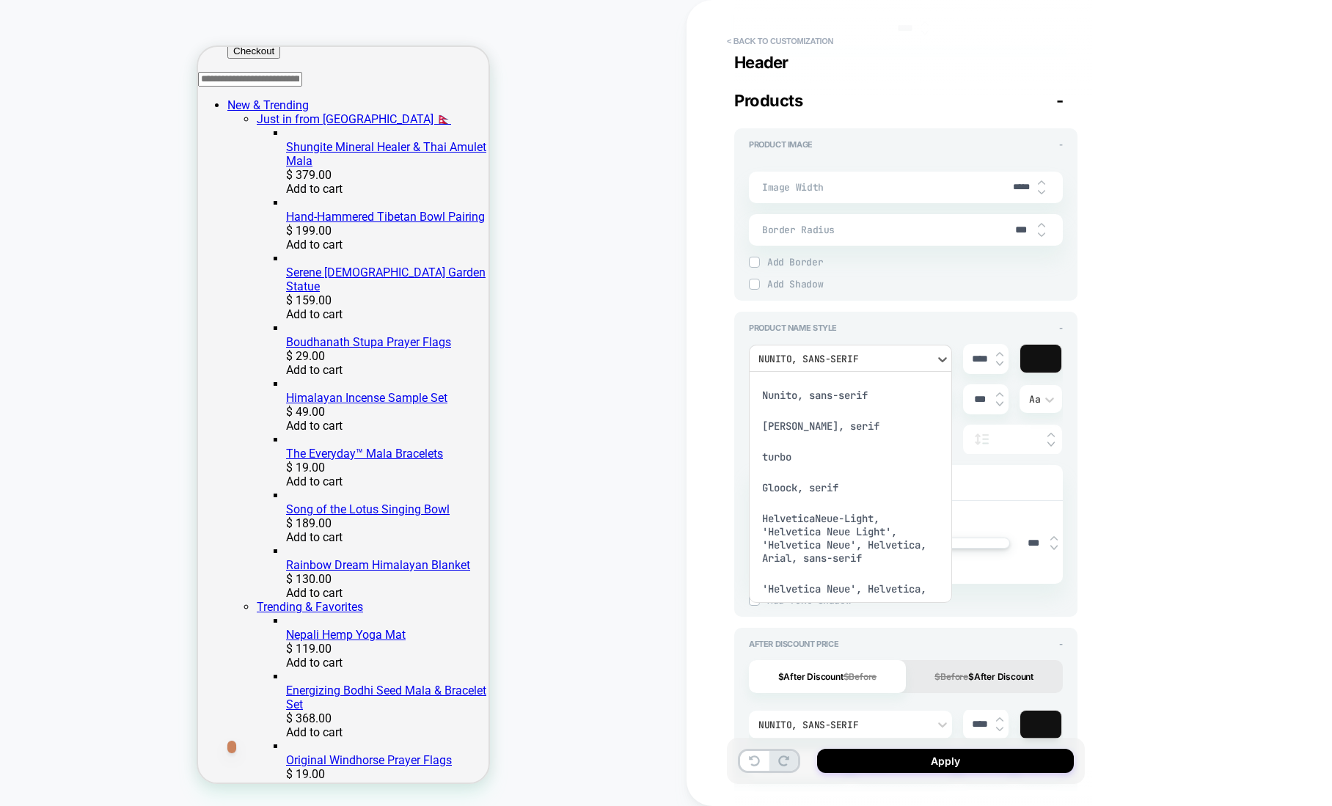
click at [711, 370] on div at bounding box center [666, 403] width 1332 height 806
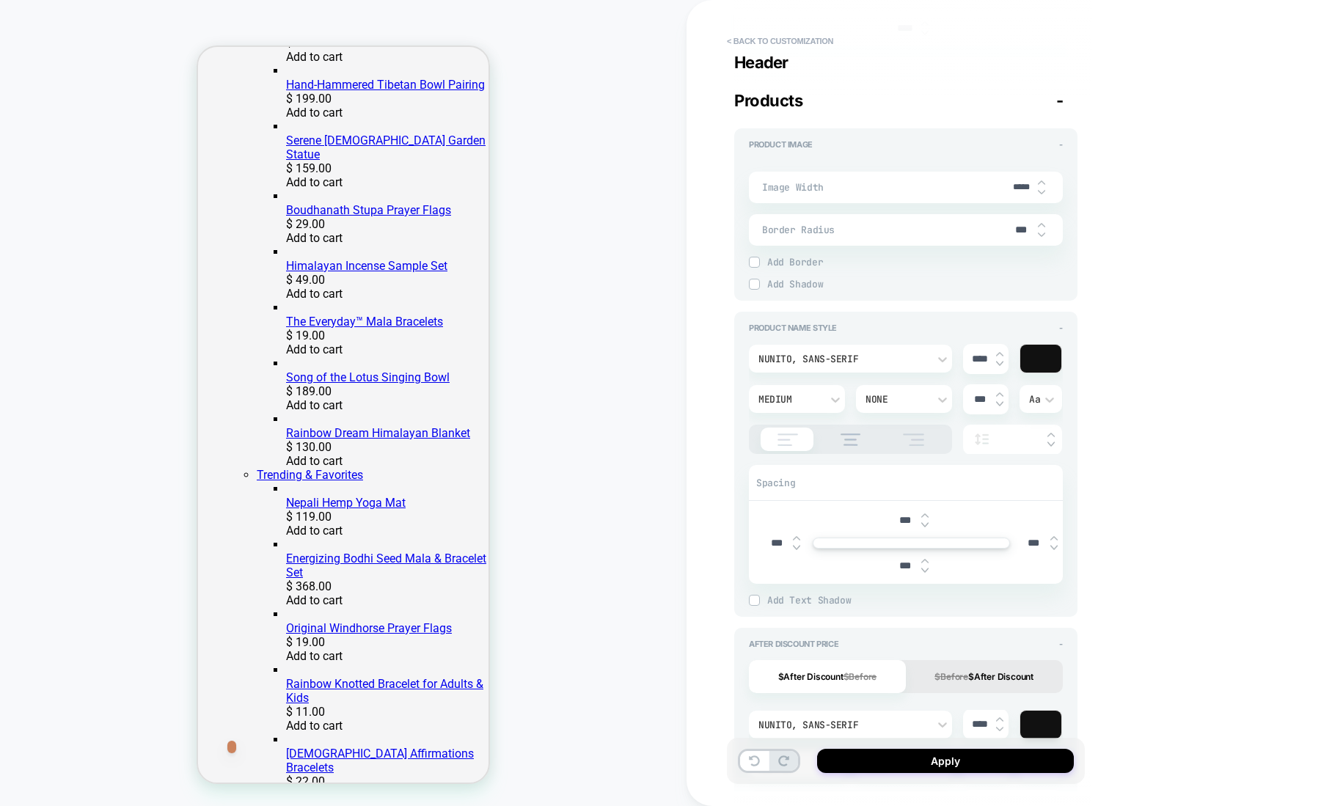
scroll to position [662, 0]
click at [827, 362] on div "Nunito, sans-serif" at bounding box center [842, 359] width 169 height 12
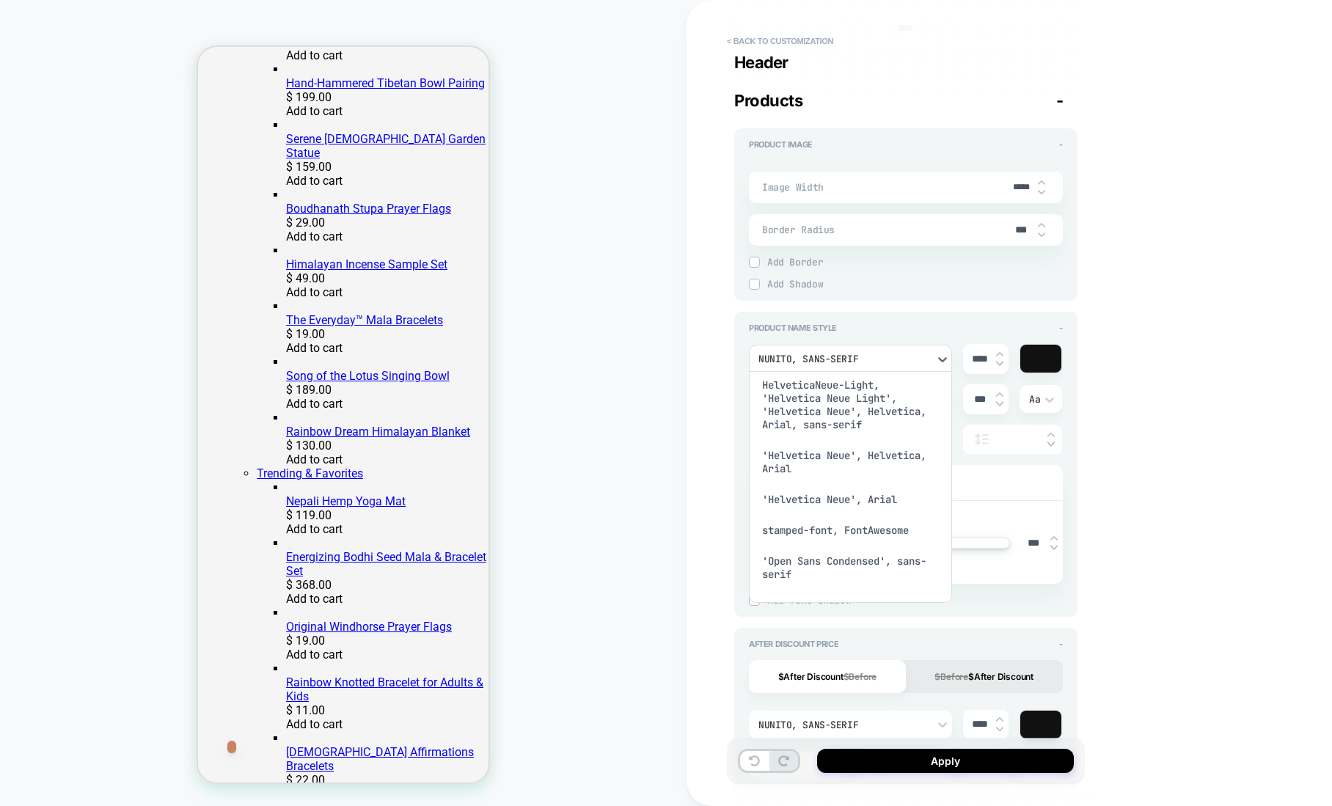
scroll to position [0, 0]
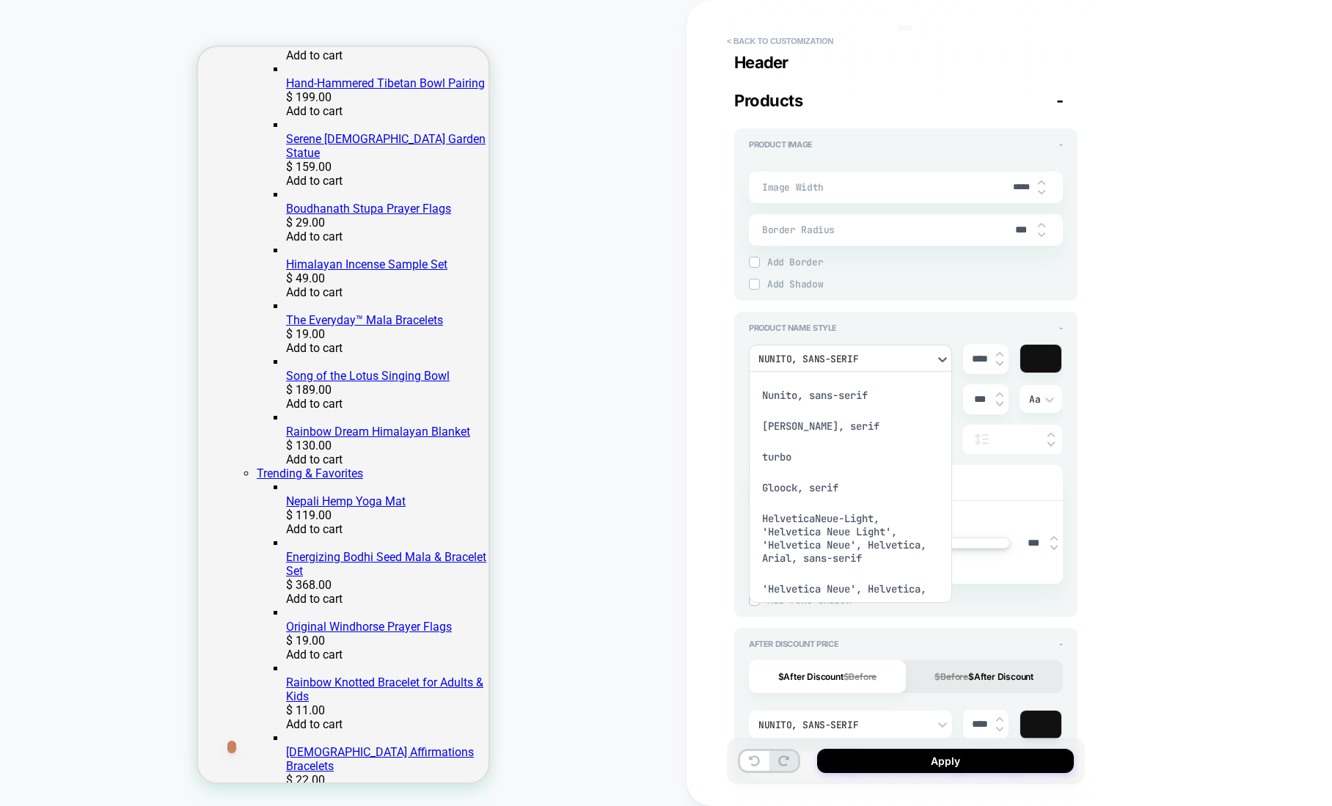
click at [719, 377] on div at bounding box center [666, 403] width 1332 height 806
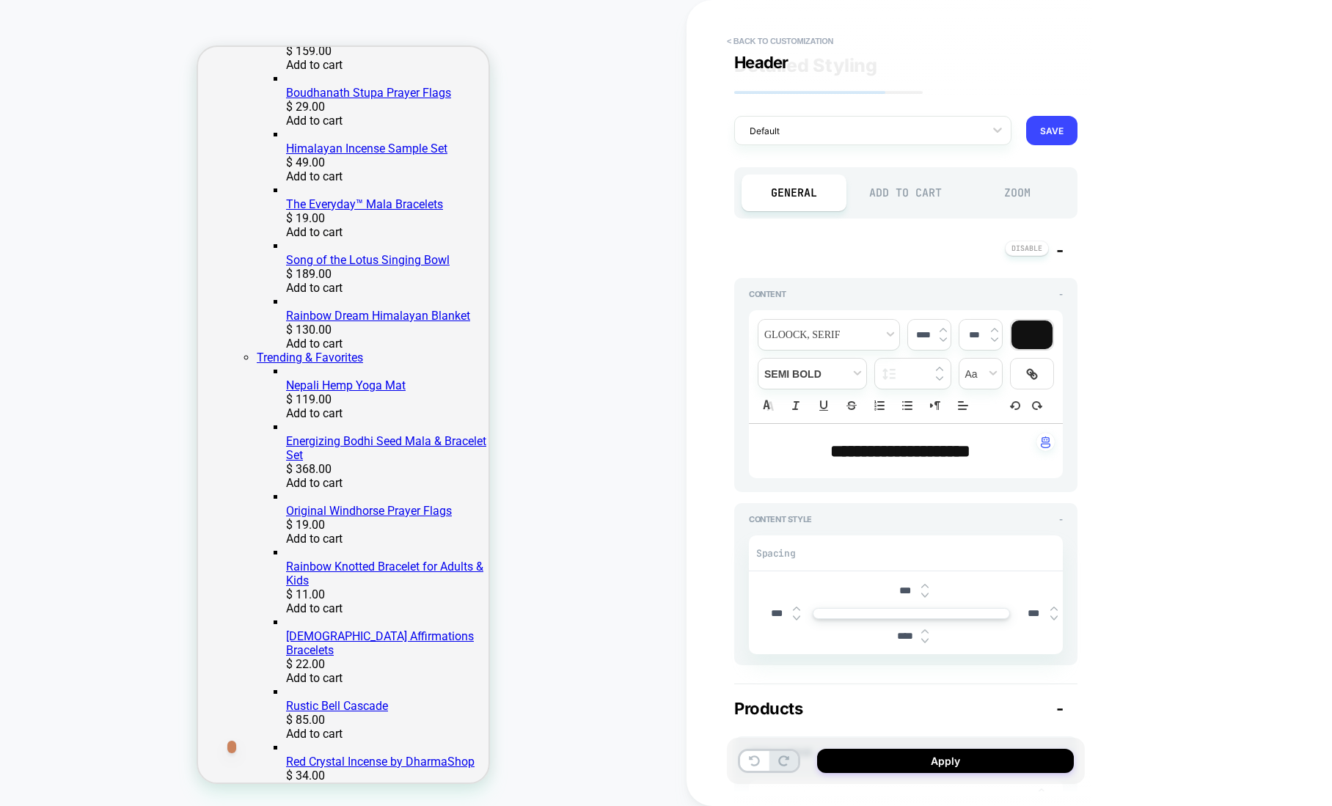
type textarea "*"
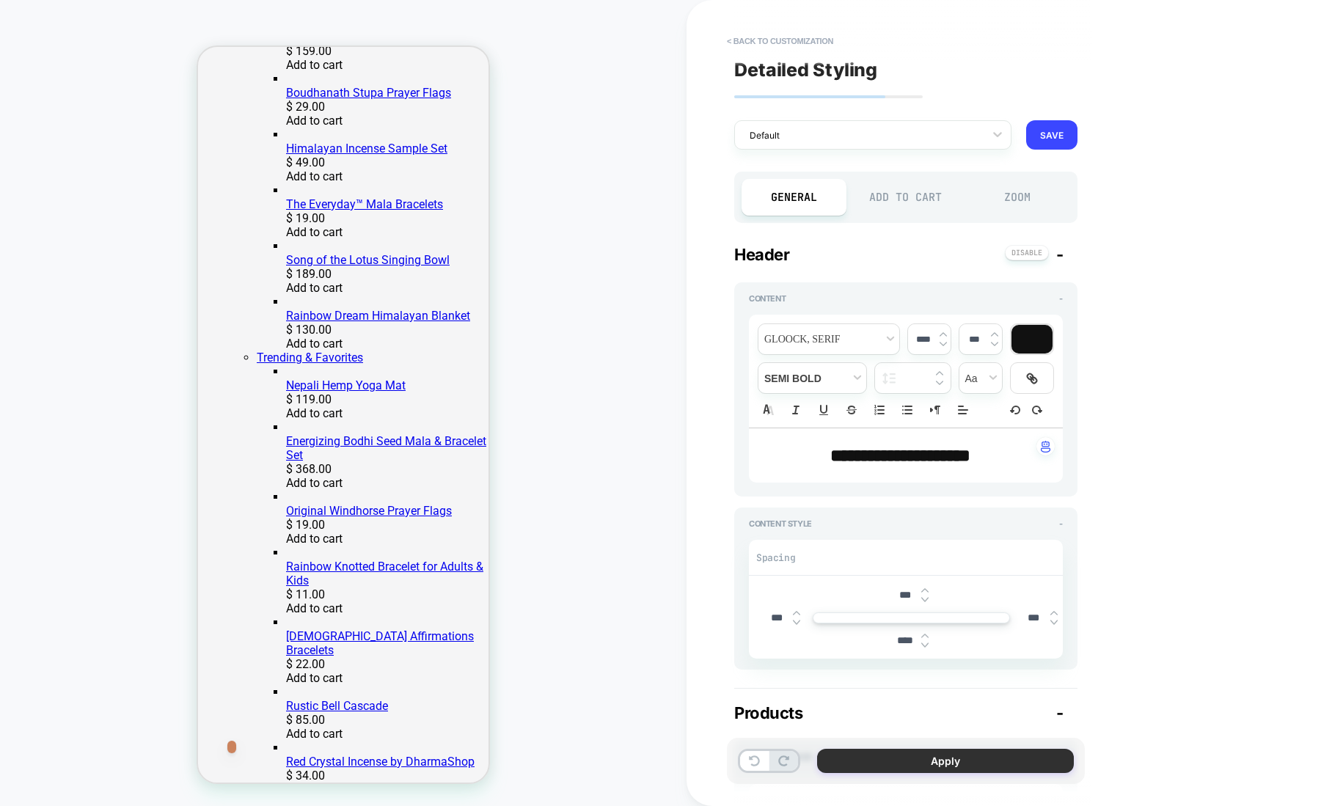
click at [865, 760] on button "Apply" at bounding box center [945, 761] width 257 height 24
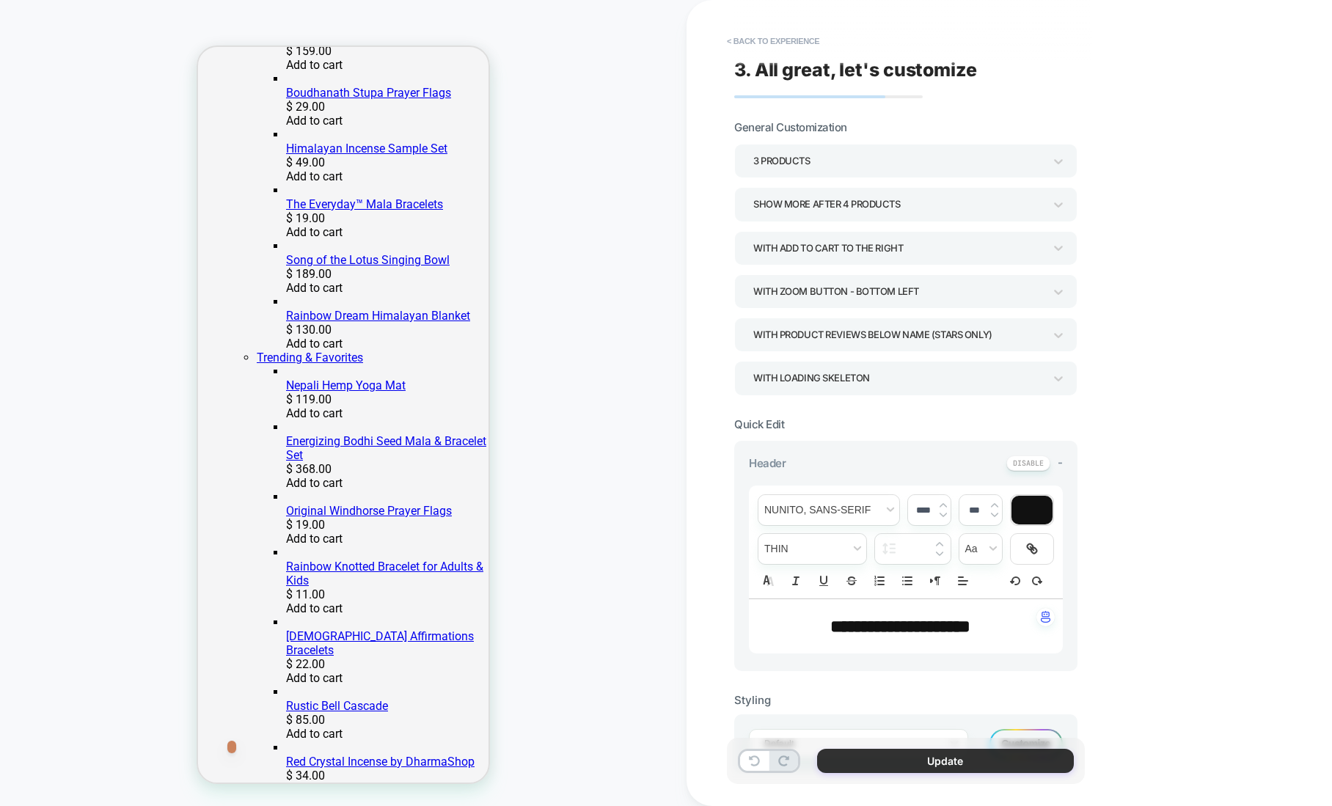
click at [888, 761] on button "Update" at bounding box center [945, 761] width 257 height 24
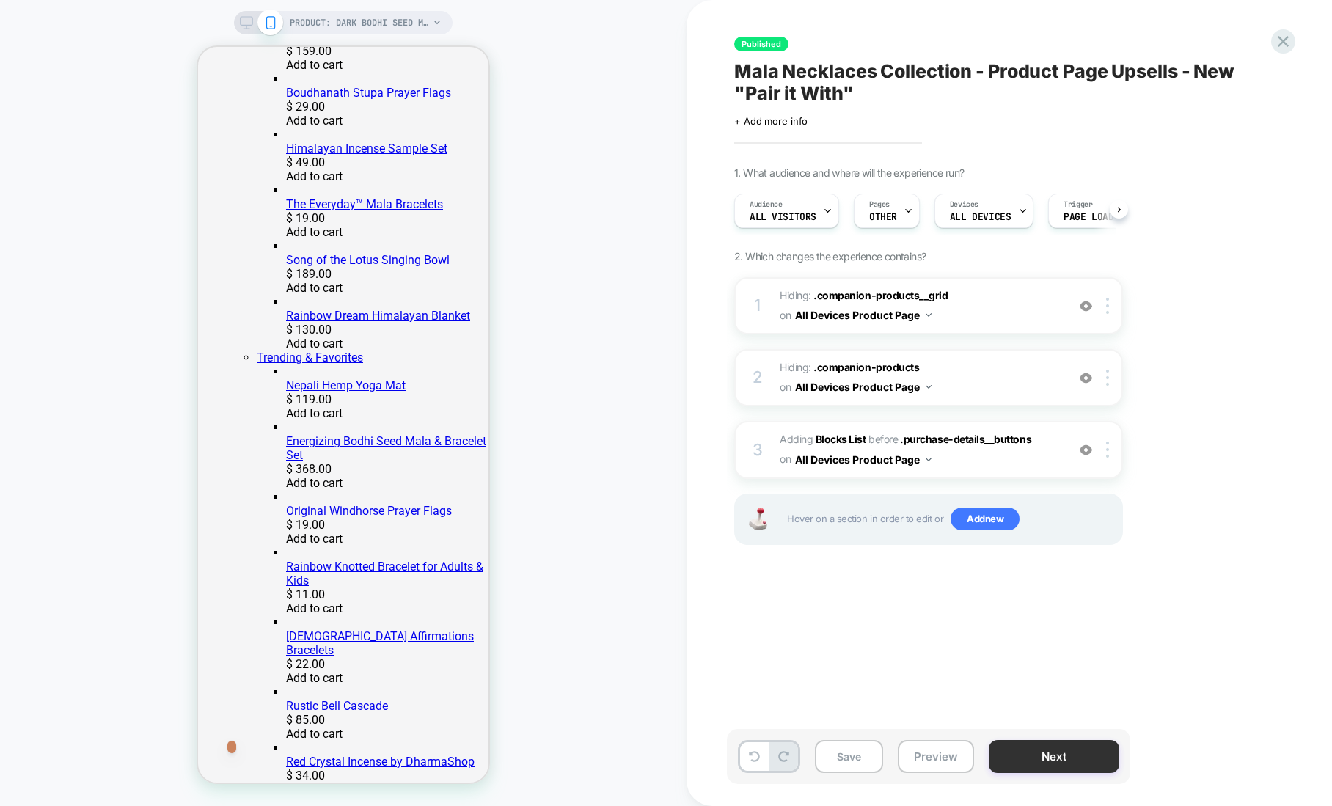
scroll to position [0, 1]
click at [859, 758] on button "Save" at bounding box center [849, 756] width 68 height 33
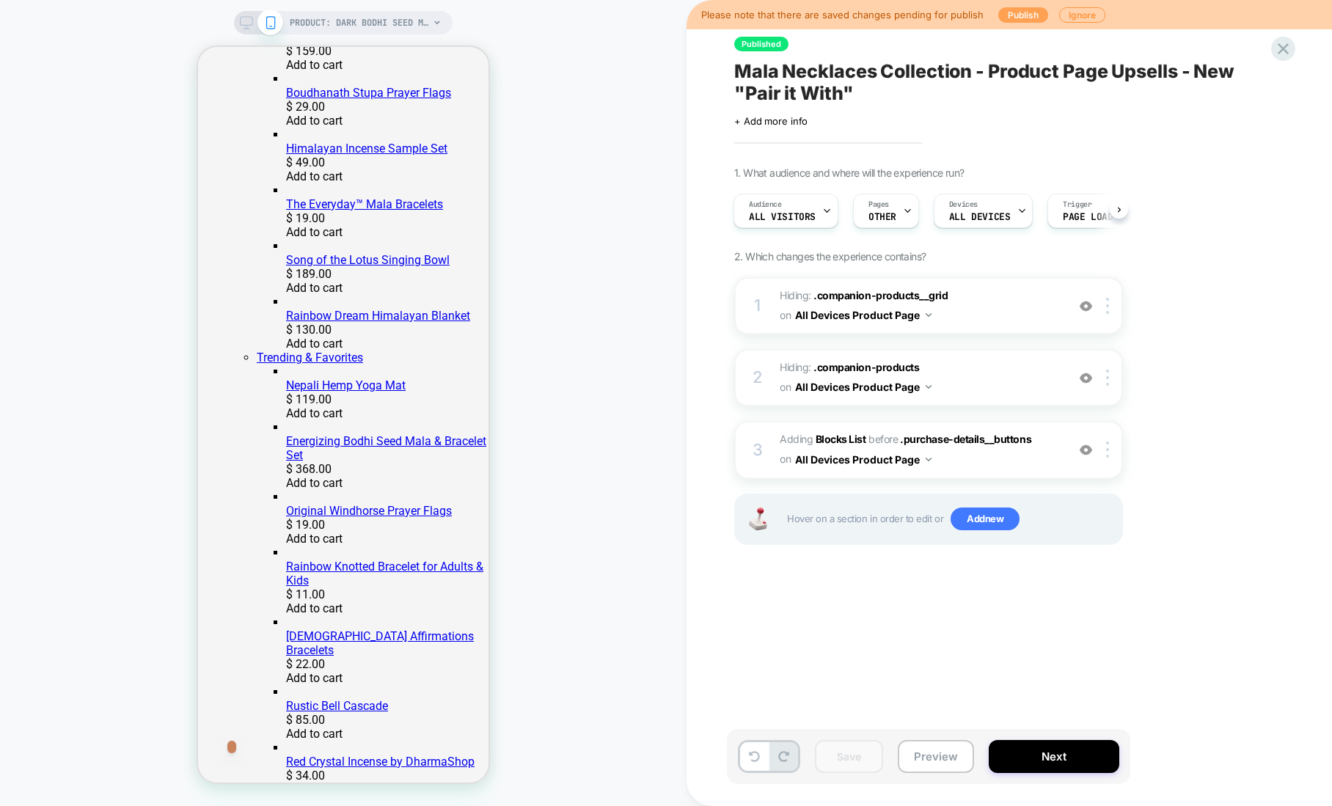
click at [1017, 17] on button "Publish" at bounding box center [1023, 14] width 50 height 15
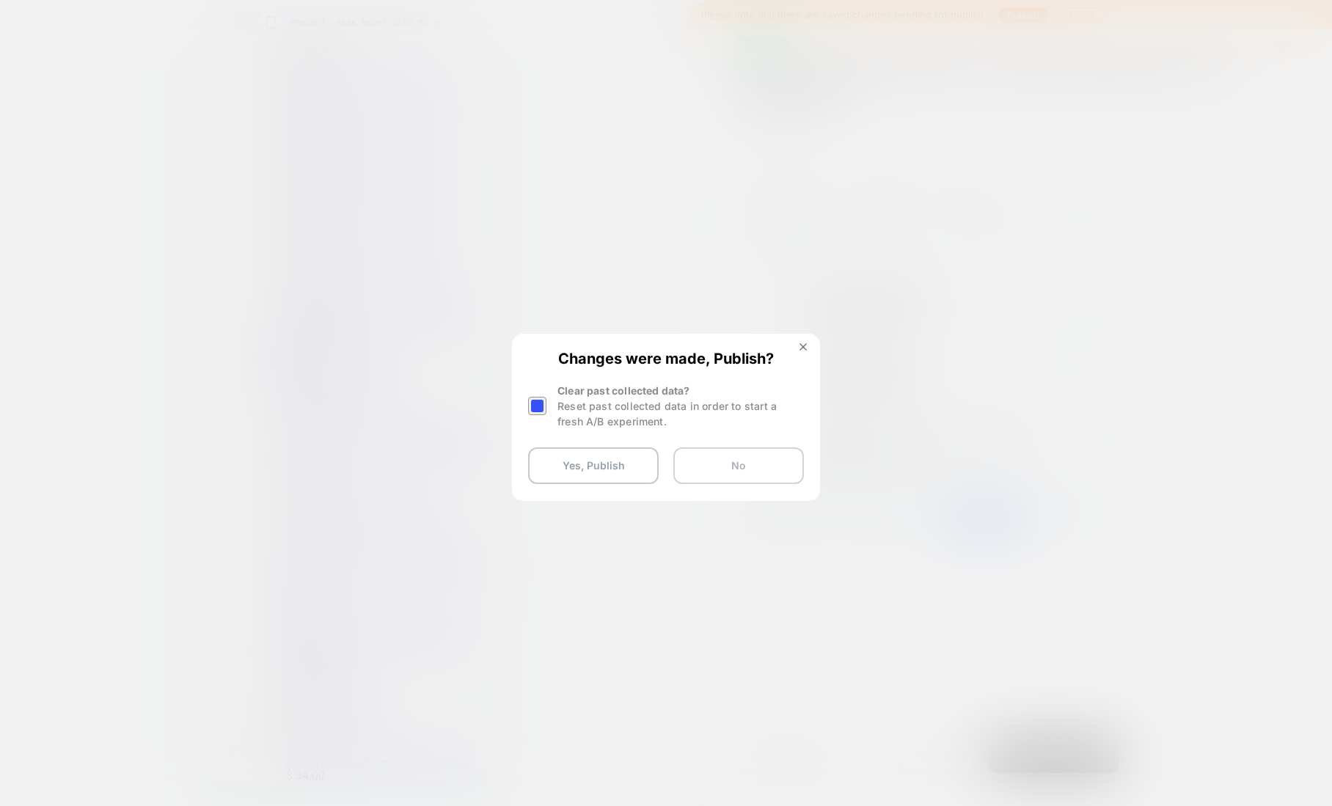
click at [743, 470] on button "No" at bounding box center [738, 465] width 131 height 37
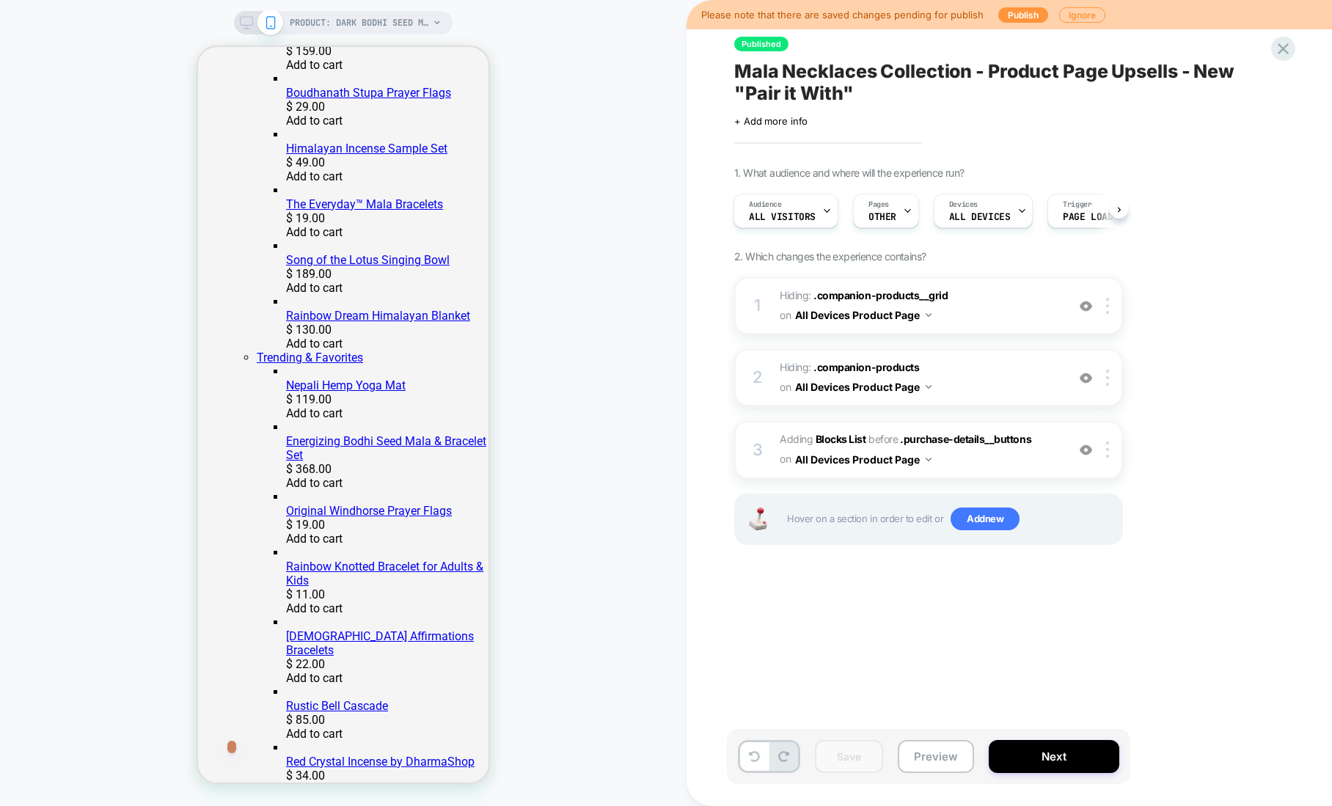
click at [1299, 53] on div "Published Mala Necklaces Collection - Product Page Upsells - New "Pair it With"…" at bounding box center [1009, 403] width 645 height 806
click at [1287, 52] on icon at bounding box center [1283, 48] width 11 height 11
